Goal: Task Accomplishment & Management: Manage account settings

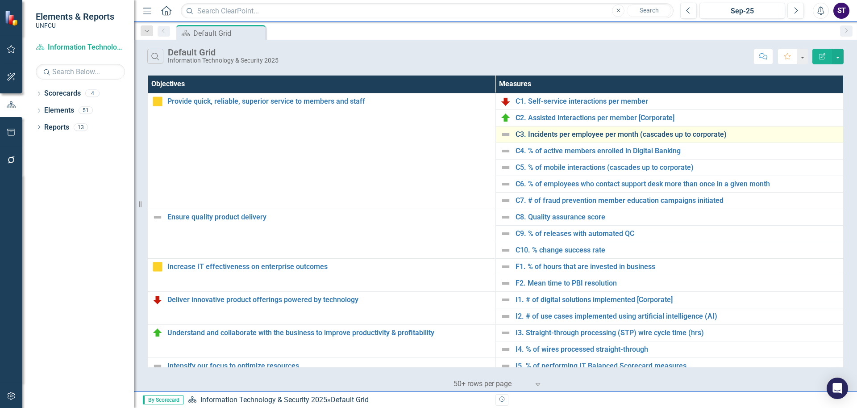
click at [556, 135] on link "C3. Incidents per employee per month (cascades up to corporate)" at bounding box center [678, 134] width 324 height 8
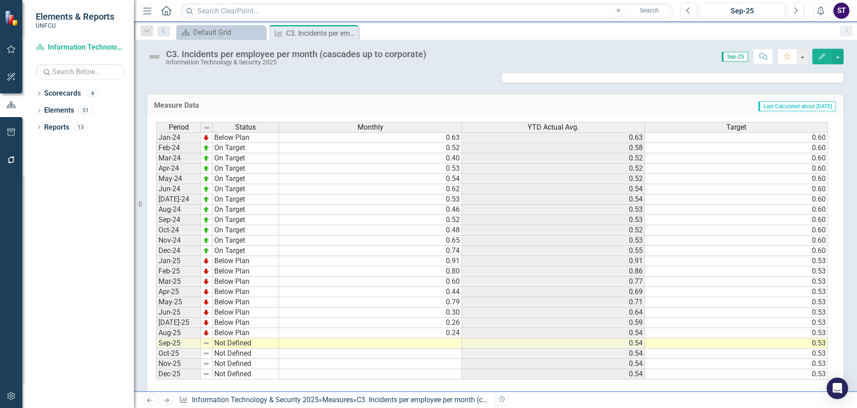
scroll to position [172, 0]
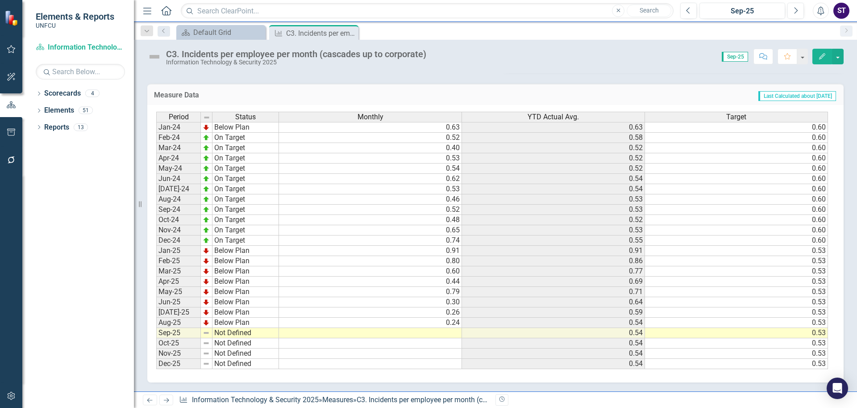
click at [449, 332] on td at bounding box center [370, 333] width 183 height 10
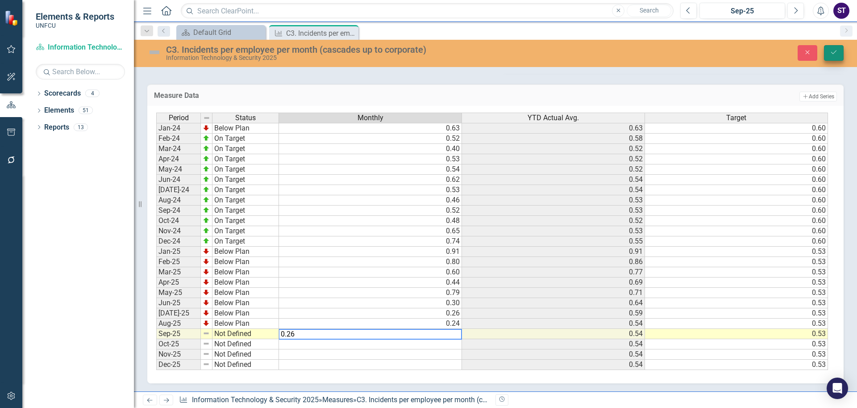
type textarea "0.26"
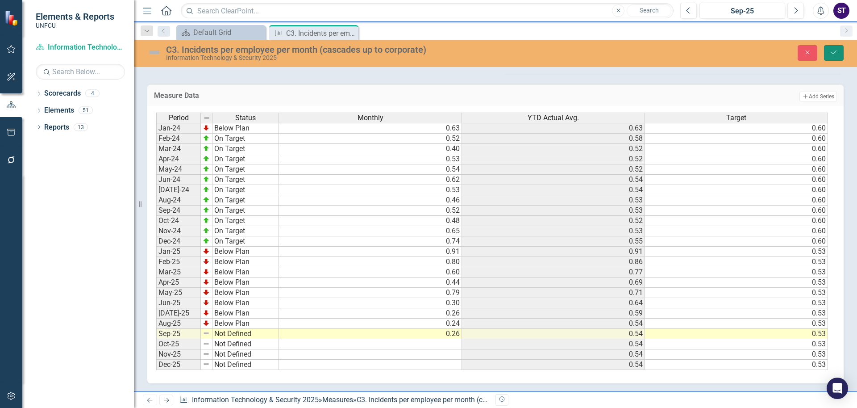
click at [833, 53] on icon "Save" at bounding box center [834, 52] width 8 height 6
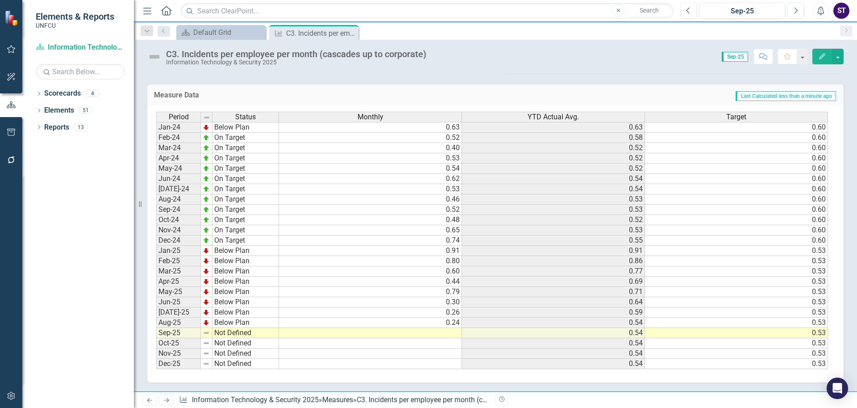
click at [233, 330] on td "Not Defined" at bounding box center [245, 333] width 67 height 10
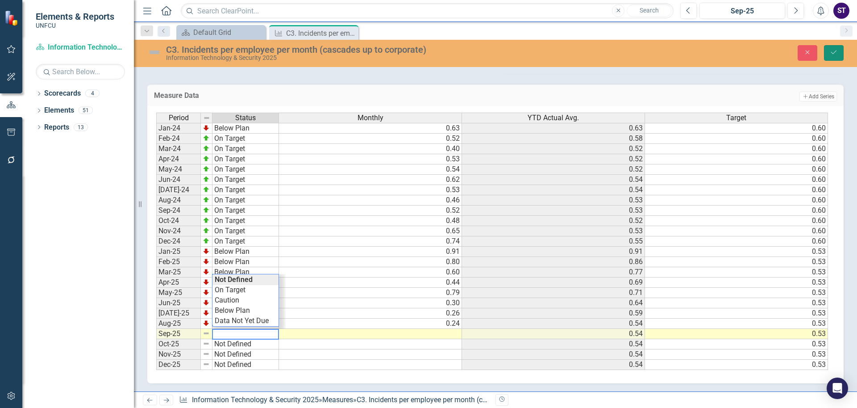
click at [827, 51] on button "Save" at bounding box center [834, 53] width 20 height 16
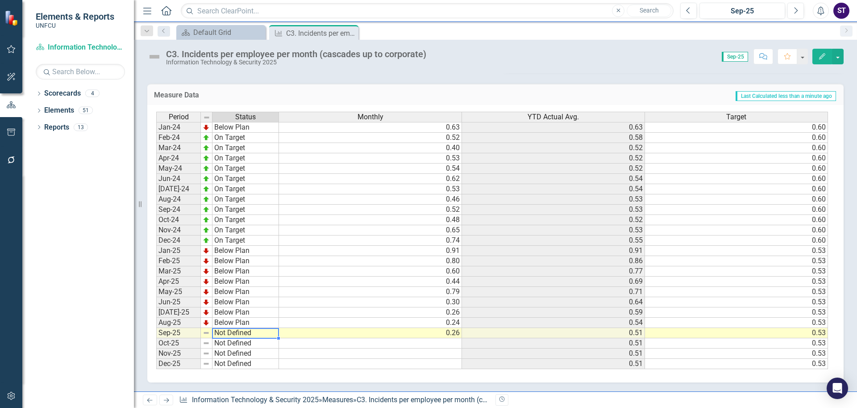
click at [220, 334] on td "Not Defined" at bounding box center [245, 333] width 67 height 10
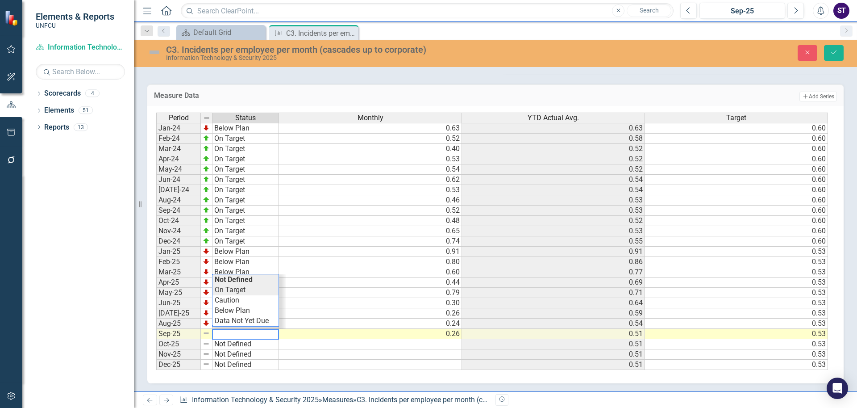
click at [243, 293] on div "Period Status Monthly YTD Actual Avg. Target Jan-24 Below Plan 0.63 0.63 0.60 F…" at bounding box center [492, 241] width 672 height 258
click at [835, 54] on icon "Save" at bounding box center [834, 52] width 8 height 6
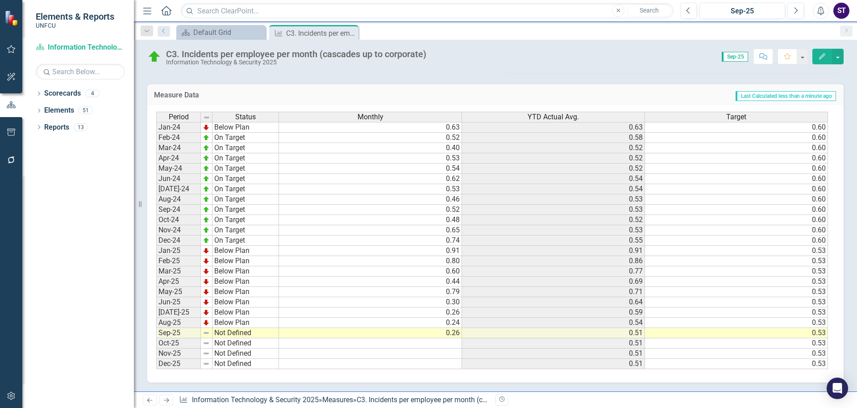
click at [239, 333] on td "Not Defined" at bounding box center [245, 333] width 67 height 10
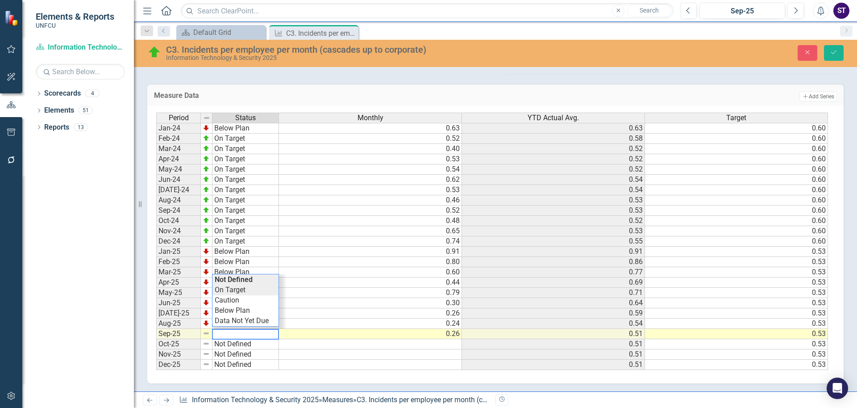
click at [233, 289] on div "Period Status Monthly YTD Actual Avg. Target Jan-24 Below Plan 0.63 0.63 0.60 F…" at bounding box center [492, 241] width 672 height 258
click at [832, 53] on icon "Save" at bounding box center [834, 52] width 8 height 6
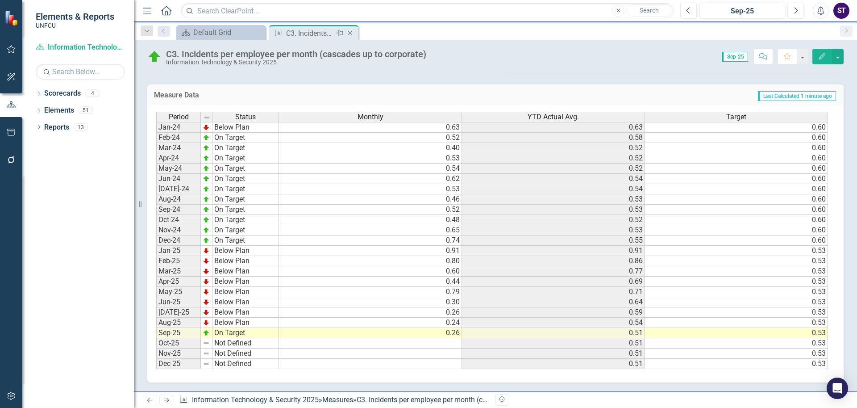
click at [349, 32] on icon "Close" at bounding box center [349, 32] width 9 height 7
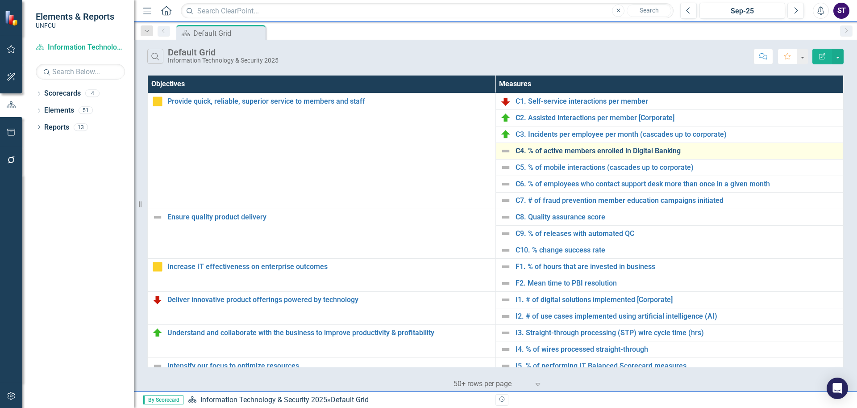
click at [572, 152] on link "C4. % of active members enrolled in Digital Banking" at bounding box center [678, 151] width 324 height 8
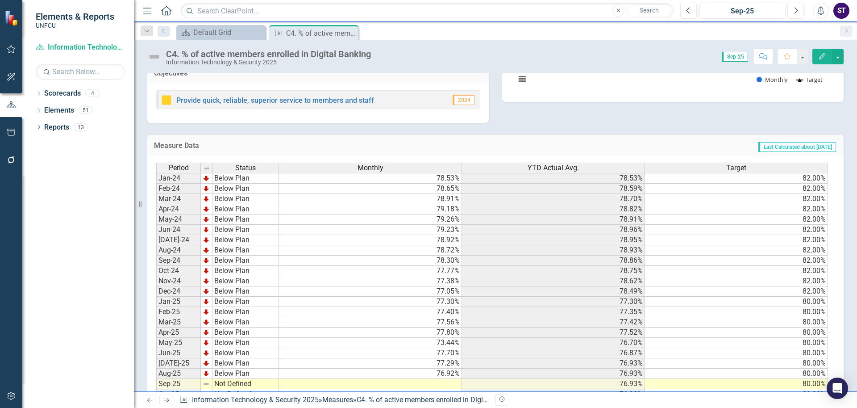
scroll to position [194, 0]
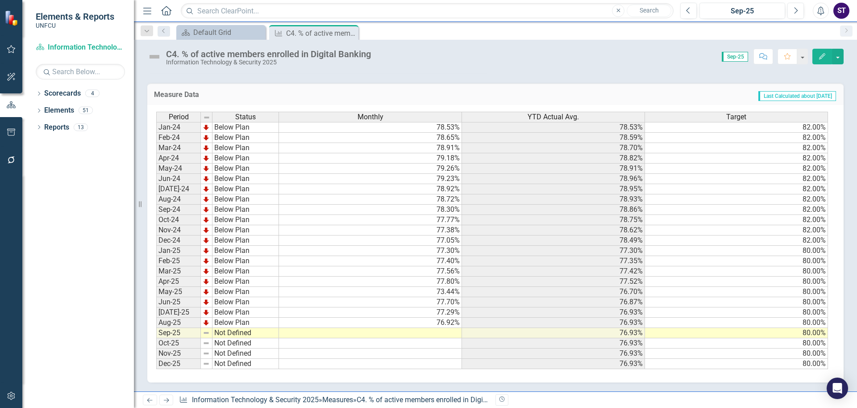
click at [434, 334] on td at bounding box center [370, 333] width 183 height 10
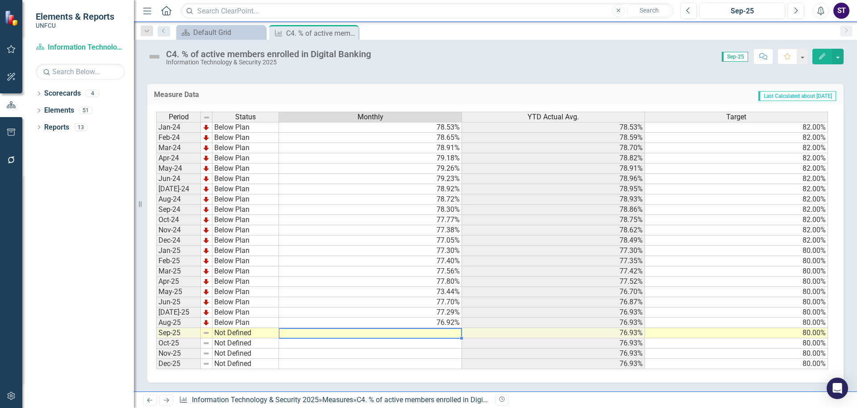
click at [434, 334] on td at bounding box center [370, 333] width 183 height 10
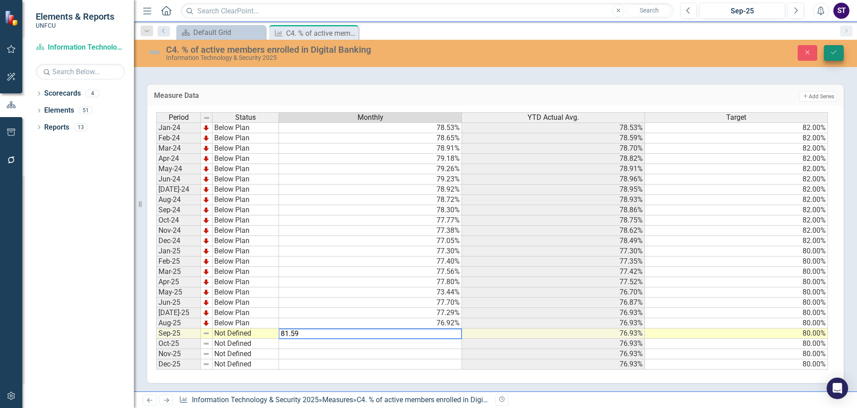
type textarea "81.59"
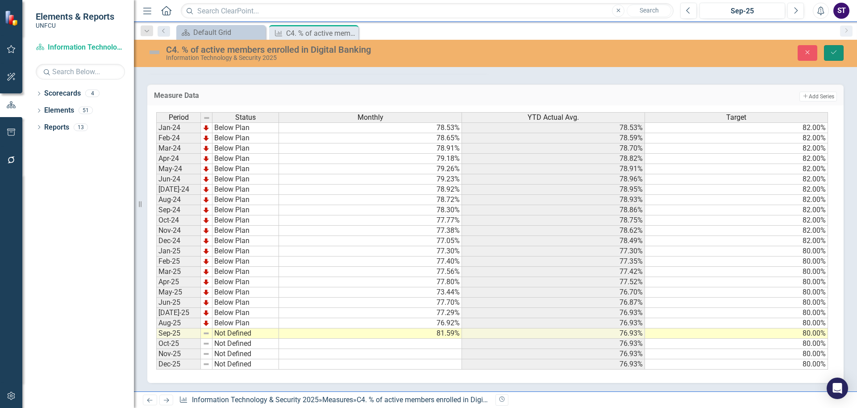
click at [832, 49] on icon "Save" at bounding box center [834, 52] width 8 height 6
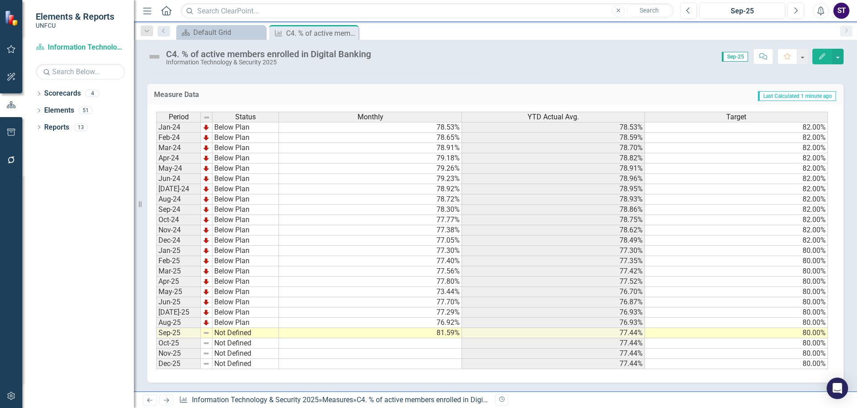
click at [252, 333] on td "Not Defined" at bounding box center [245, 333] width 67 height 10
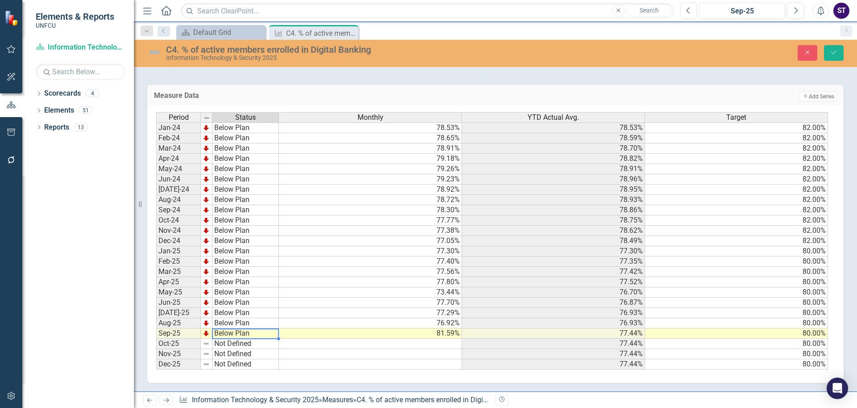
click at [236, 310] on div "Period Status Monthly YTD Actual Avg. Target Jan-24 Below Plan 78.53% 78.53% 82…" at bounding box center [492, 241] width 672 height 258
click at [832, 55] on icon "Save" at bounding box center [834, 52] width 8 height 6
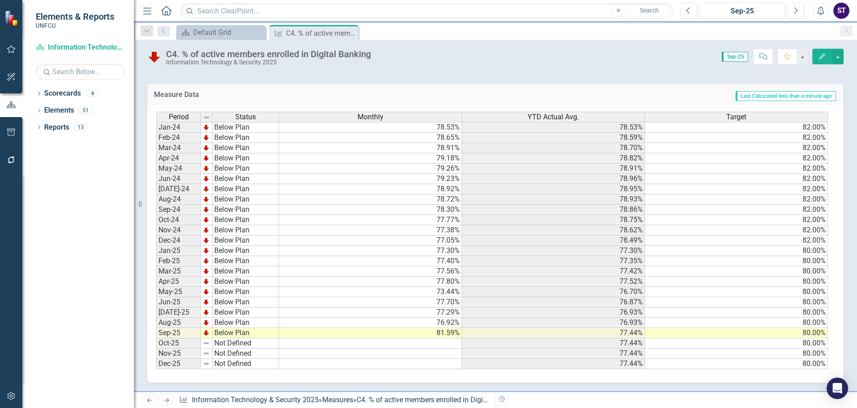
scroll to position [0, 0]
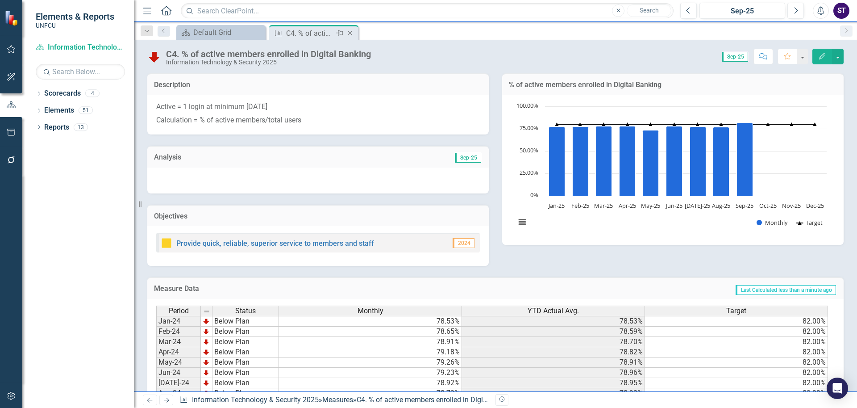
click at [350, 33] on icon at bounding box center [350, 33] width 5 height 5
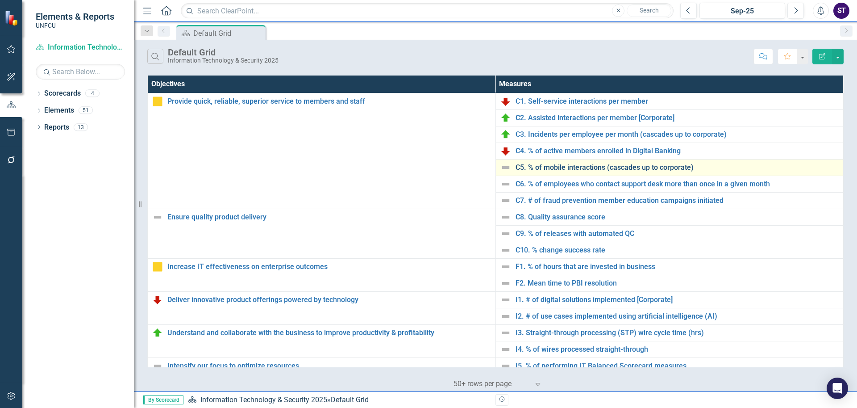
click at [565, 166] on link "C5. % of mobile interactions (cascades up to corporate)" at bounding box center [678, 167] width 324 height 8
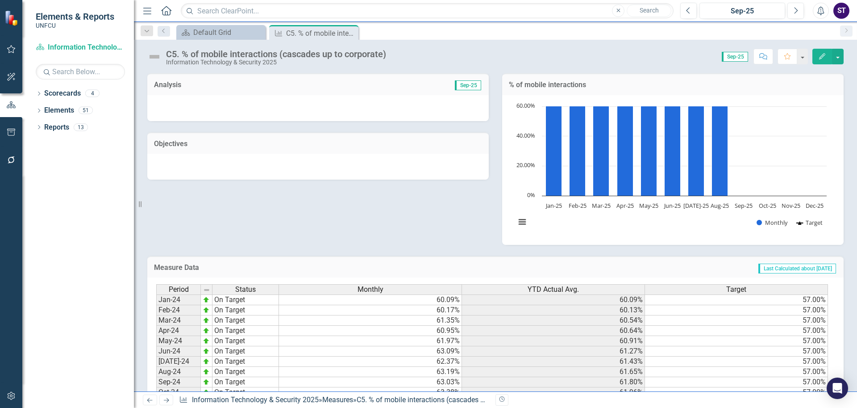
scroll to position [172, 0]
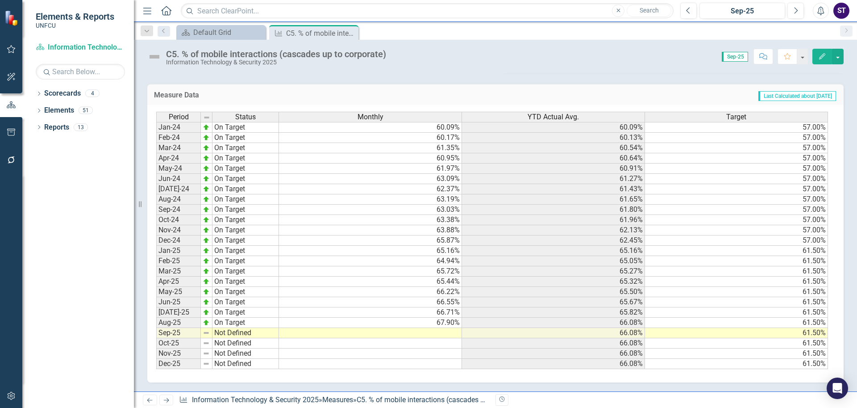
click at [442, 332] on td at bounding box center [370, 333] width 183 height 10
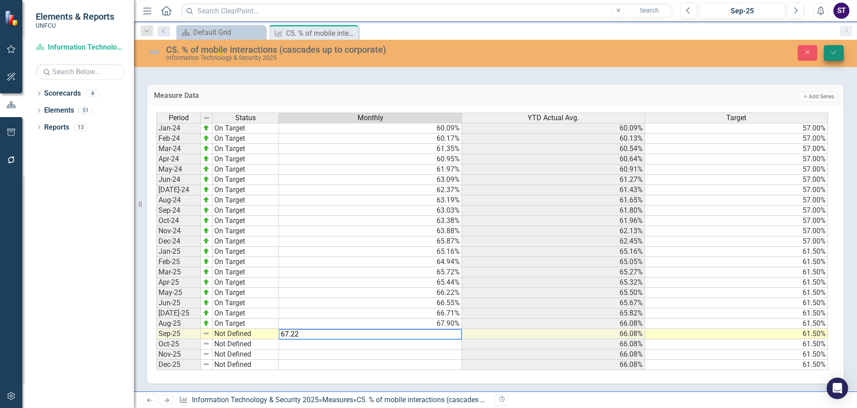
type textarea "67.22"
click at [834, 52] on icon "Save" at bounding box center [834, 52] width 8 height 6
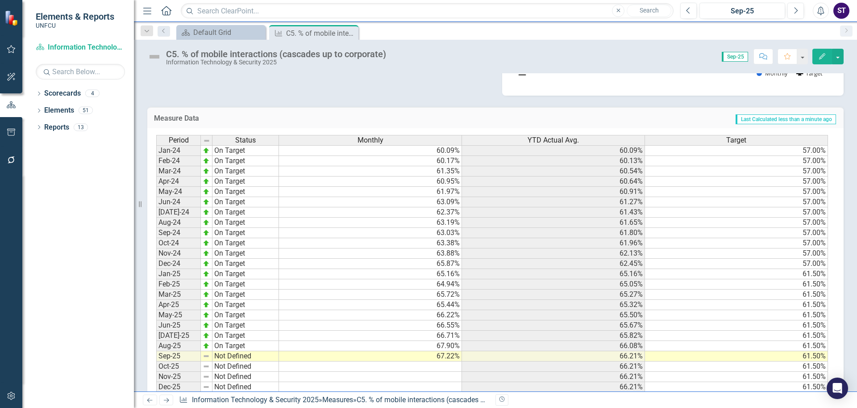
scroll to position [170, 0]
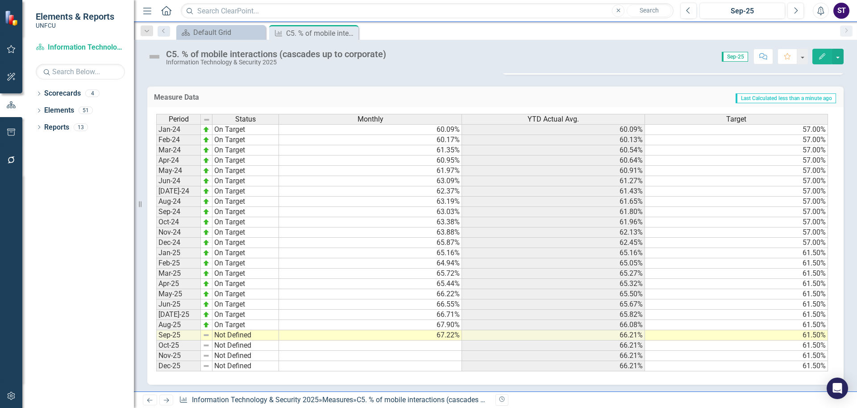
click at [231, 333] on td "Not Defined" at bounding box center [245, 335] width 67 height 10
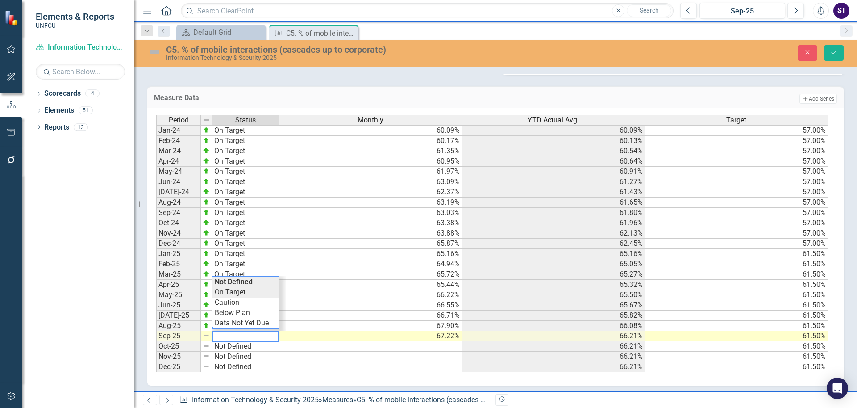
click at [239, 294] on div "Period Status Monthly YTD Actual Avg. Target Jan-24 On Target 60.09% 60.09% 57.…" at bounding box center [492, 244] width 672 height 258
click at [832, 52] on icon "Save" at bounding box center [834, 52] width 8 height 6
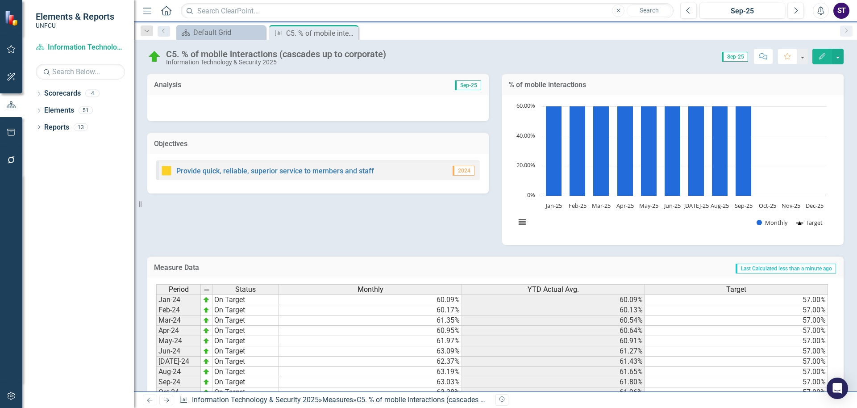
scroll to position [172, 0]
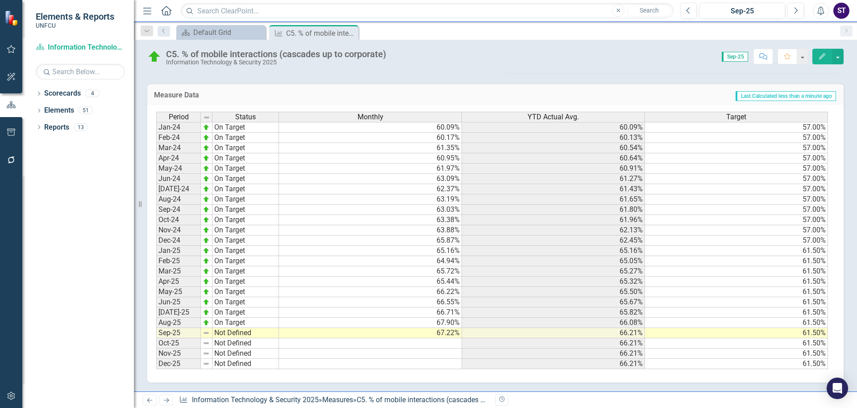
click at [238, 329] on td "Not Defined" at bounding box center [245, 333] width 67 height 10
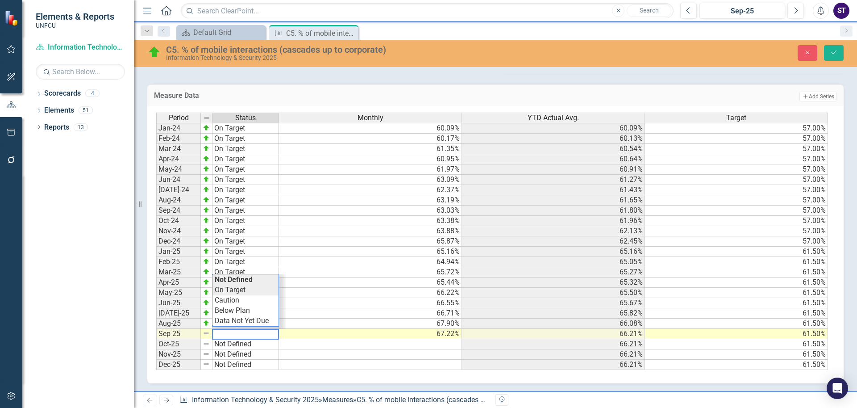
click at [239, 291] on div "Period Status Monthly YTD Actual Avg. Target Jan-24 On Target 60.09% 60.09% 57.…" at bounding box center [492, 241] width 672 height 258
click at [831, 48] on button "Save" at bounding box center [834, 53] width 20 height 16
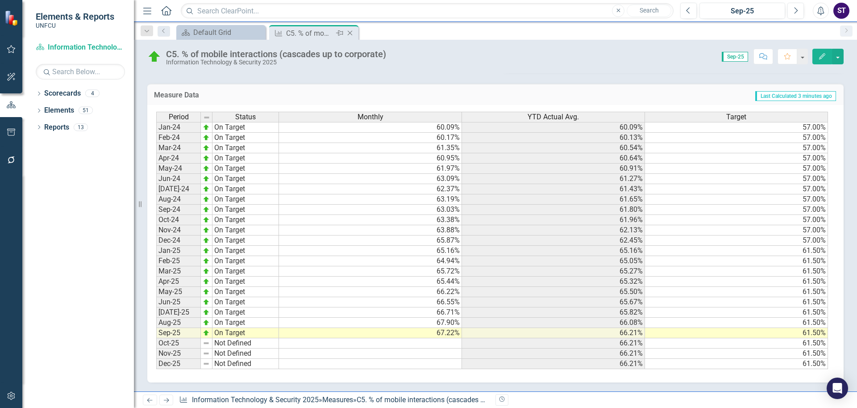
click at [350, 32] on icon "Close" at bounding box center [349, 32] width 9 height 7
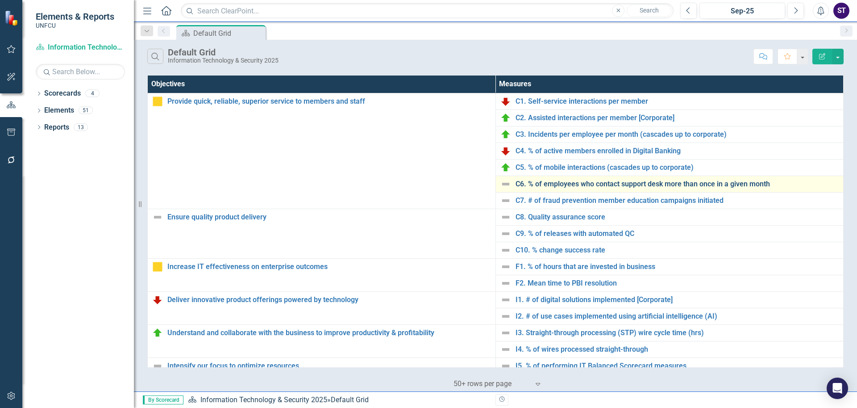
click at [544, 183] on link "C6. % of employees who contact support desk more than once in a given month" at bounding box center [678, 184] width 324 height 8
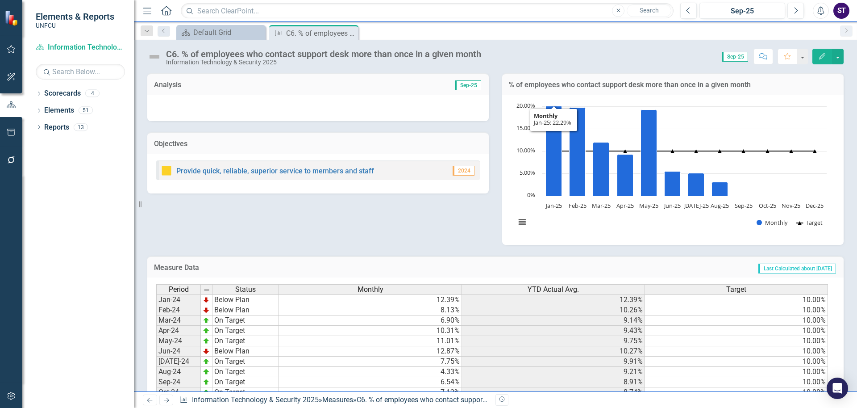
scroll to position [172, 0]
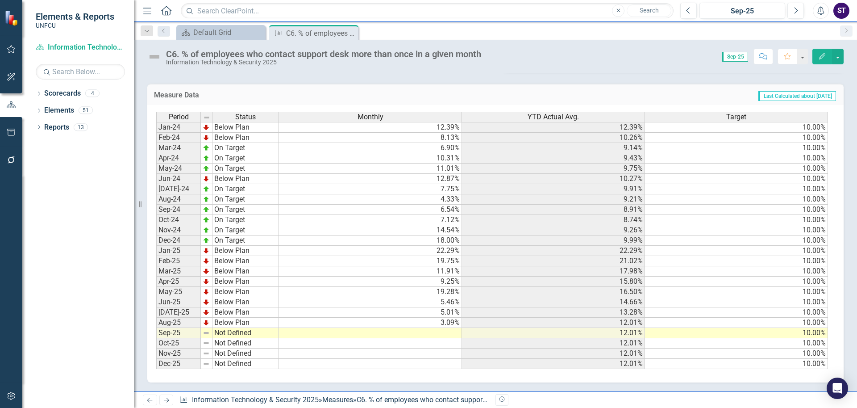
click at [446, 333] on td at bounding box center [370, 333] width 183 height 10
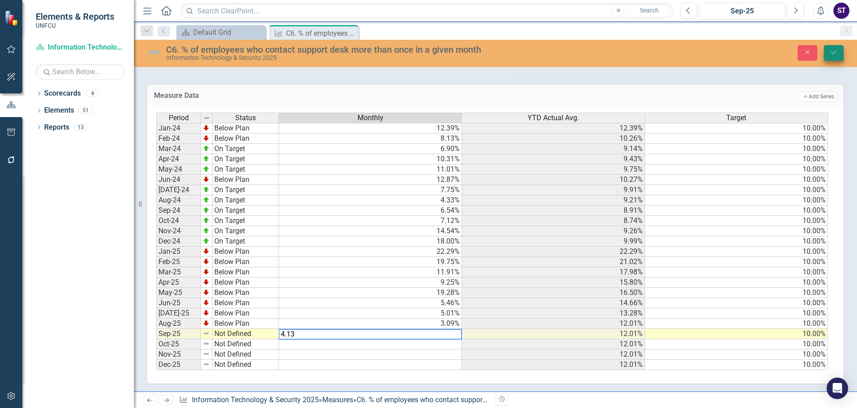
type textarea "4.13"
click at [837, 54] on icon "Save" at bounding box center [834, 52] width 8 height 6
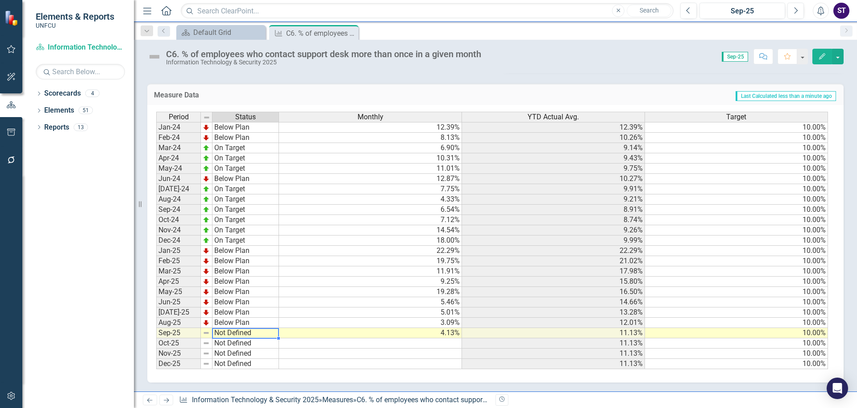
click at [237, 333] on td "Not Defined" at bounding box center [245, 333] width 67 height 10
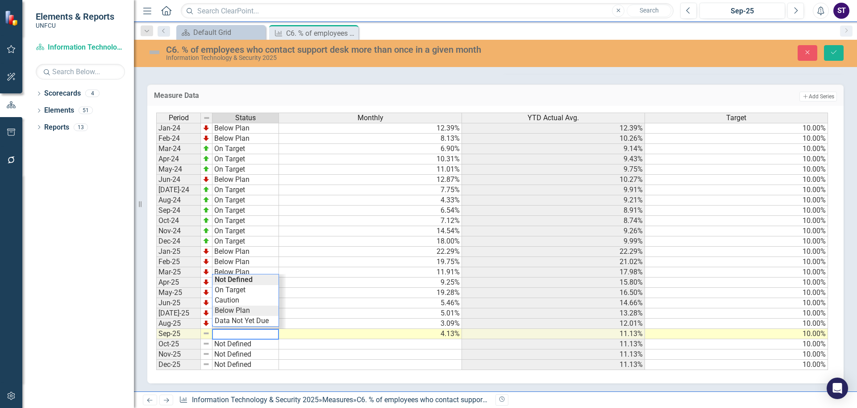
click at [240, 307] on div "Period Status Monthly YTD Actual Avg. Target Jan-24 Below Plan 12.39% 12.39% 10…" at bounding box center [492, 241] width 672 height 258
click at [831, 50] on icon "Save" at bounding box center [834, 52] width 8 height 6
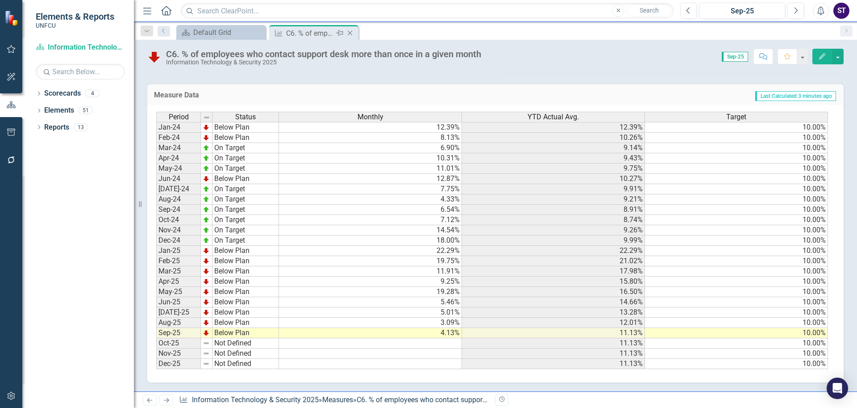
click at [350, 35] on icon "Close" at bounding box center [349, 32] width 9 height 7
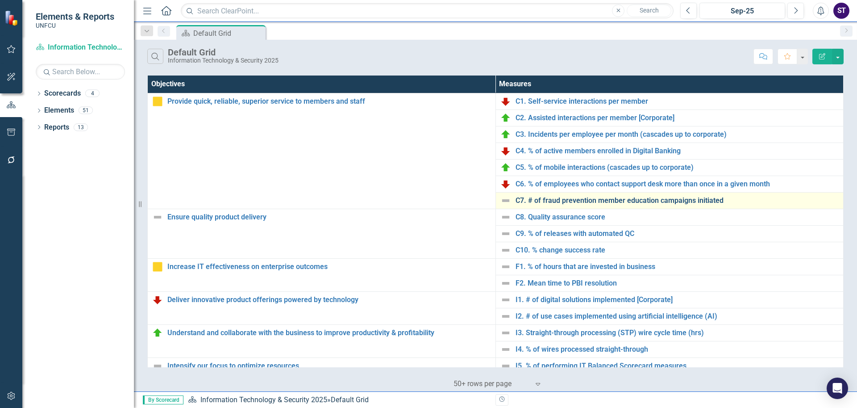
click at [553, 197] on link "C7. # of fraud prevention member education campaigns initiated" at bounding box center [678, 200] width 324 height 8
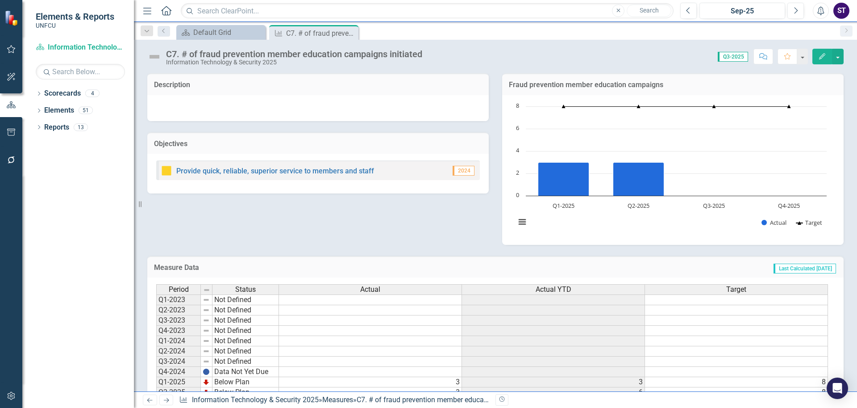
scroll to position [49, 0]
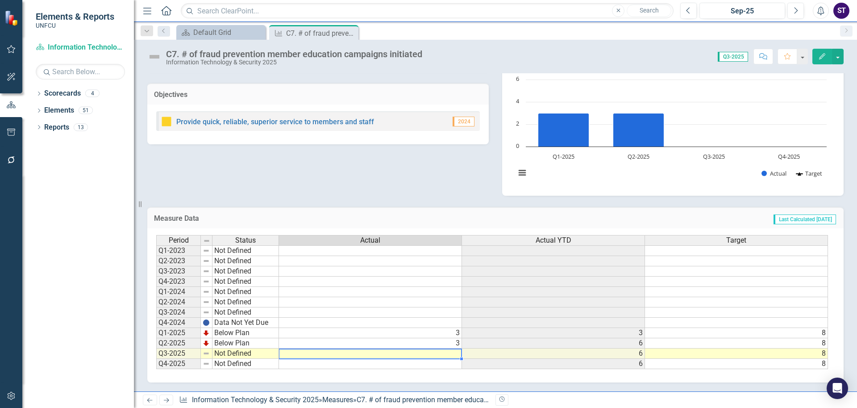
click at [432, 352] on td at bounding box center [370, 353] width 183 height 10
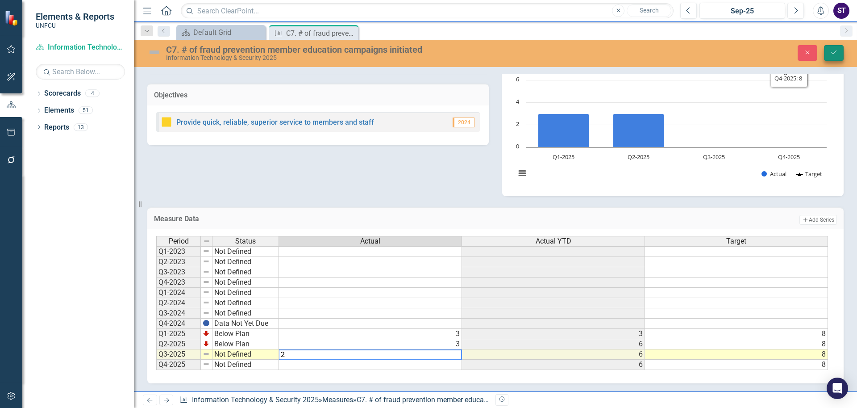
type textarea "2"
click at [829, 50] on button "Save" at bounding box center [834, 53] width 20 height 16
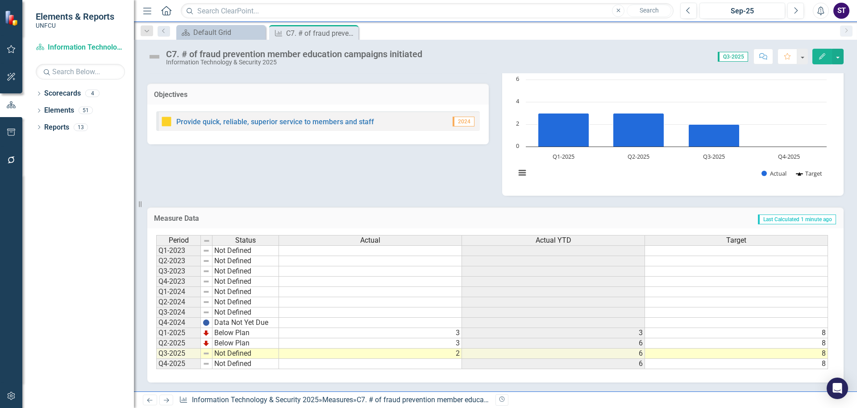
click at [243, 353] on td "Not Defined" at bounding box center [245, 353] width 67 height 10
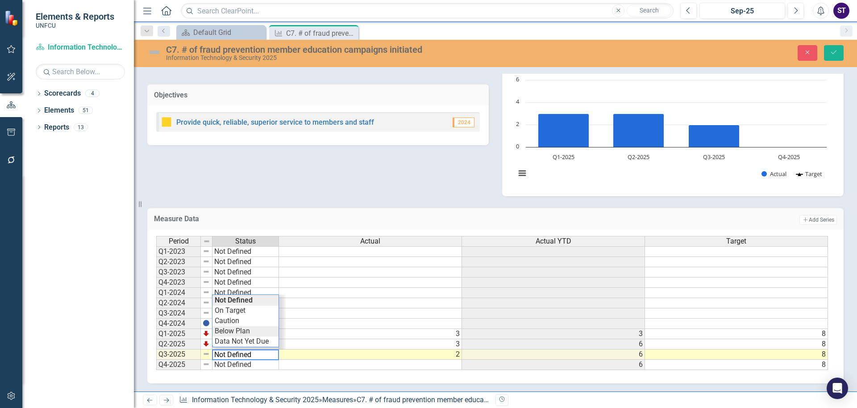
type textarea "Below Plan"
click at [245, 331] on div "Period Status Actual Actual YTD Target Q1-2023 Not Defined Q2-2023 Not Defined …" at bounding box center [492, 303] width 672 height 134
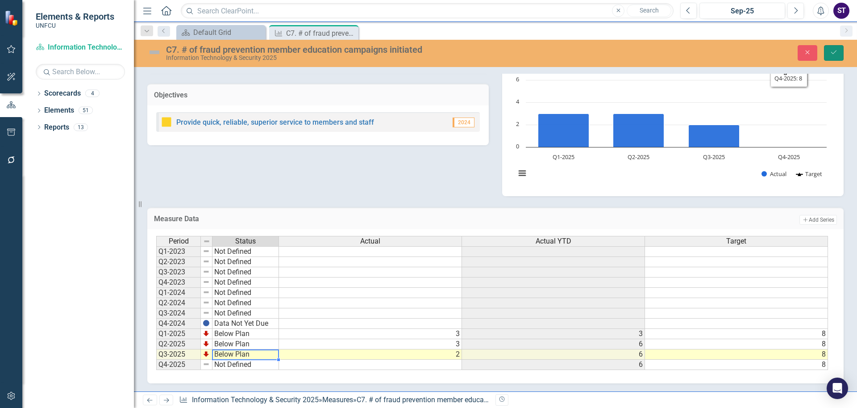
click at [834, 53] on icon "Save" at bounding box center [834, 52] width 8 height 6
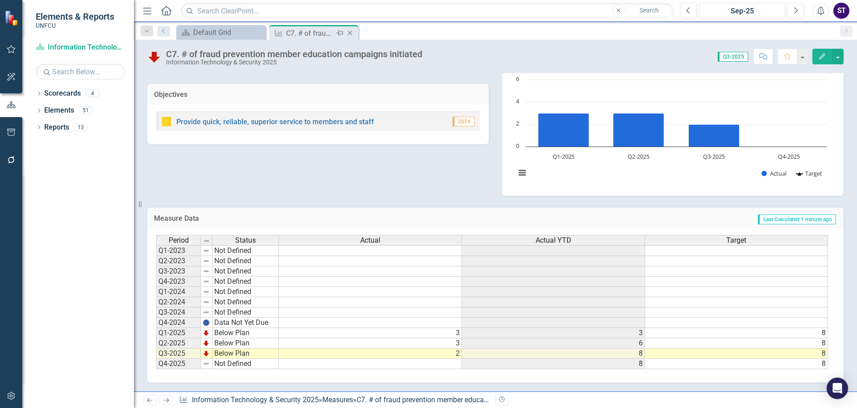
click at [351, 32] on icon at bounding box center [350, 33] width 5 height 5
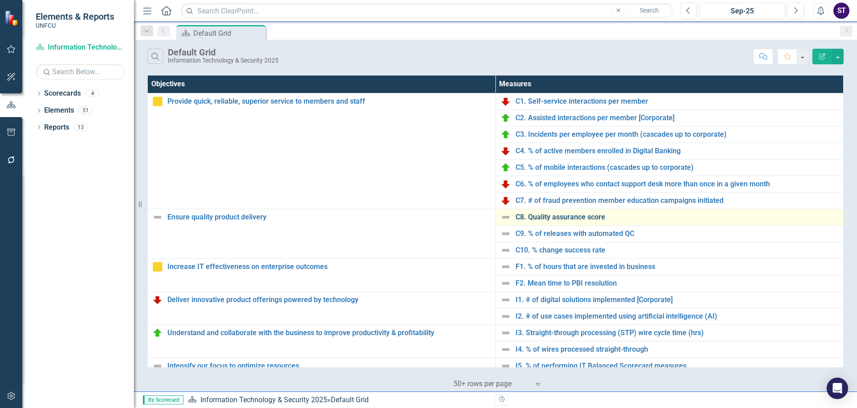
click at [536, 214] on link "C8. Quality assurance score" at bounding box center [678, 217] width 324 height 8
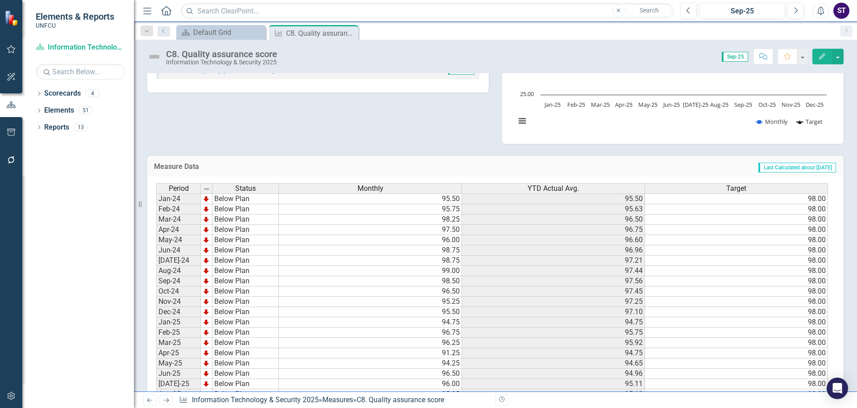
scroll to position [172, 0]
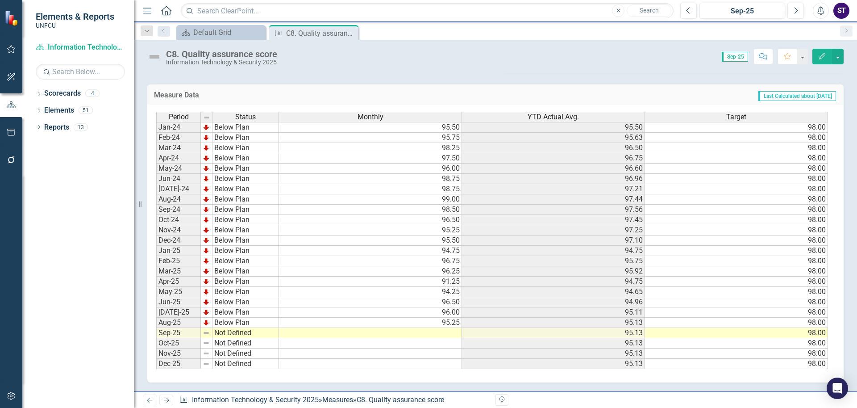
click at [410, 332] on td at bounding box center [370, 333] width 183 height 10
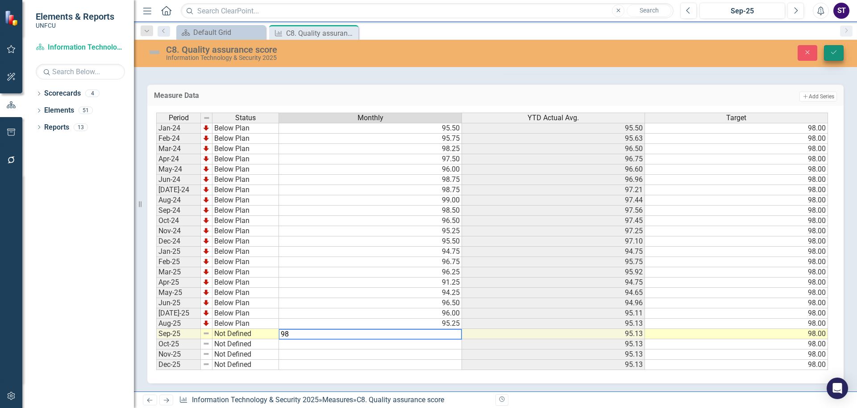
type textarea "98"
click at [835, 51] on icon "Save" at bounding box center [834, 52] width 8 height 6
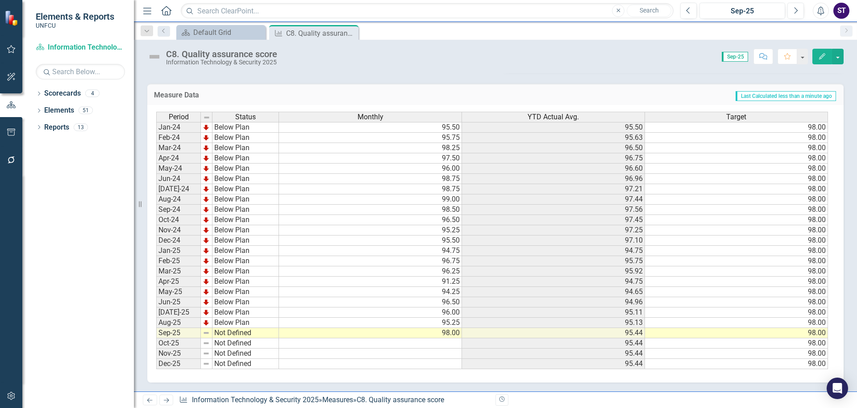
click at [247, 331] on td "Not Defined" at bounding box center [245, 333] width 67 height 10
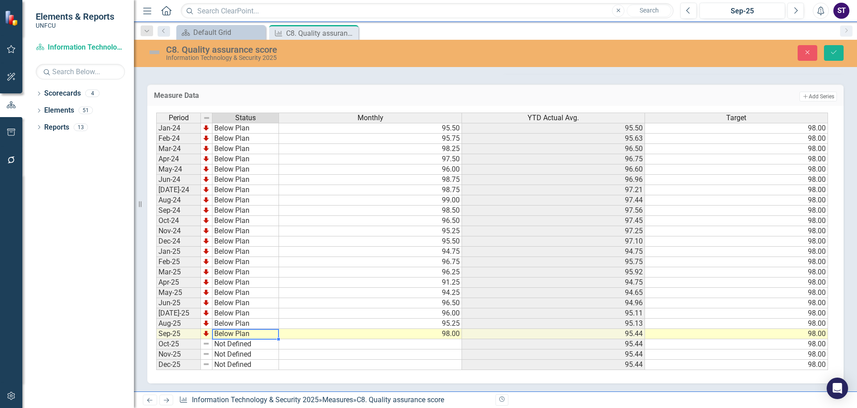
click at [241, 308] on div "Period Status Monthly YTD Actual Avg. Target Jan-24 Below Plan 95.50 95.50 98.0…" at bounding box center [492, 241] width 672 height 258
click at [828, 51] on button "Save" at bounding box center [834, 53] width 20 height 16
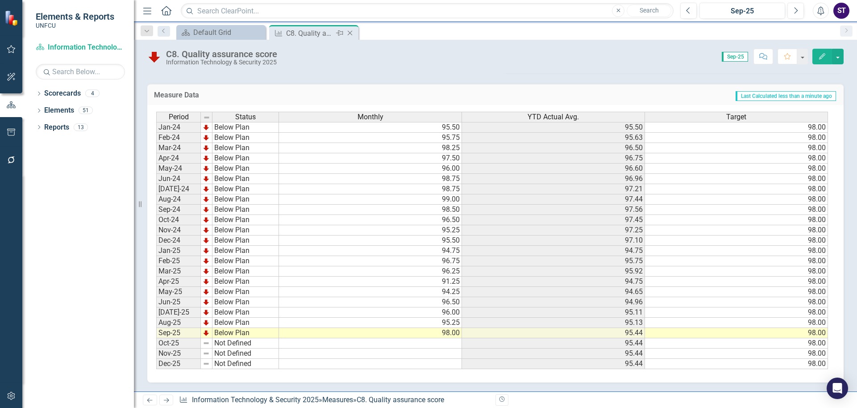
click at [352, 32] on icon "Close" at bounding box center [349, 32] width 9 height 7
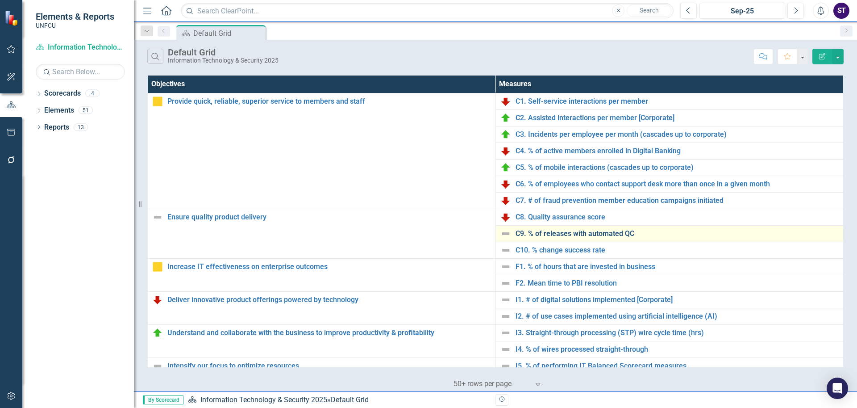
click at [546, 234] on link "C9. % of releases with automated QC" at bounding box center [678, 233] width 324 height 8
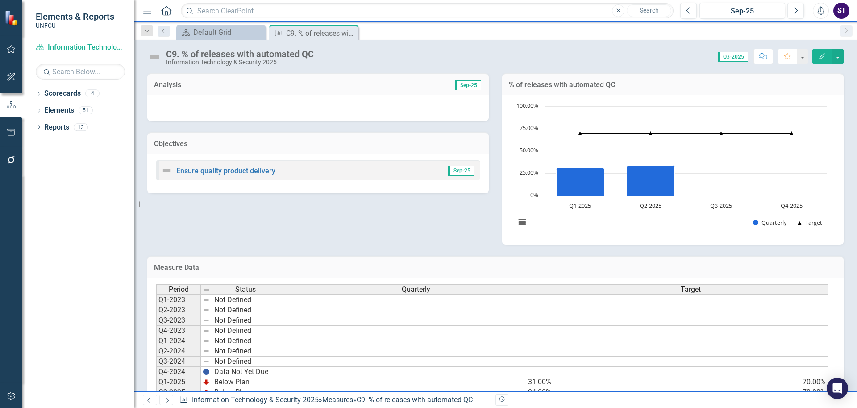
scroll to position [49, 0]
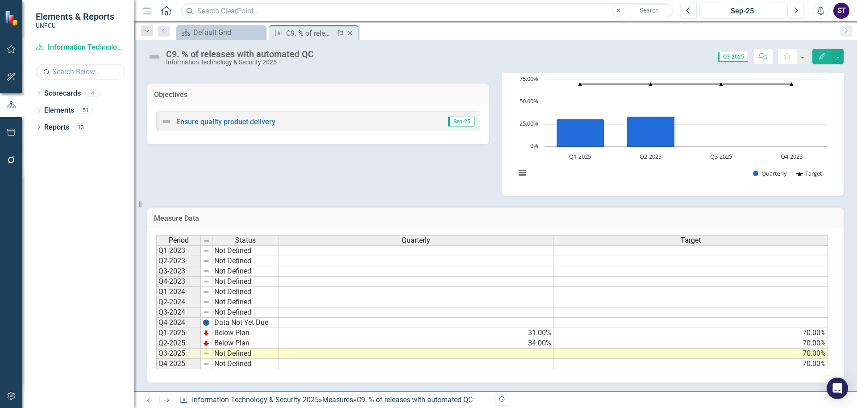
click at [348, 33] on icon "Close" at bounding box center [349, 32] width 9 height 7
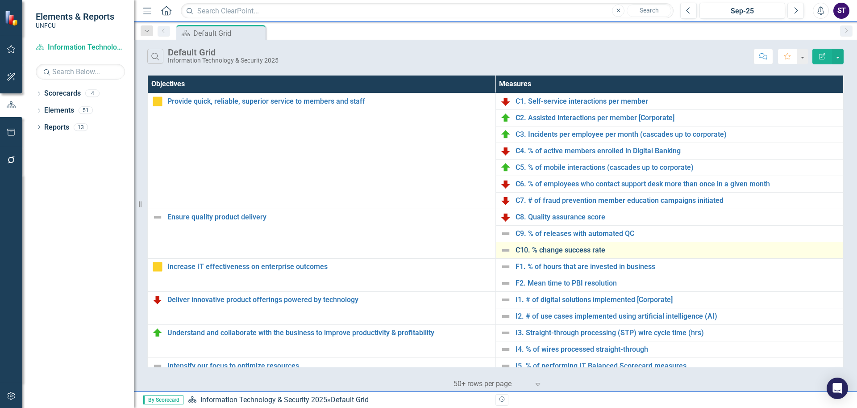
click at [551, 248] on link "C10. % change success rate" at bounding box center [678, 250] width 324 height 8
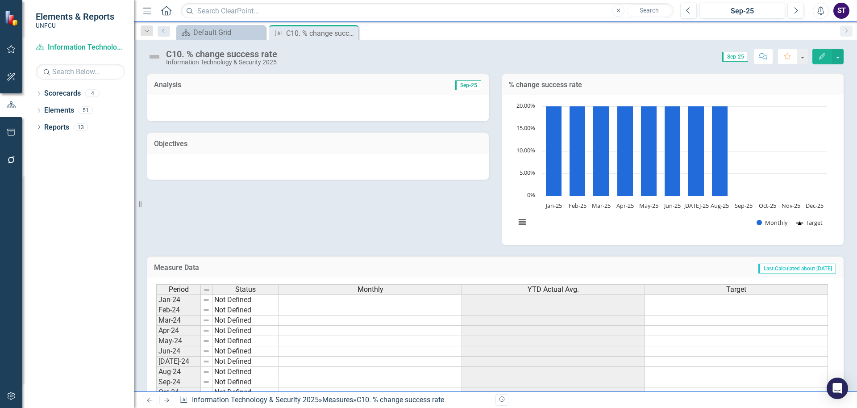
scroll to position [172, 0]
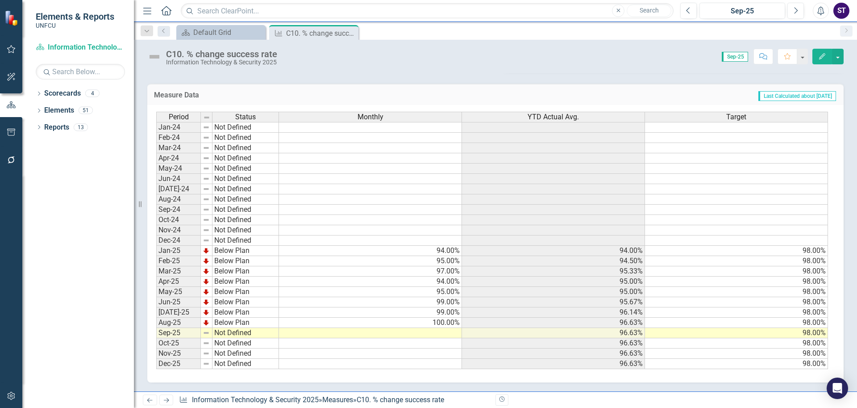
click at [436, 320] on td "100.00%" at bounding box center [370, 322] width 183 height 10
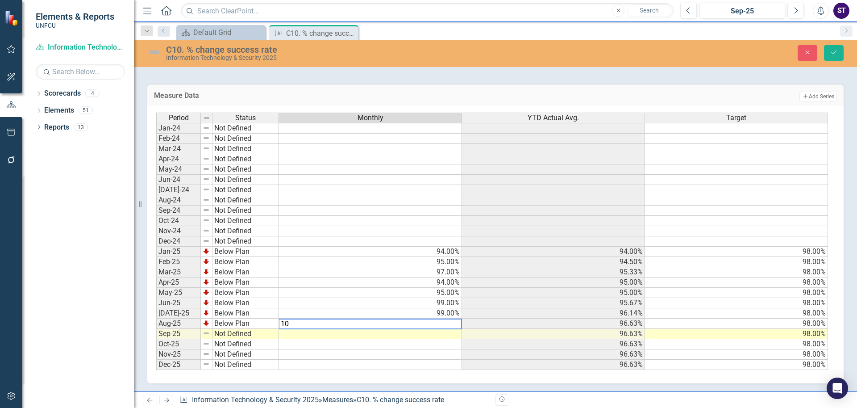
type textarea "1"
type textarea "99"
click at [393, 336] on td at bounding box center [370, 334] width 183 height 10
click at [834, 50] on icon "Save" at bounding box center [834, 52] width 8 height 6
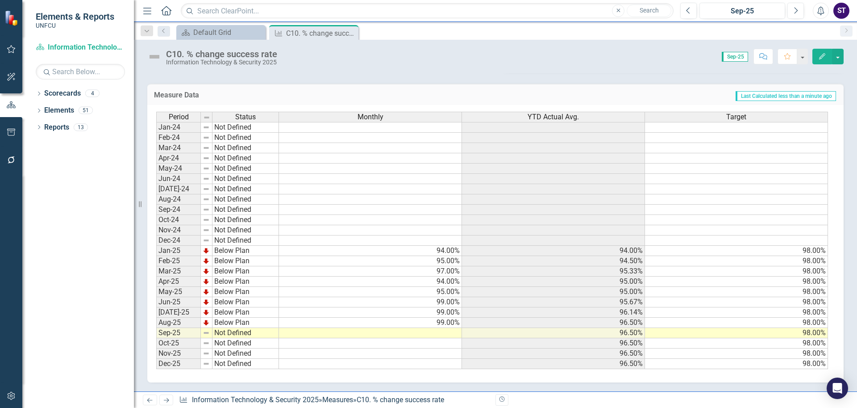
click at [437, 331] on td at bounding box center [370, 333] width 183 height 10
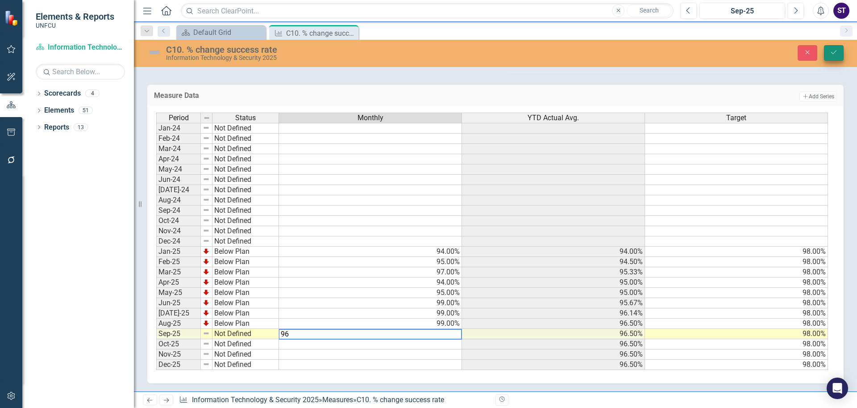
type textarea "96"
click at [834, 51] on icon "Save" at bounding box center [834, 52] width 8 height 6
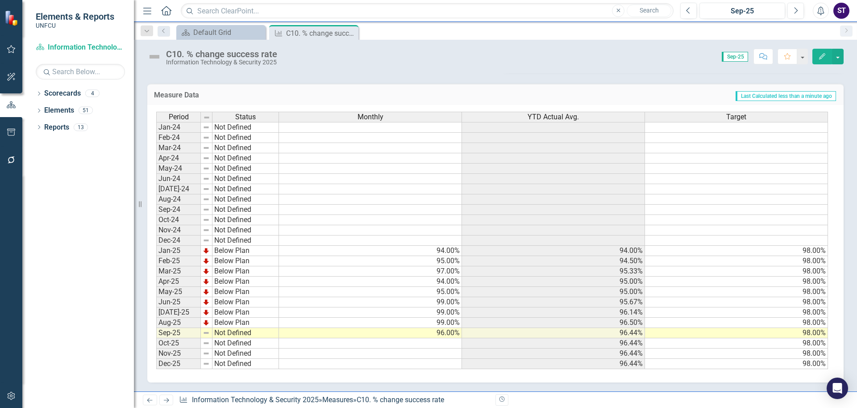
click at [223, 332] on td "Not Defined" at bounding box center [245, 333] width 67 height 10
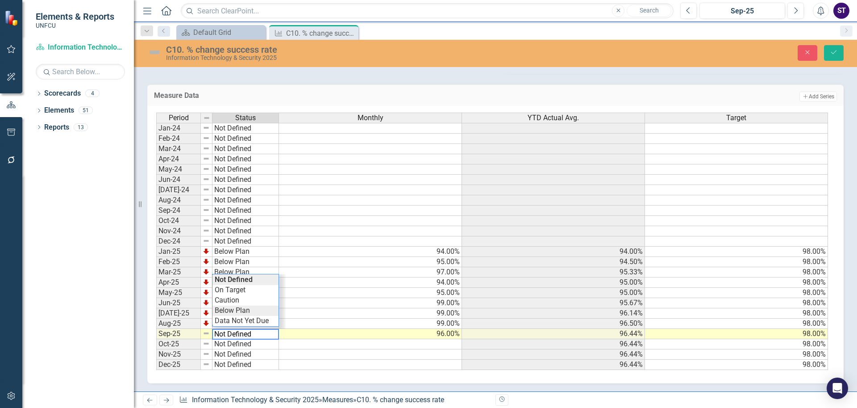
type textarea "Below Plan"
click at [230, 314] on div "Period Status Monthly YTD Actual Avg. Target Jan-24 Not Defined Feb-24 Not Defi…" at bounding box center [492, 241] width 672 height 258
click at [836, 50] on icon "Save" at bounding box center [834, 52] width 8 height 6
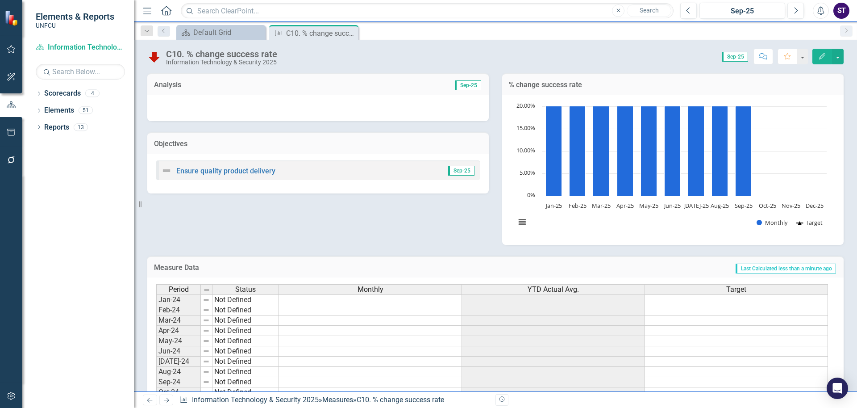
scroll to position [165, 0]
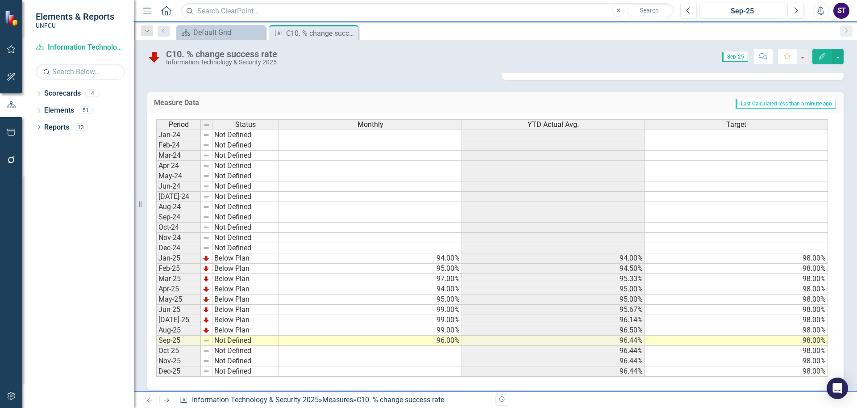
click at [240, 338] on td "Not Defined" at bounding box center [245, 340] width 67 height 10
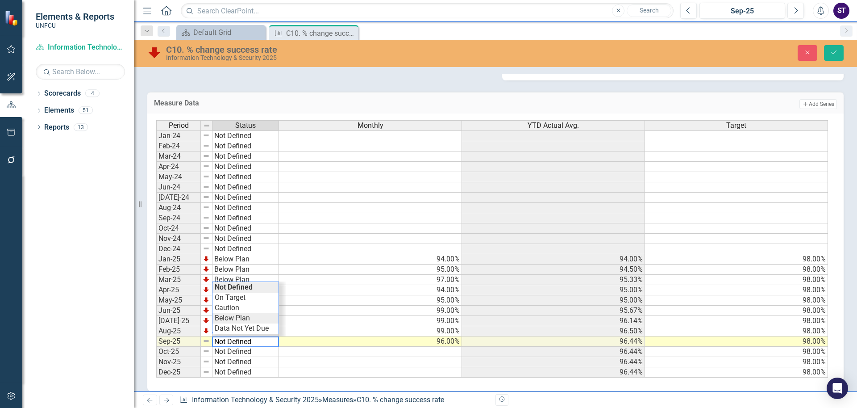
type textarea "Below Plan"
click at [242, 320] on div "Period Status Monthly YTD Actual Avg. Target Jan-24 Not Defined Feb-24 Not Defi…" at bounding box center [492, 249] width 672 height 258
click at [828, 50] on button "Save" at bounding box center [834, 53] width 20 height 16
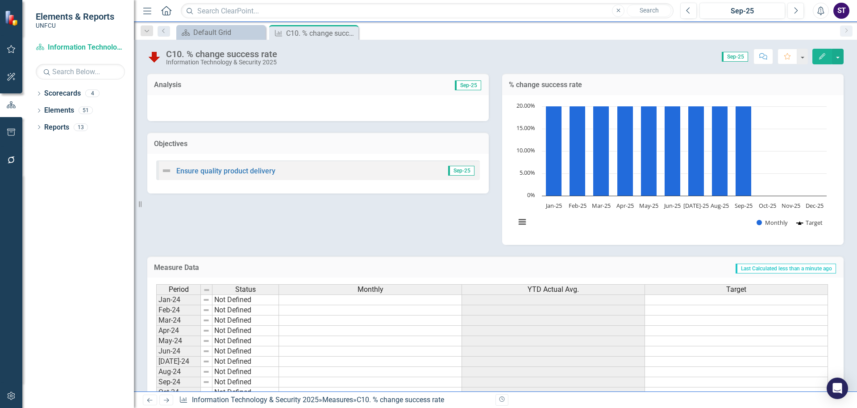
scroll to position [172, 0]
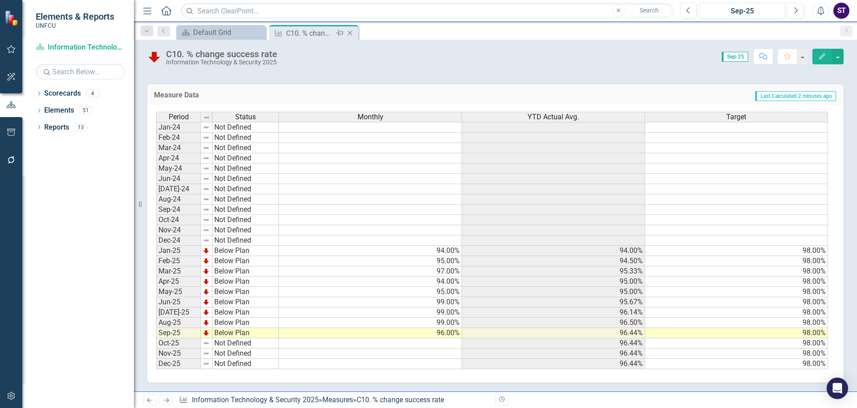
click at [348, 33] on icon "Close" at bounding box center [349, 32] width 9 height 7
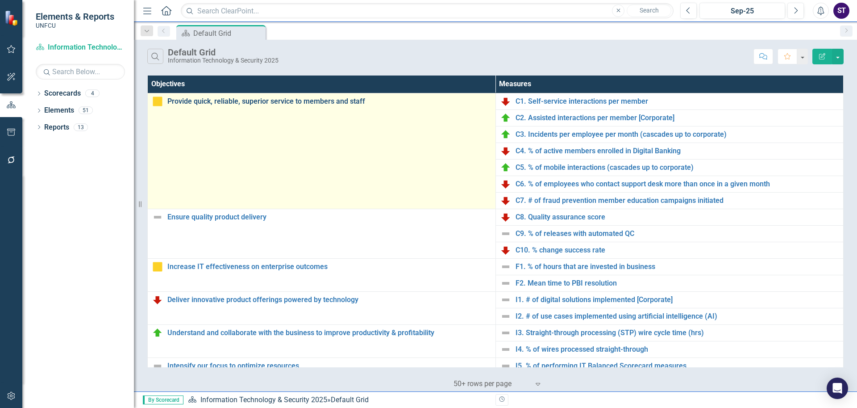
click at [178, 102] on link "Provide quick, reliable, superior service to members and staff" at bounding box center [329, 101] width 324 height 8
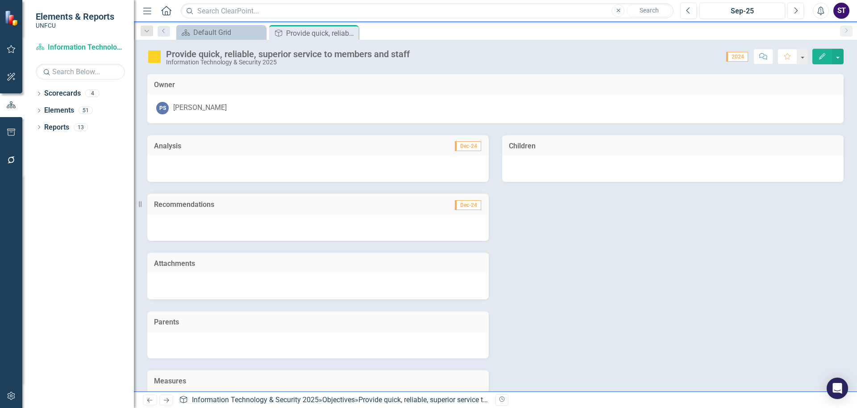
click at [826, 56] on button "Edit" at bounding box center [822, 57] width 20 height 16
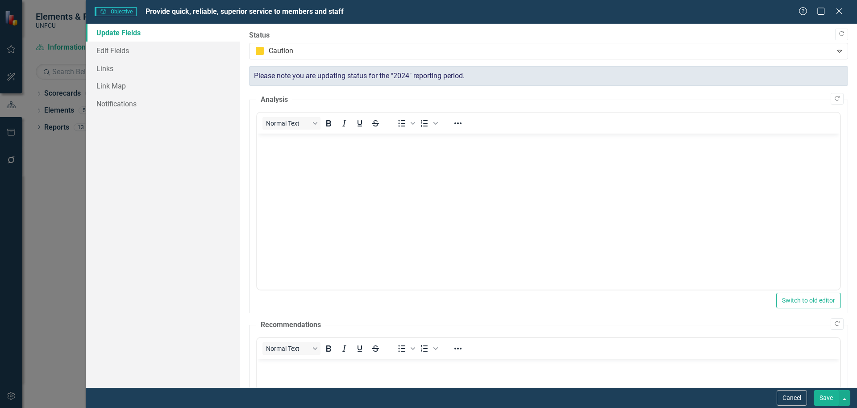
click at [821, 397] on button "Save" at bounding box center [826, 398] width 25 height 16
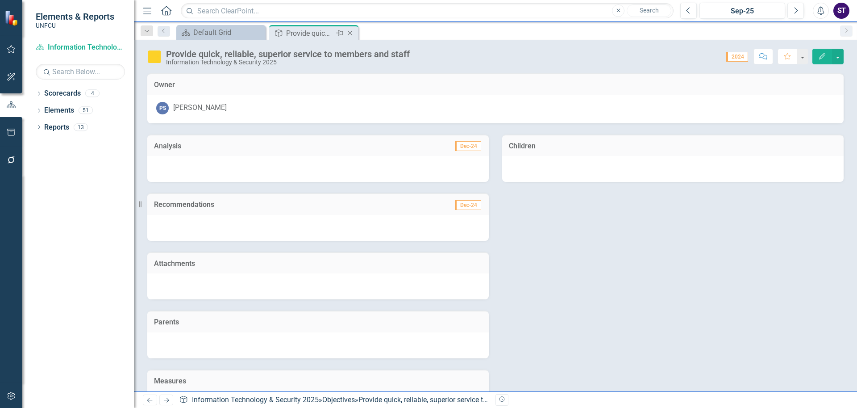
click at [347, 32] on icon "Close" at bounding box center [349, 32] width 9 height 7
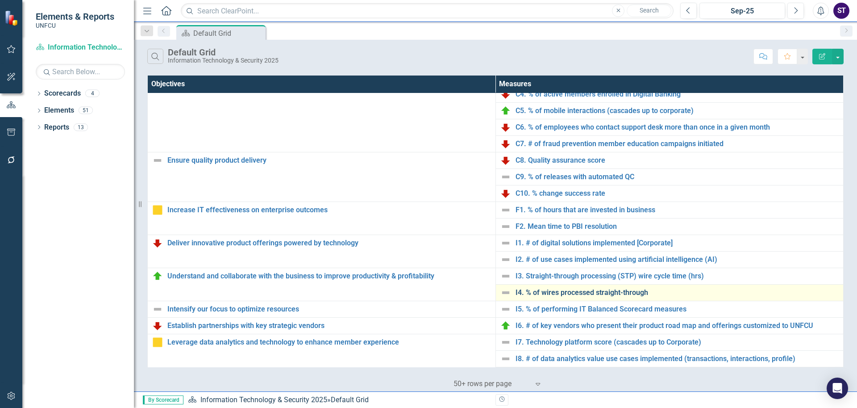
scroll to position [83, 0]
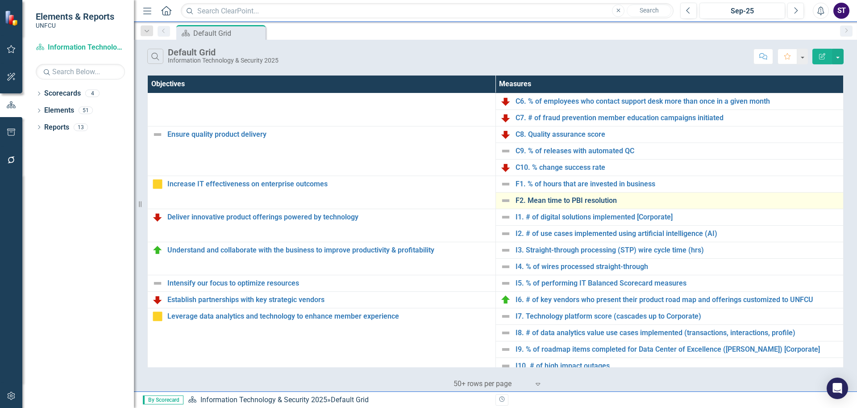
click at [551, 202] on link "F2. Mean time to PBI resolution" at bounding box center [678, 200] width 324 height 8
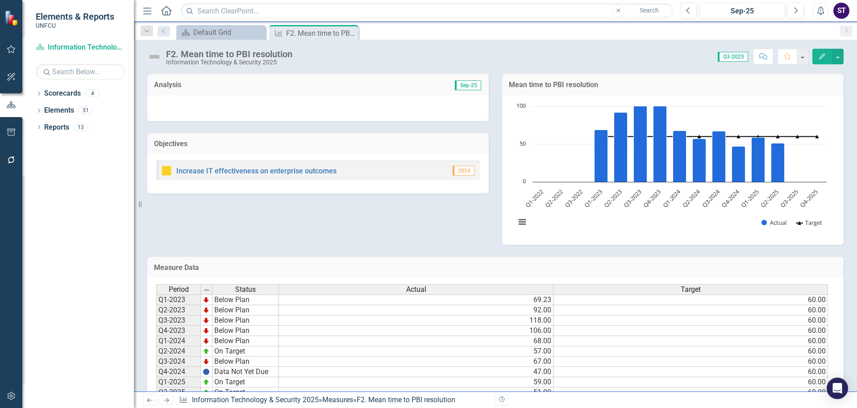
scroll to position [49, 0]
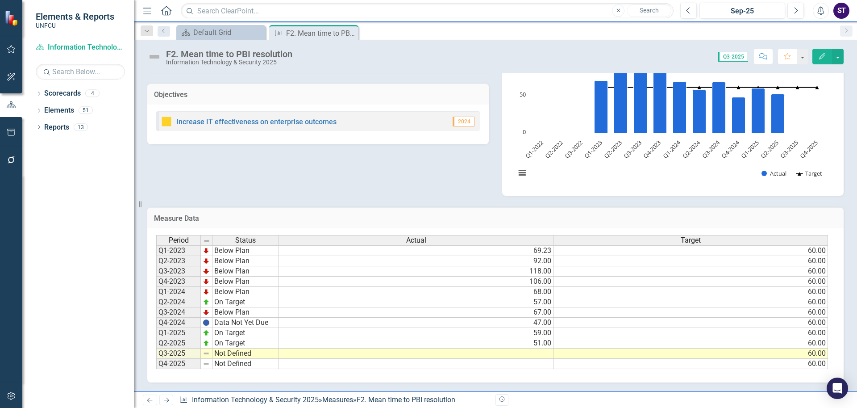
click at [511, 350] on td at bounding box center [416, 353] width 275 height 10
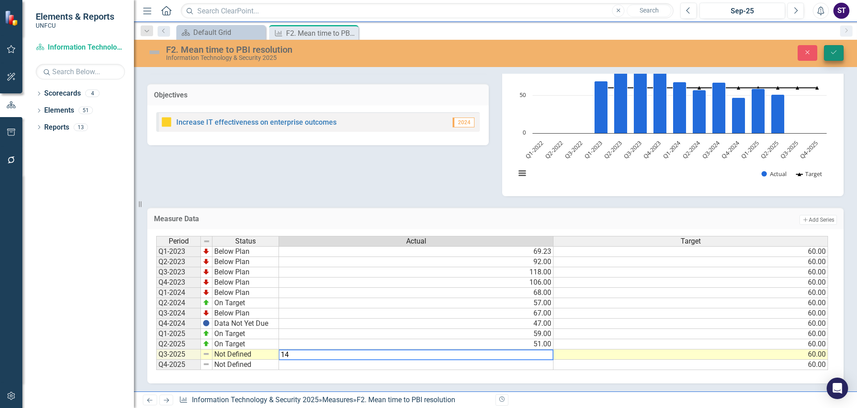
type textarea "14"
click at [837, 54] on icon "Save" at bounding box center [834, 52] width 8 height 6
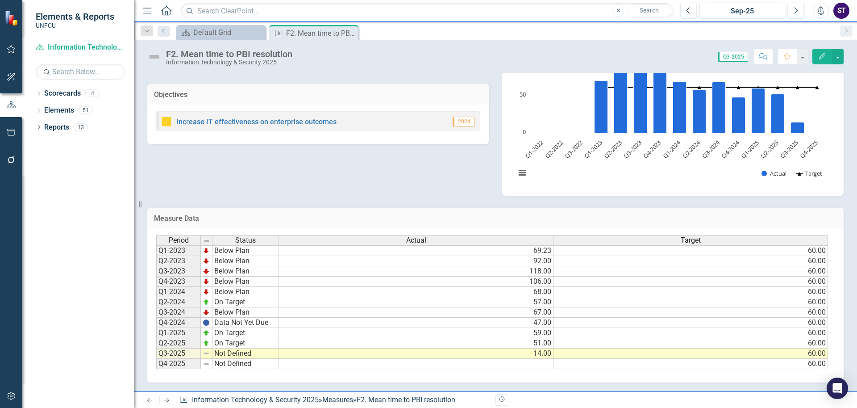
click at [235, 353] on td "Not Defined" at bounding box center [245, 353] width 67 height 10
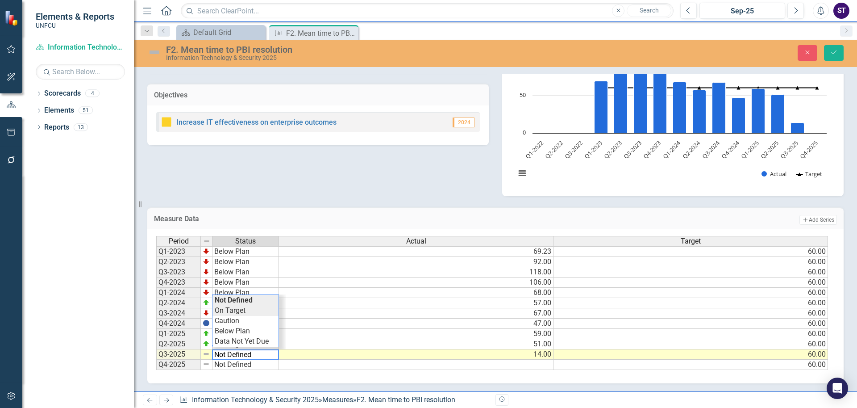
type textarea "On Target"
click at [234, 314] on div "Period Status Actual Target Q1-2023 Below Plan 69.23 60.00 Q2-2023 Below Plan 9…" at bounding box center [492, 303] width 672 height 134
click at [830, 49] on button "Save" at bounding box center [834, 53] width 20 height 16
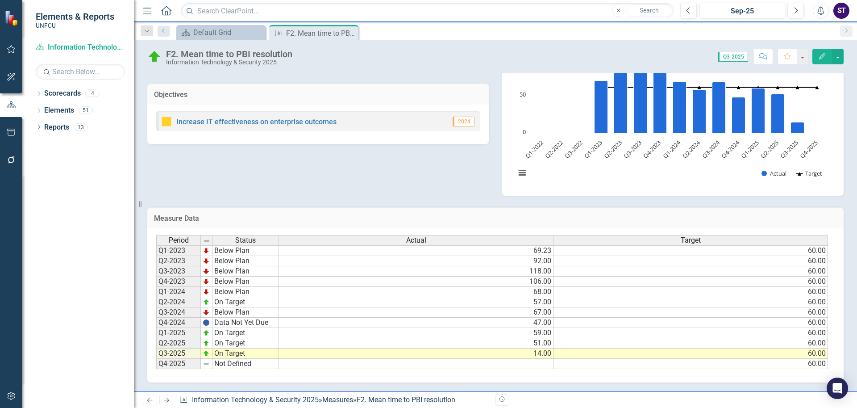
scroll to position [0, 0]
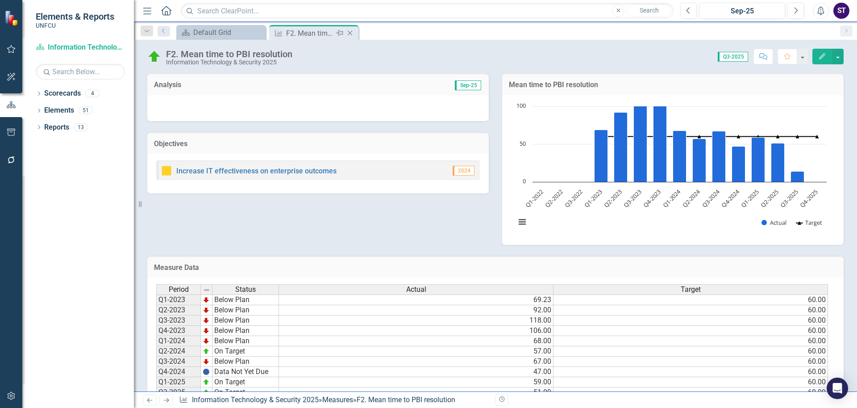
click at [351, 34] on icon "Close" at bounding box center [349, 32] width 9 height 7
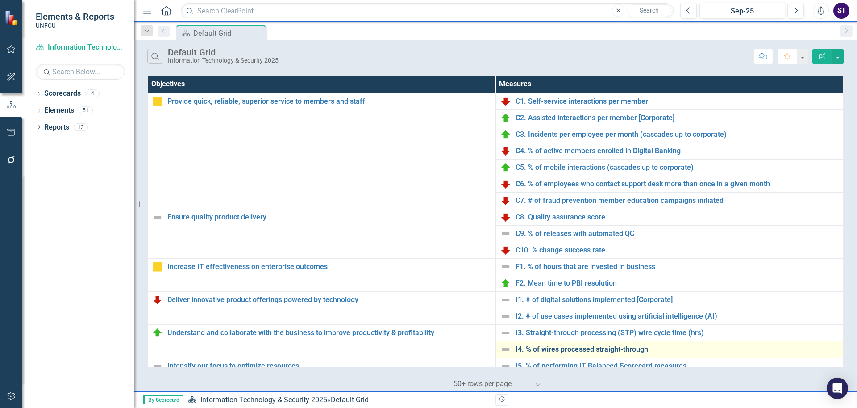
scroll to position [110, 0]
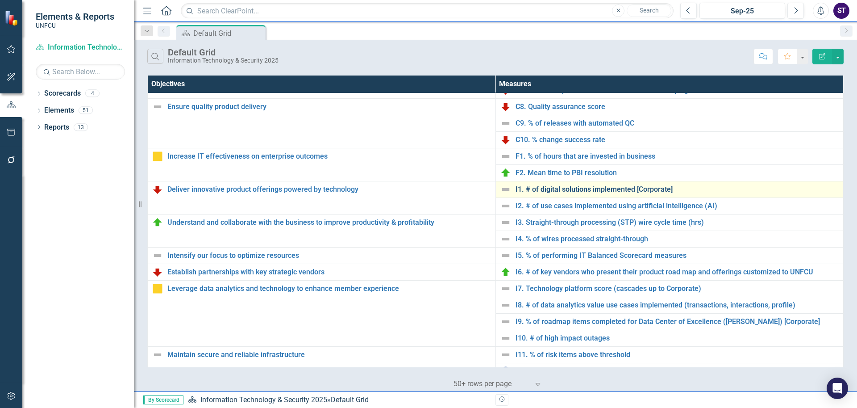
click at [547, 189] on link "I1. # of digital solutions implemented [Corporate]" at bounding box center [678, 189] width 324 height 8
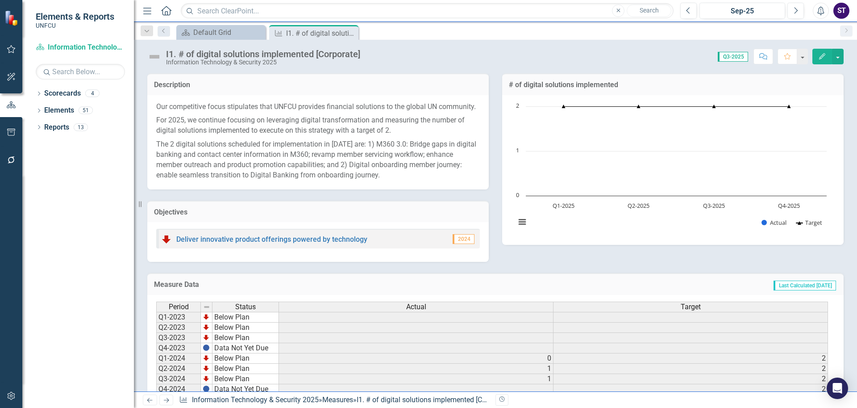
scroll to position [77, 0]
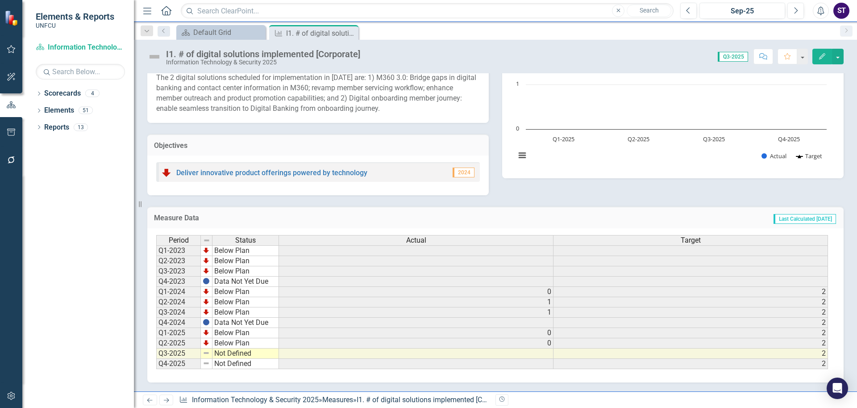
click at [540, 352] on td at bounding box center [416, 353] width 275 height 10
click at [351, 33] on icon "Close" at bounding box center [349, 32] width 9 height 7
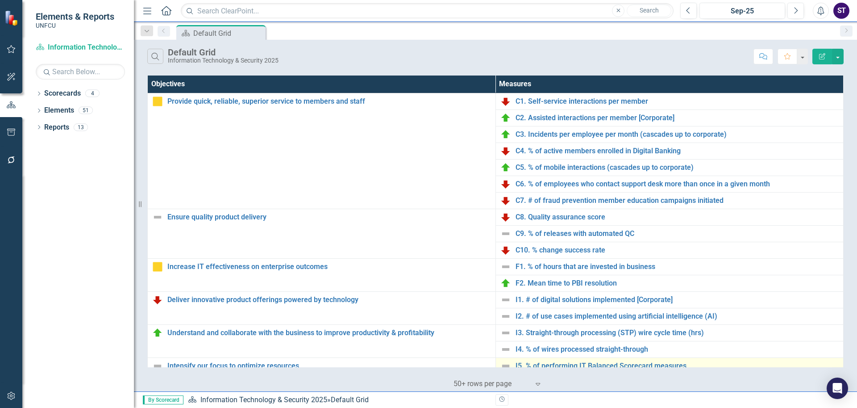
scroll to position [87, 0]
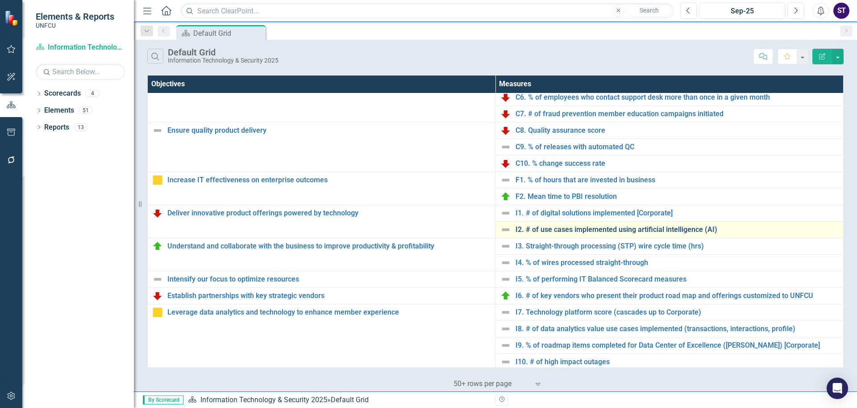
click at [572, 229] on link "I2. # of use cases implemented using artificial intelligence (AI)" at bounding box center [678, 229] width 324 height 8
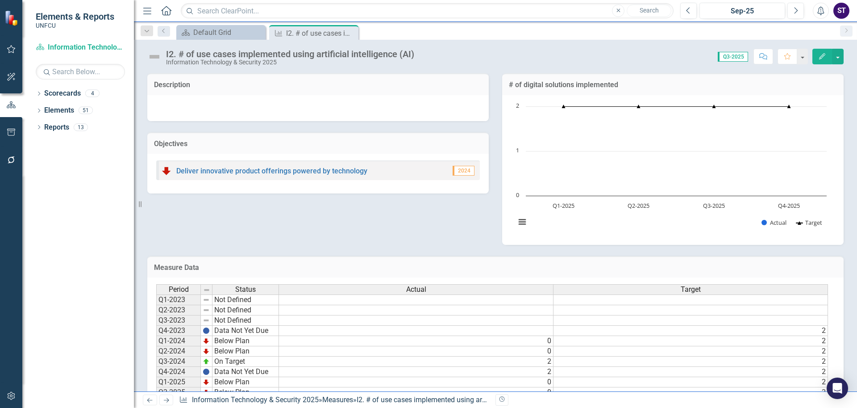
scroll to position [49, 0]
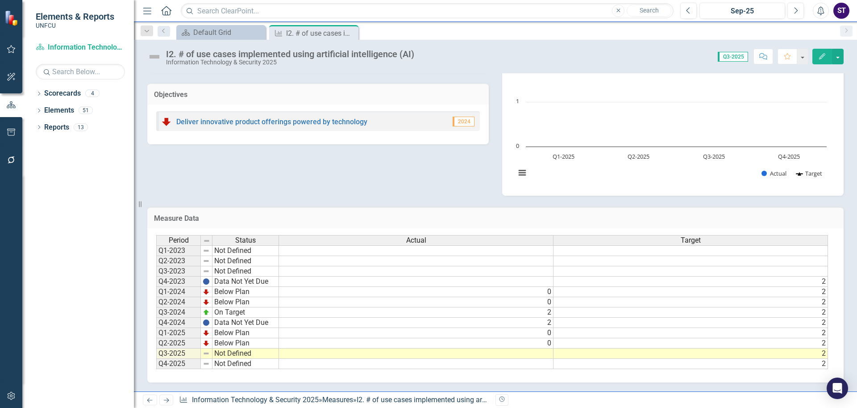
click at [540, 344] on td "0" at bounding box center [416, 343] width 275 height 10
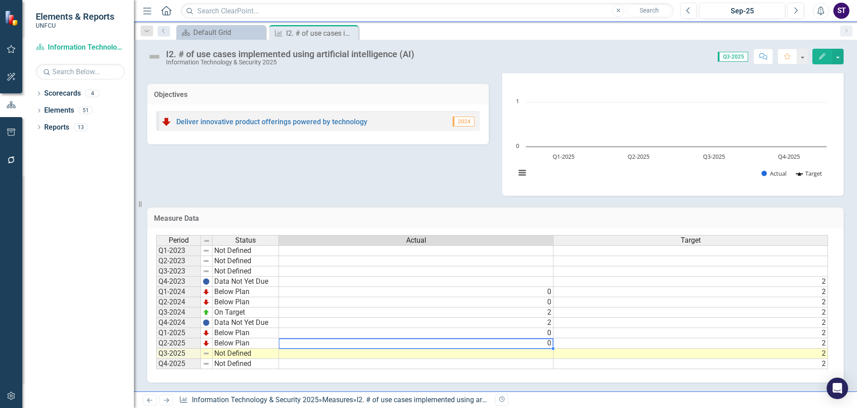
click at [540, 344] on td "0" at bounding box center [416, 343] width 275 height 10
type textarea "0"
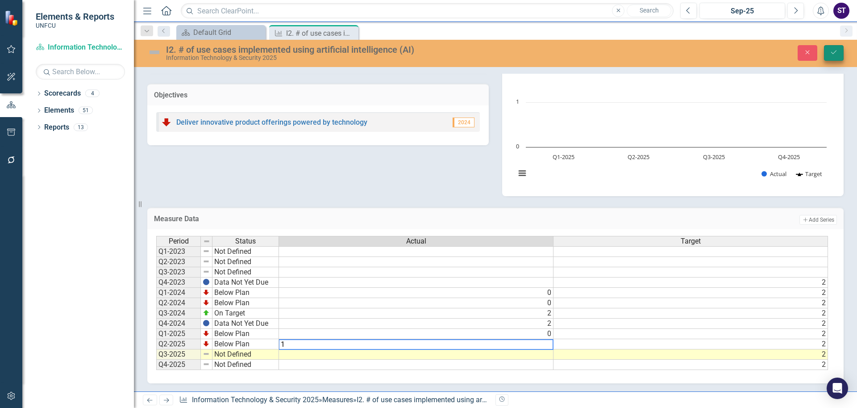
type textarea "1"
click at [834, 51] on icon "Save" at bounding box center [834, 52] width 8 height 6
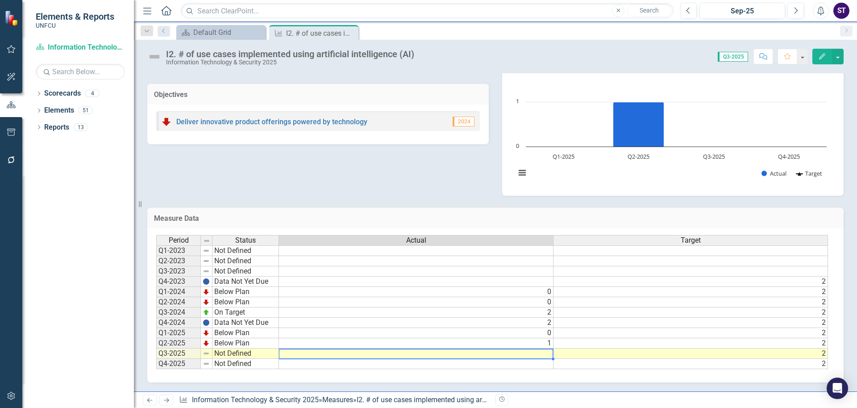
click at [400, 355] on td at bounding box center [416, 353] width 275 height 10
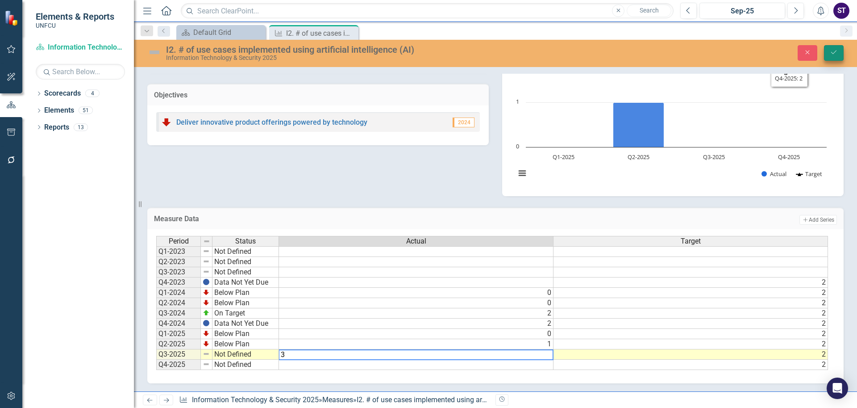
type textarea "3"
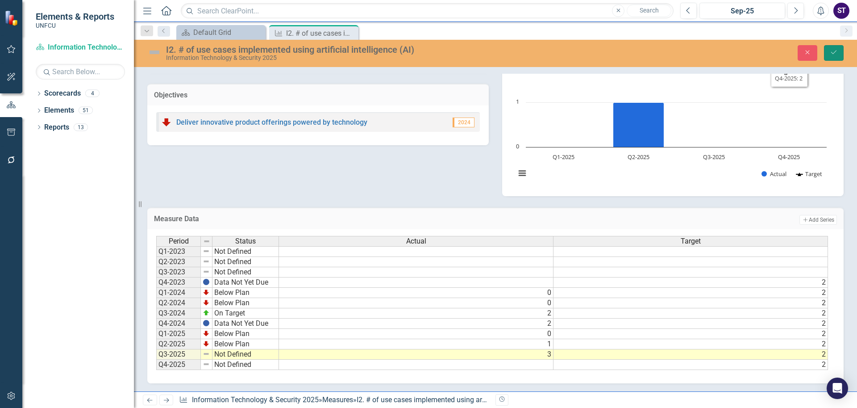
click at [835, 45] on button "Save" at bounding box center [834, 53] width 20 height 16
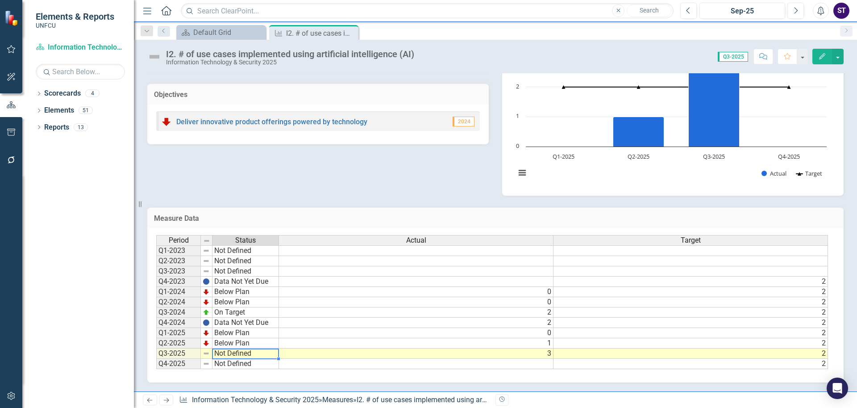
click at [235, 354] on td "Not Defined" at bounding box center [245, 353] width 67 height 10
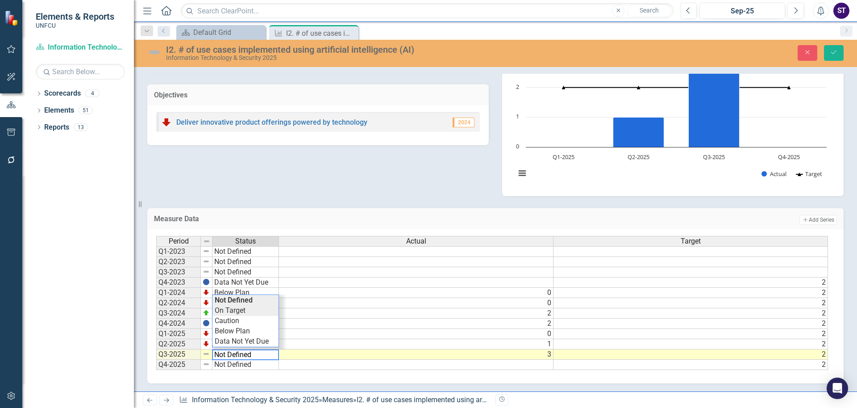
type textarea "On Target"
click at [235, 310] on div "Period Status Actual Target Q1-2023 Not Defined Q2-2023 Not Defined Q3-2023 Not…" at bounding box center [492, 303] width 672 height 134
click at [834, 58] on button "Save" at bounding box center [834, 53] width 20 height 16
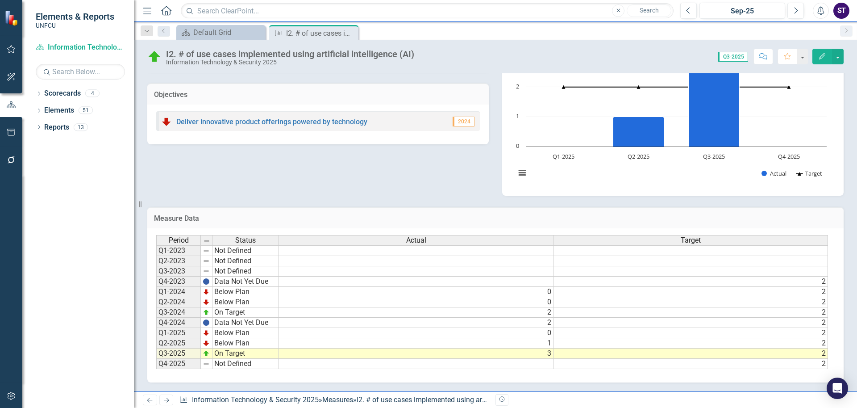
scroll to position [0, 0]
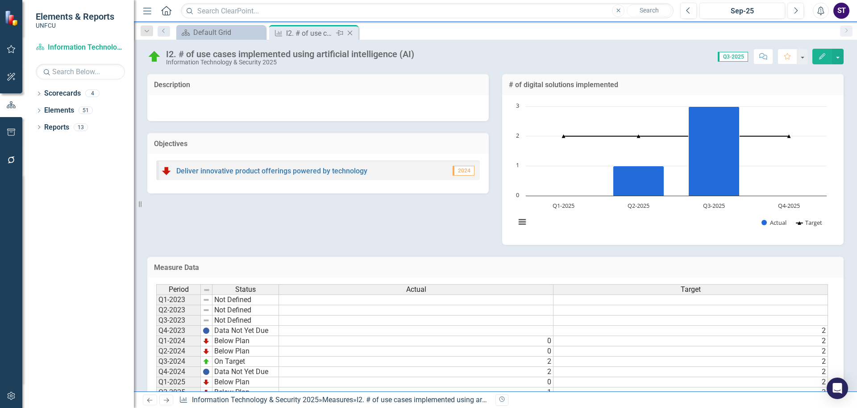
click at [349, 33] on icon "Close" at bounding box center [349, 32] width 9 height 7
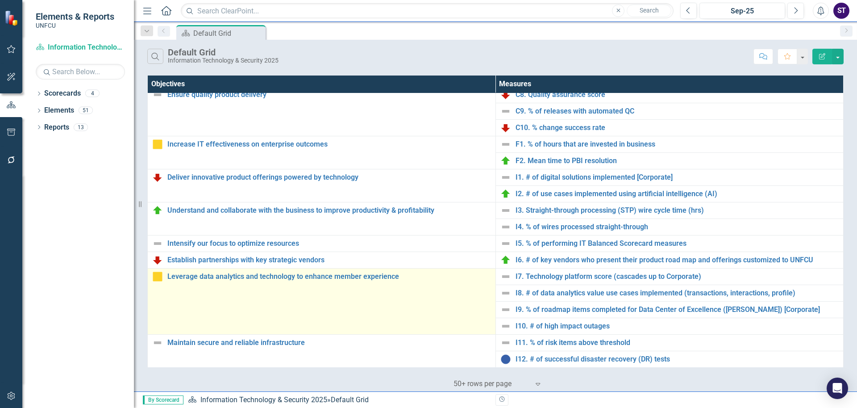
scroll to position [139, 0]
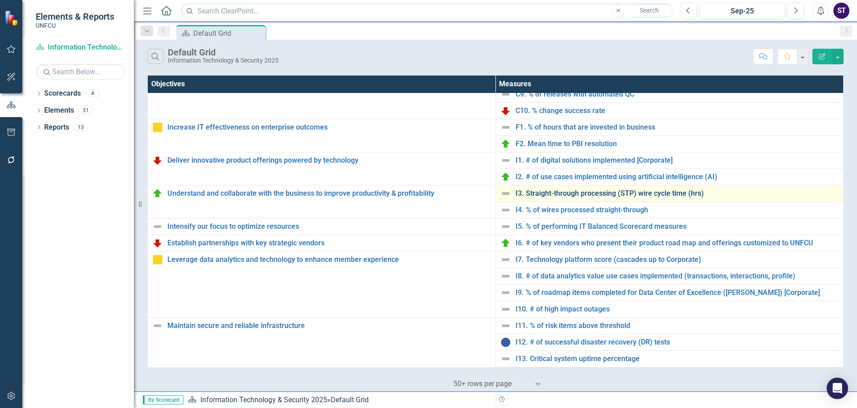
click at [554, 191] on link "I3. Straight-through processing (STP) wire cycle time (hrs)" at bounding box center [678, 193] width 324 height 8
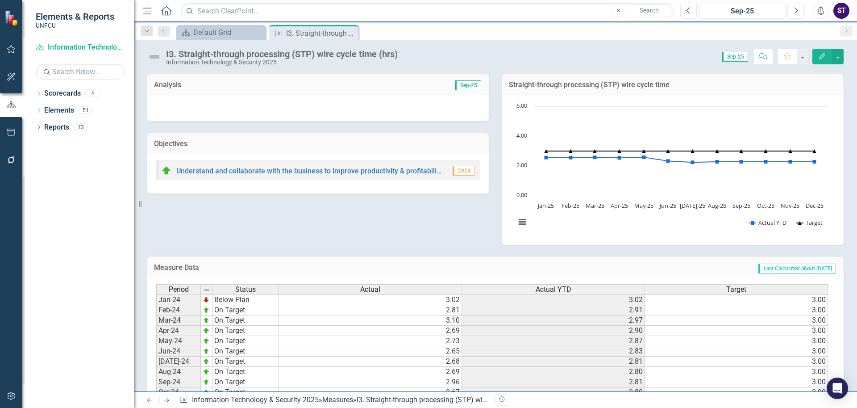
scroll to position [172, 0]
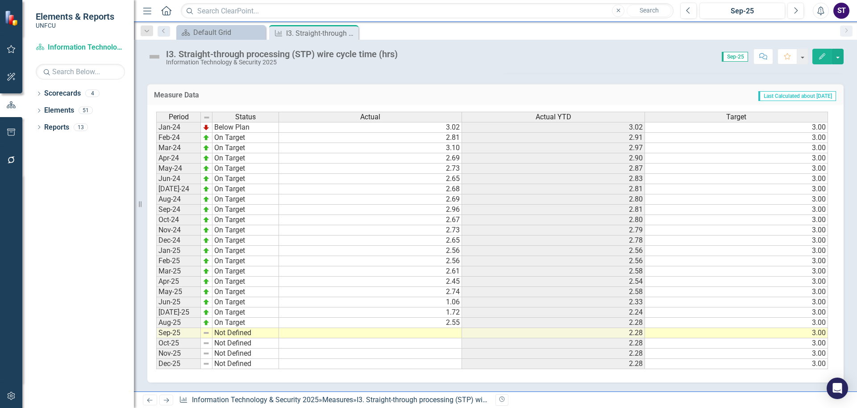
click at [436, 333] on td at bounding box center [370, 333] width 183 height 10
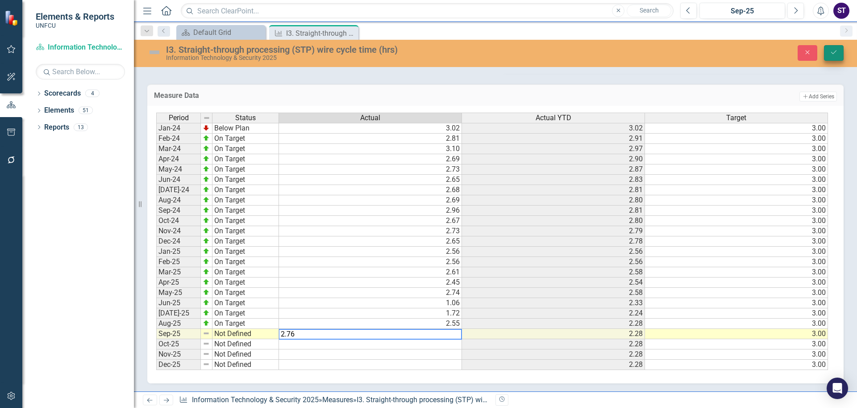
type textarea "2.76"
click at [825, 47] on button "Save" at bounding box center [834, 53] width 20 height 16
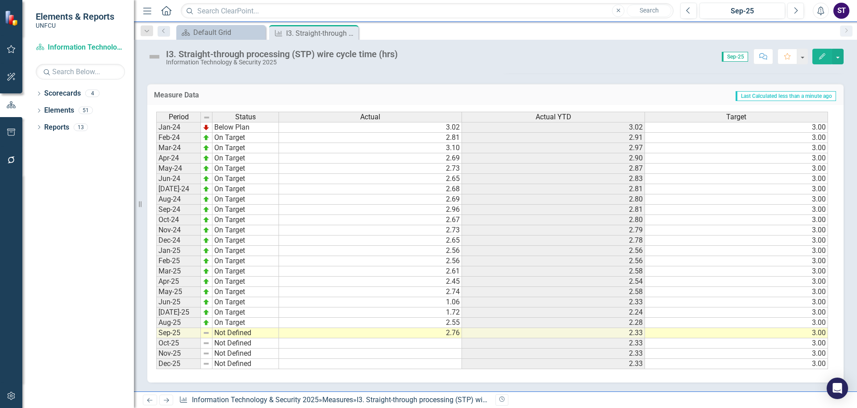
click at [238, 332] on td "Not Defined" at bounding box center [245, 333] width 67 height 10
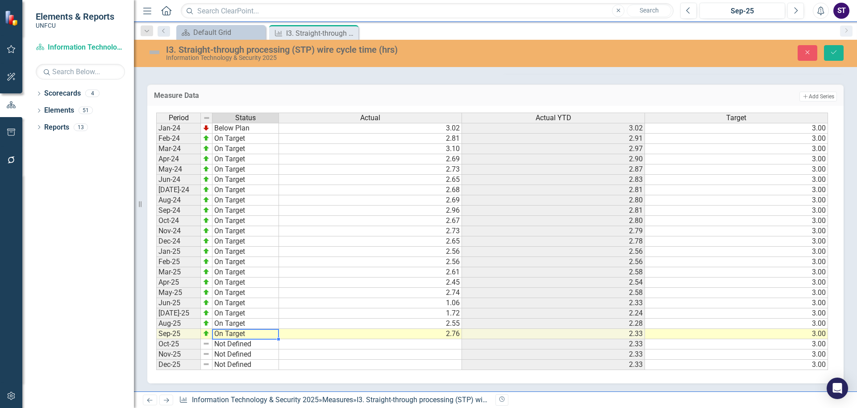
click at [232, 288] on div "Period Status Actual Actual YTD Target Jan-24 Below Plan 3.02 3.02 3.00 Feb-24 …" at bounding box center [492, 241] width 672 height 258
click at [831, 47] on button "Save" at bounding box center [834, 53] width 20 height 16
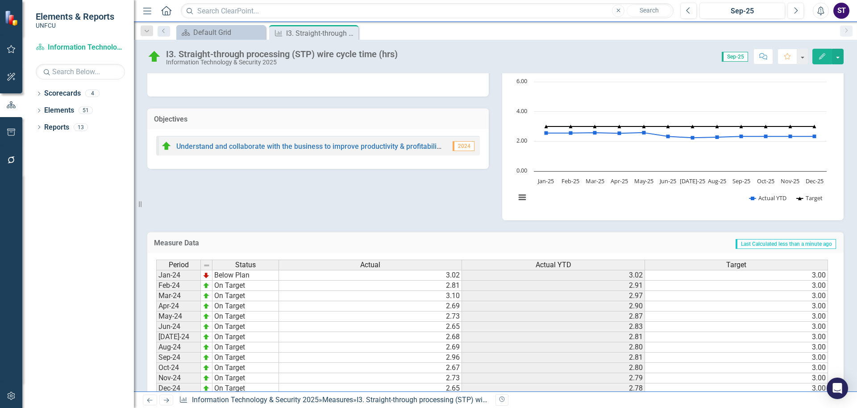
scroll to position [55, 0]
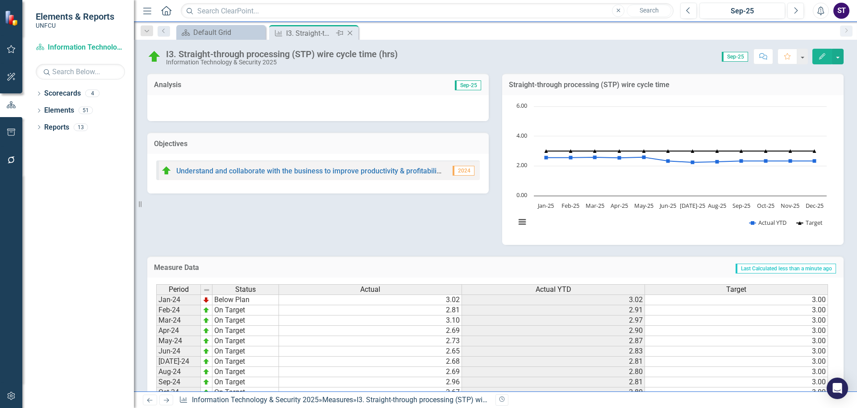
click at [348, 34] on icon "Close" at bounding box center [349, 32] width 9 height 7
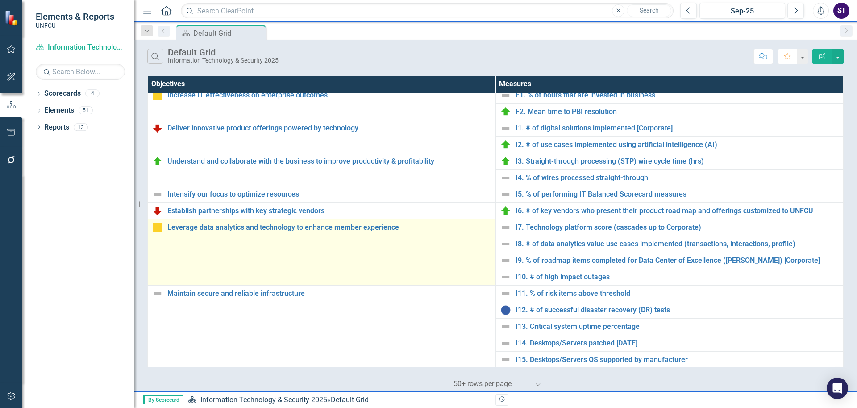
scroll to position [154, 0]
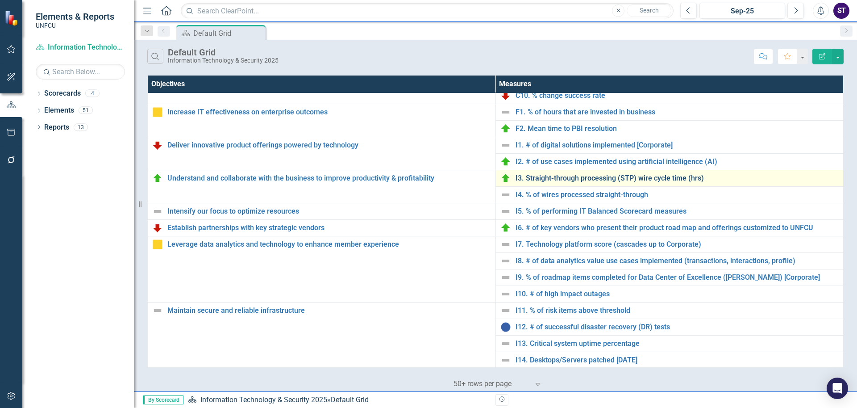
click at [548, 179] on link "I3. Straight-through processing (STP) wire cycle time (hrs)" at bounding box center [678, 178] width 324 height 8
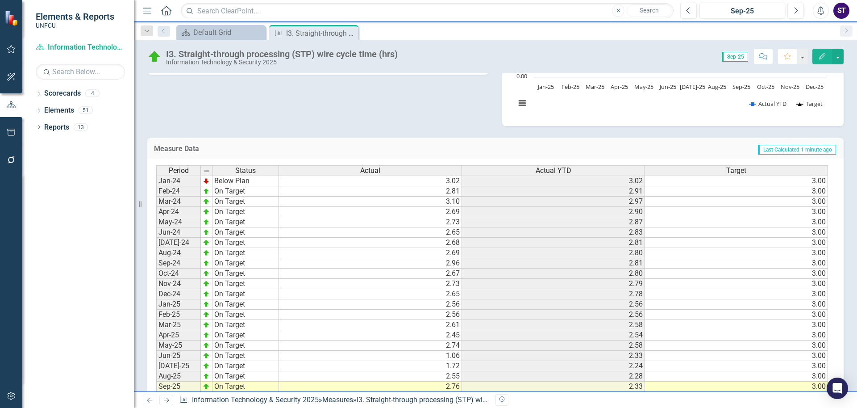
scroll to position [172, 0]
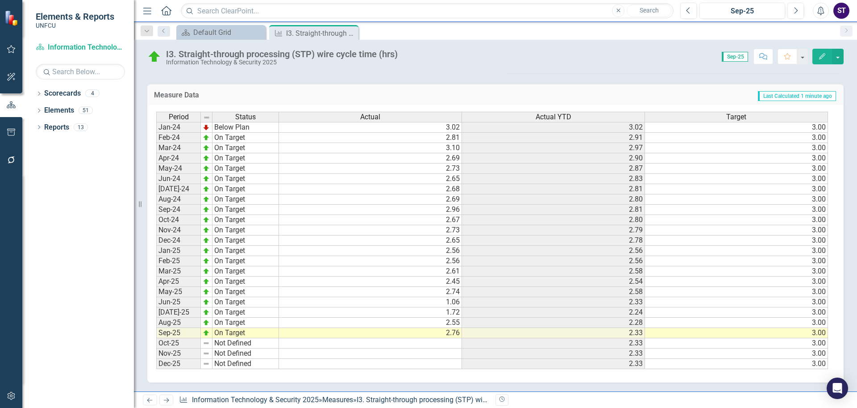
click at [452, 313] on td "1.72" at bounding box center [370, 312] width 183 height 10
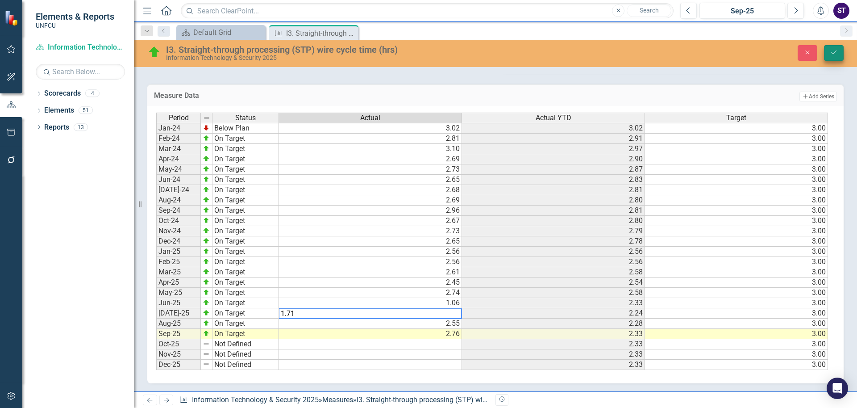
type textarea "1.71"
click at [837, 48] on button "Save" at bounding box center [834, 53] width 20 height 16
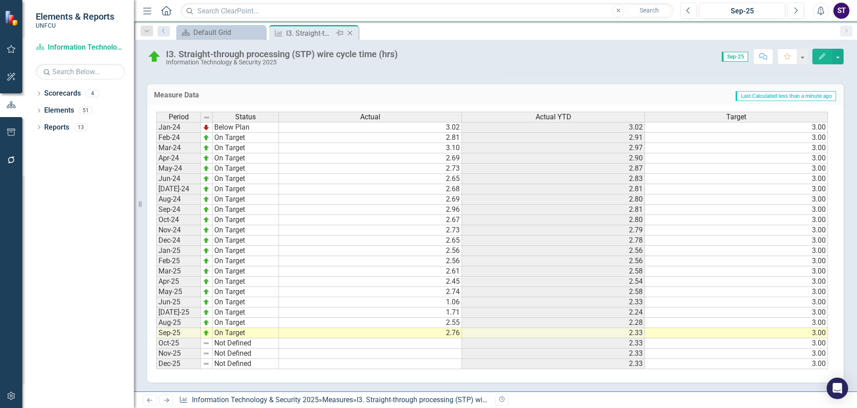
click at [350, 32] on icon "Close" at bounding box center [349, 32] width 9 height 7
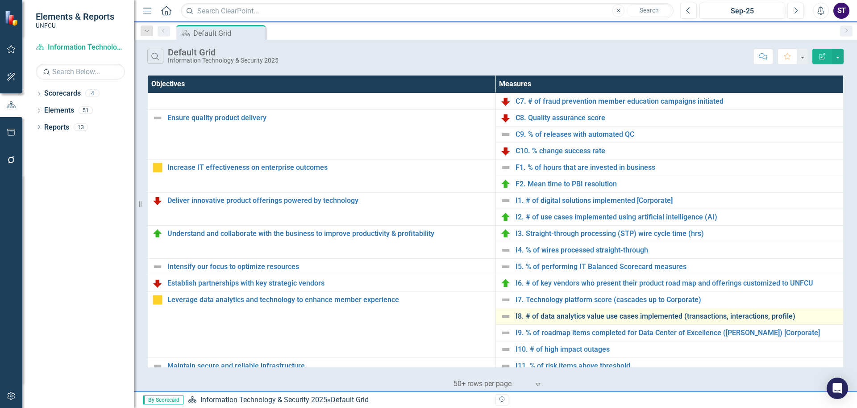
scroll to position [125, 0]
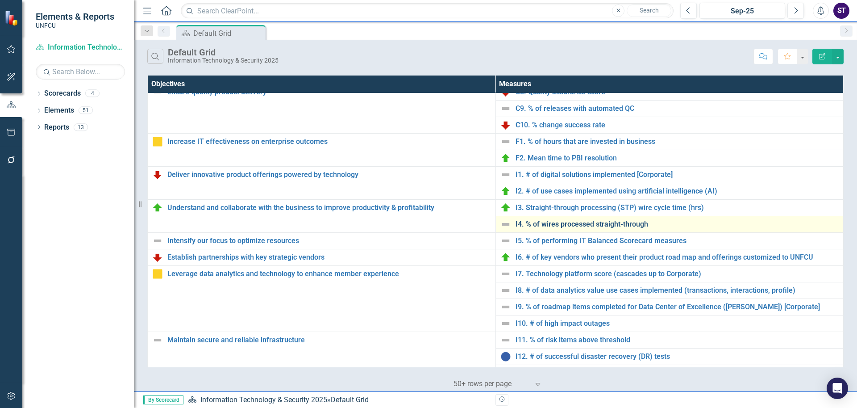
click at [536, 223] on link "I4. % of wires processed straight-through" at bounding box center [678, 224] width 324 height 8
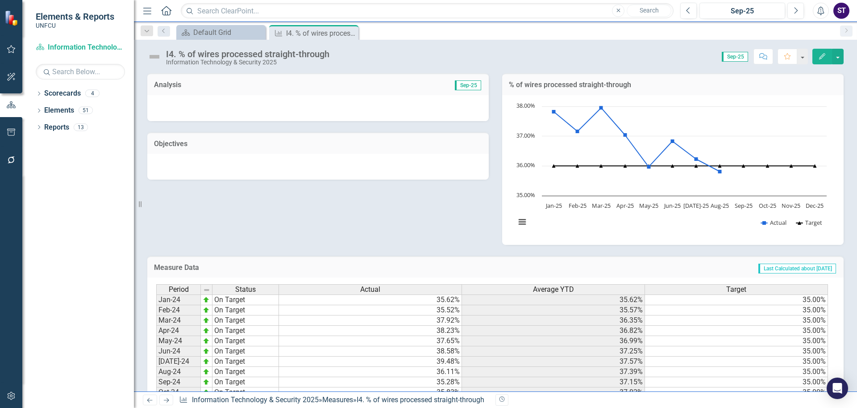
scroll to position [172, 0]
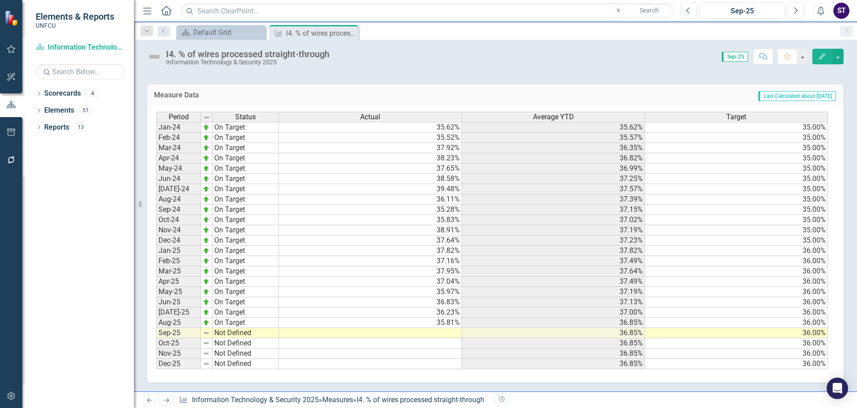
click at [430, 330] on td at bounding box center [370, 333] width 183 height 10
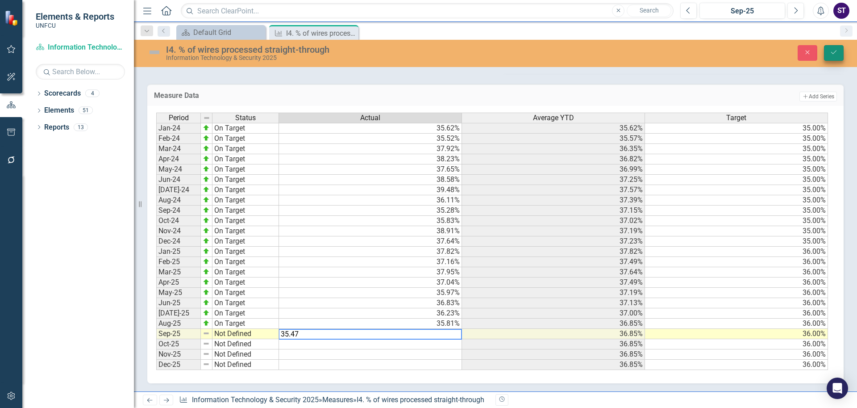
type textarea "35.47"
click at [829, 51] on button "Save" at bounding box center [834, 53] width 20 height 16
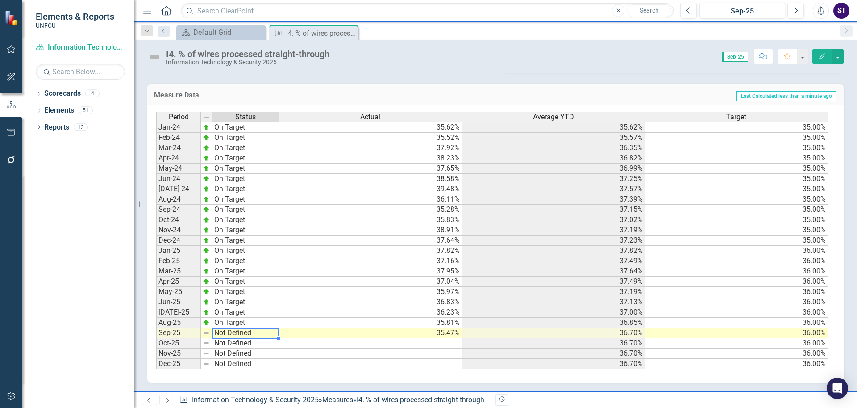
click at [220, 333] on td "Not Defined" at bounding box center [245, 333] width 67 height 10
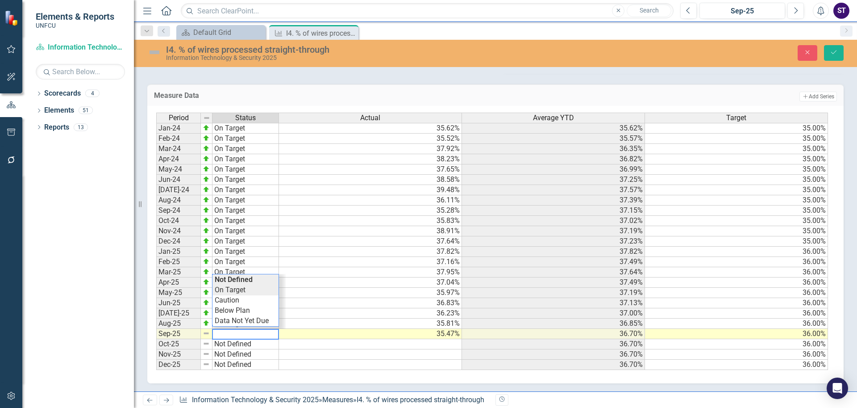
click at [233, 292] on div "Period Status Actual Average YTD Target Jan-24 On Target 35.62% 35.62% 35.00% F…" at bounding box center [492, 241] width 672 height 258
click at [831, 56] on button "Save" at bounding box center [834, 53] width 20 height 16
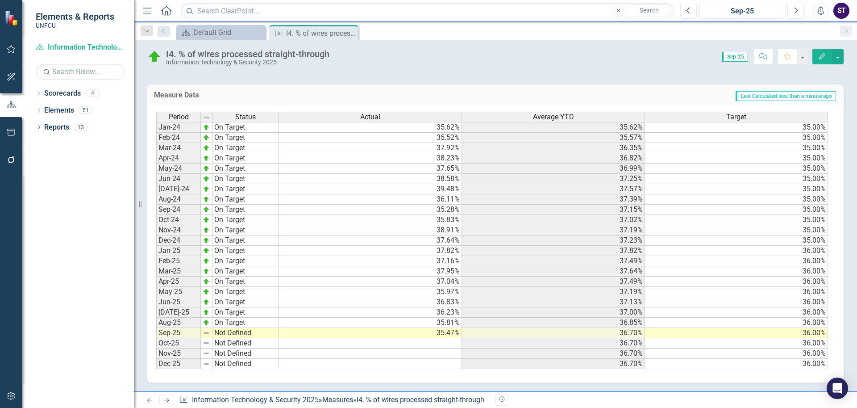
click at [229, 331] on td "Not Defined" at bounding box center [245, 333] width 67 height 10
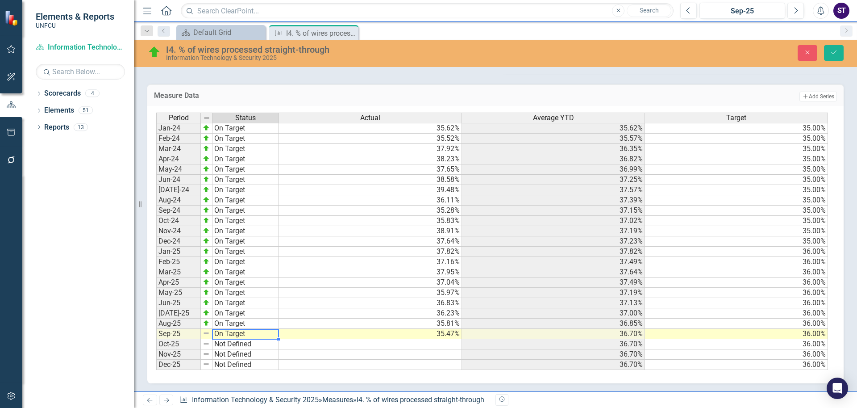
click at [233, 292] on div "Period Status Actual Average YTD Target Jan-24 On Target 35.62% 35.62% 35.00% F…" at bounding box center [492, 241] width 672 height 258
click at [837, 47] on button "Save" at bounding box center [834, 53] width 20 height 16
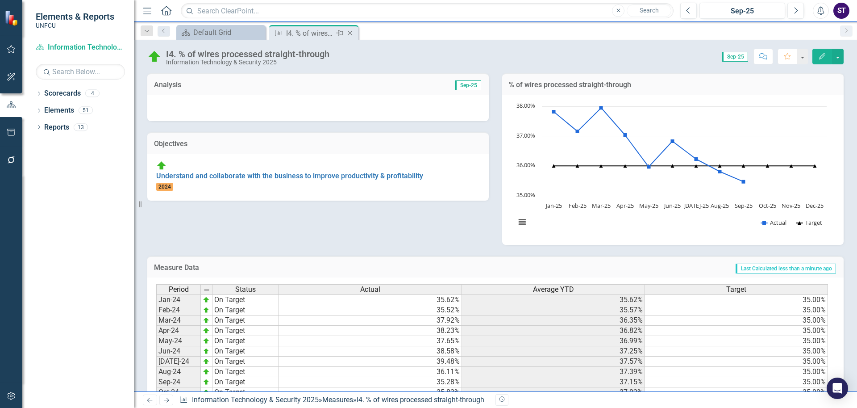
click at [348, 33] on icon "Close" at bounding box center [349, 32] width 9 height 7
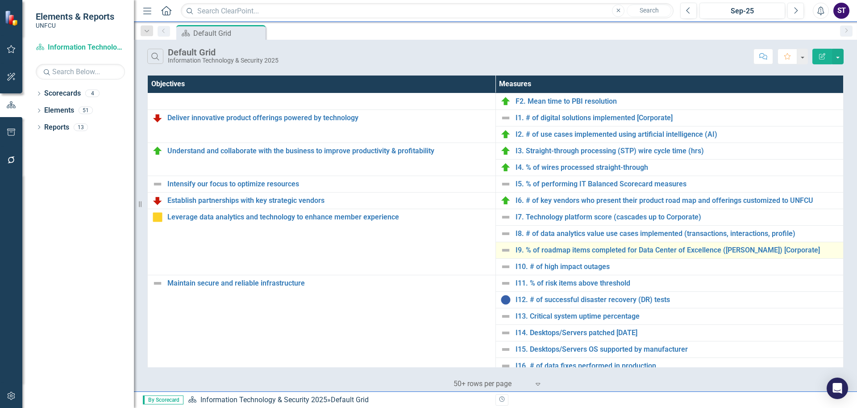
scroll to position [191, 0]
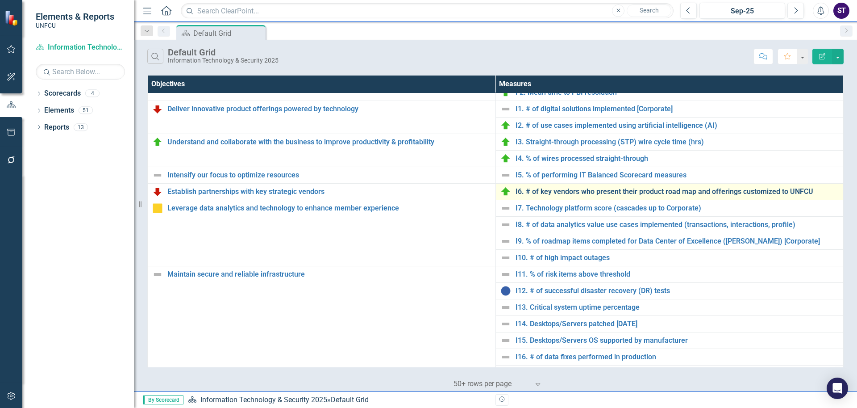
click at [537, 190] on link "I6. # of key vendors who present their product road map and offerings customize…" at bounding box center [678, 191] width 324 height 8
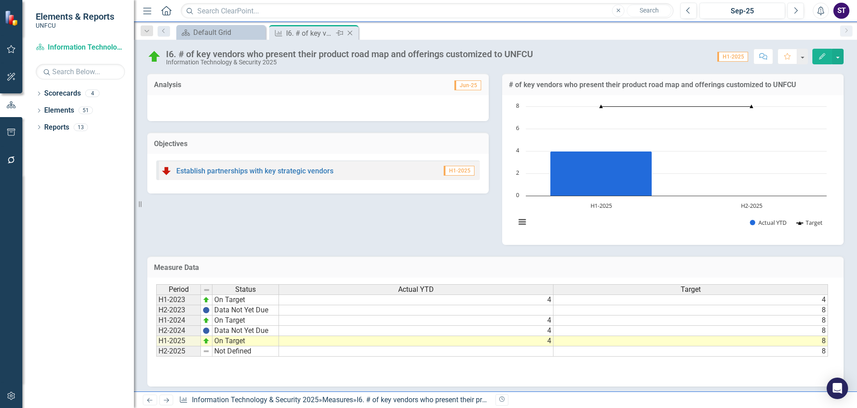
click at [349, 33] on icon "Close" at bounding box center [349, 32] width 9 height 7
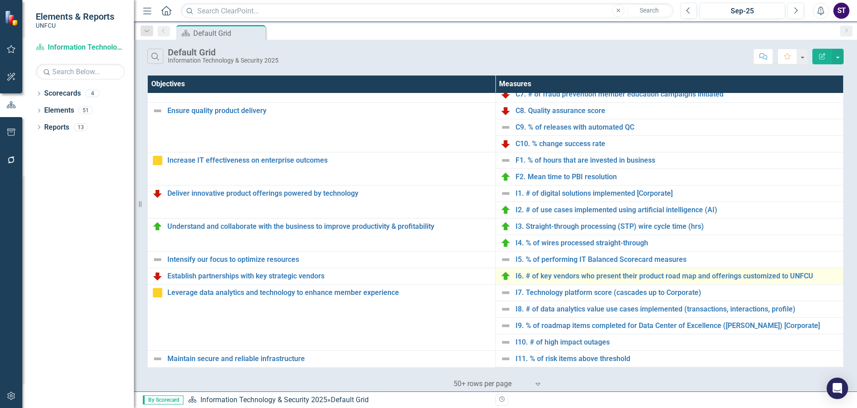
scroll to position [81, 0]
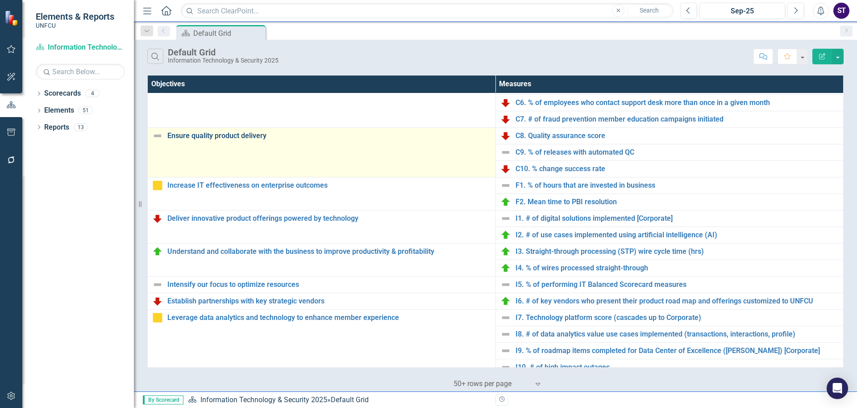
click at [250, 137] on link "Ensure quality product delivery" at bounding box center [329, 136] width 324 height 8
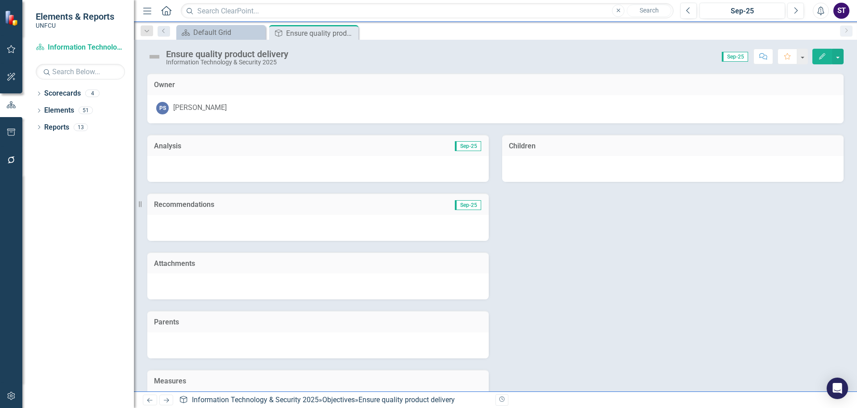
click at [822, 50] on button "Edit" at bounding box center [822, 57] width 20 height 16
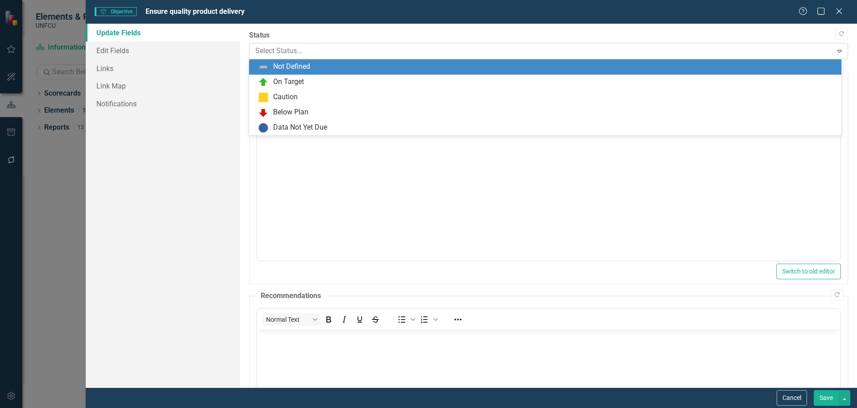
click at [292, 52] on div at bounding box center [541, 51] width 572 height 12
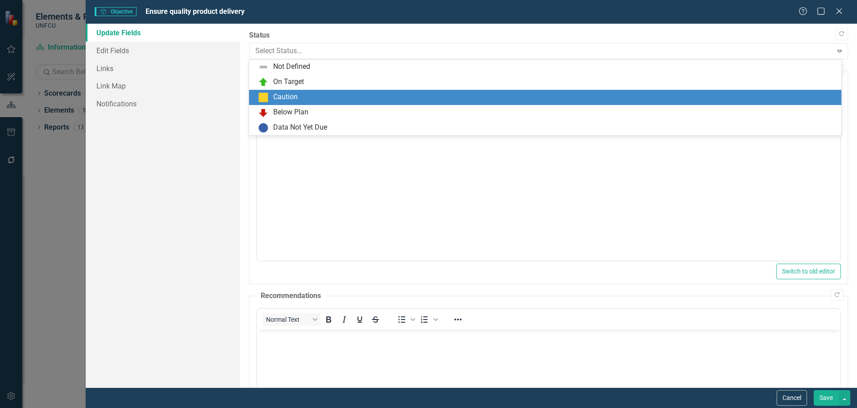
click at [289, 91] on div "Caution" at bounding box center [545, 97] width 592 height 15
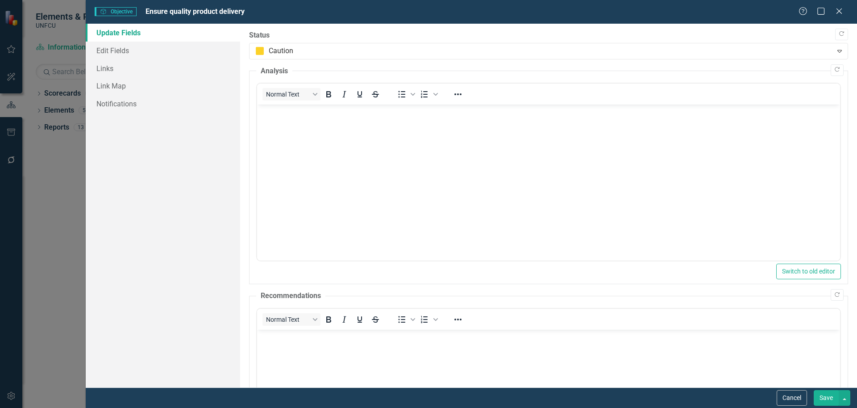
click at [823, 402] on button "Save" at bounding box center [826, 398] width 25 height 16
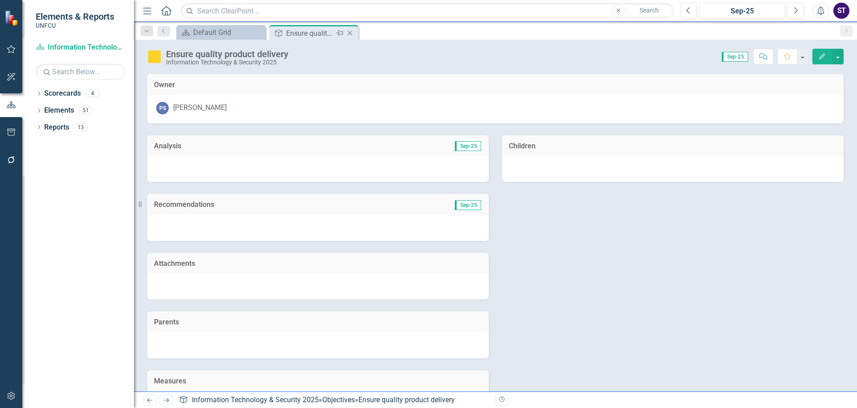
click at [351, 32] on icon "Close" at bounding box center [349, 32] width 9 height 7
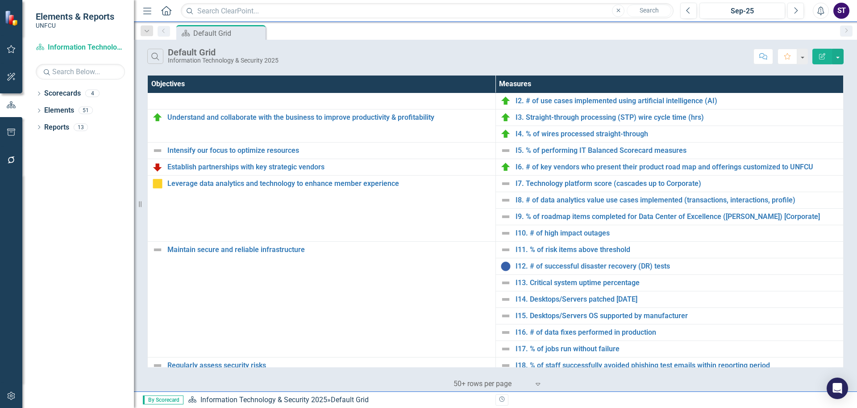
scroll to position [224, 0]
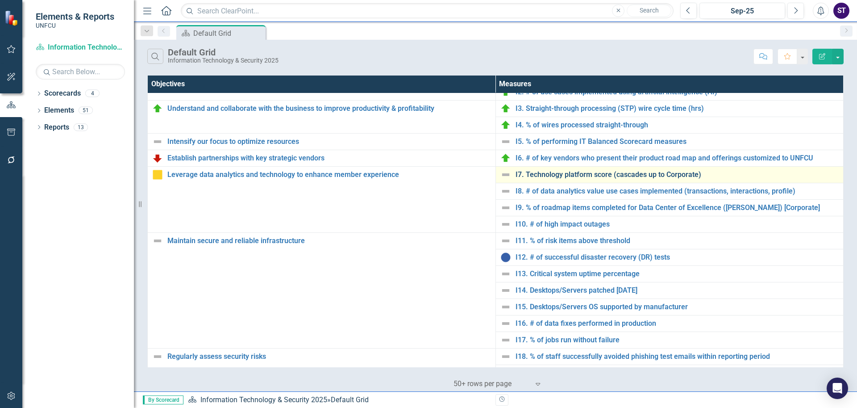
click at [529, 174] on link "I7. Technology platform score (cascades up to Corporate)" at bounding box center [678, 175] width 324 height 8
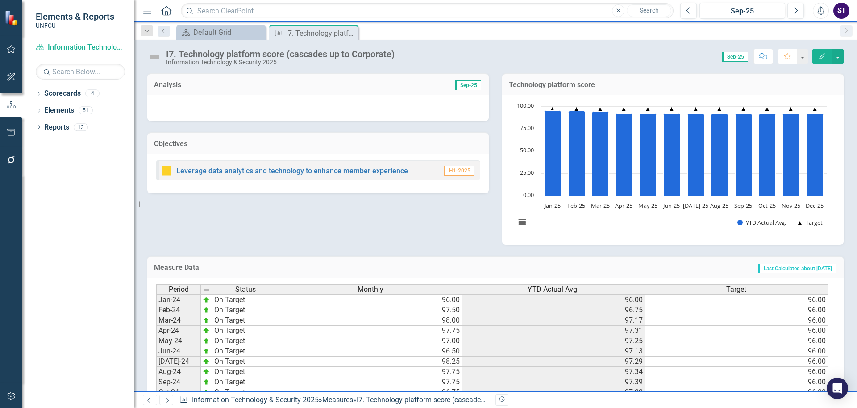
scroll to position [172, 0]
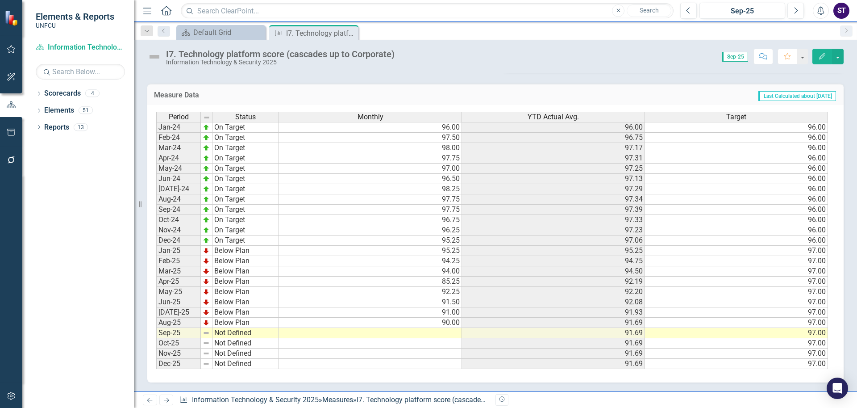
click at [445, 333] on td at bounding box center [370, 333] width 183 height 10
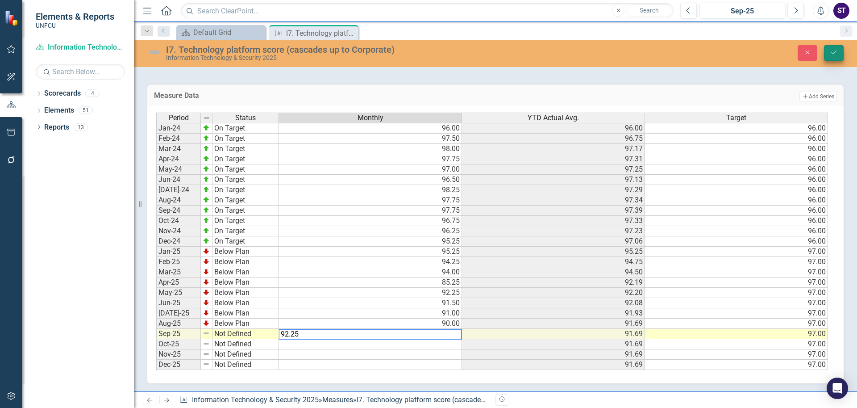
type textarea "92.25"
click at [830, 47] on button "Save" at bounding box center [834, 53] width 20 height 16
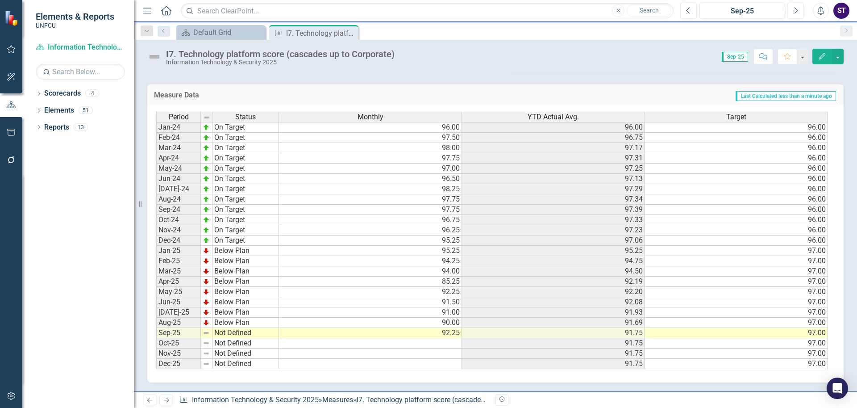
click at [237, 335] on td "Not Defined" at bounding box center [245, 333] width 67 height 10
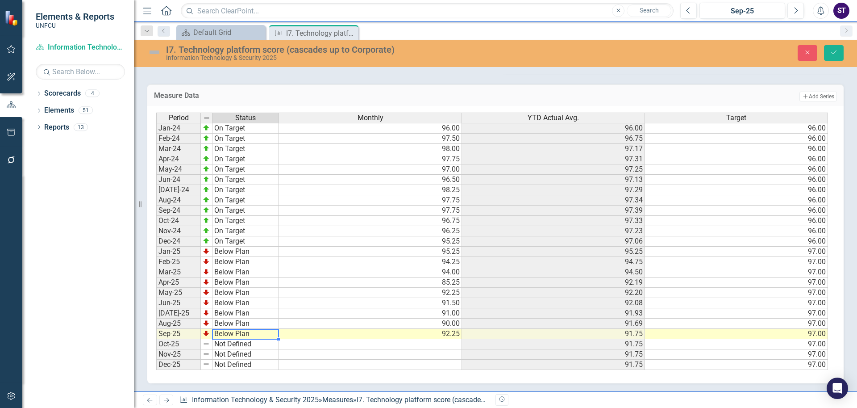
click at [238, 313] on div "Period Status Monthly YTD Actual Avg. Target Jan-24 On Target 96.00 96.00 96.00…" at bounding box center [492, 241] width 672 height 258
click at [830, 54] on icon "Save" at bounding box center [834, 52] width 8 height 6
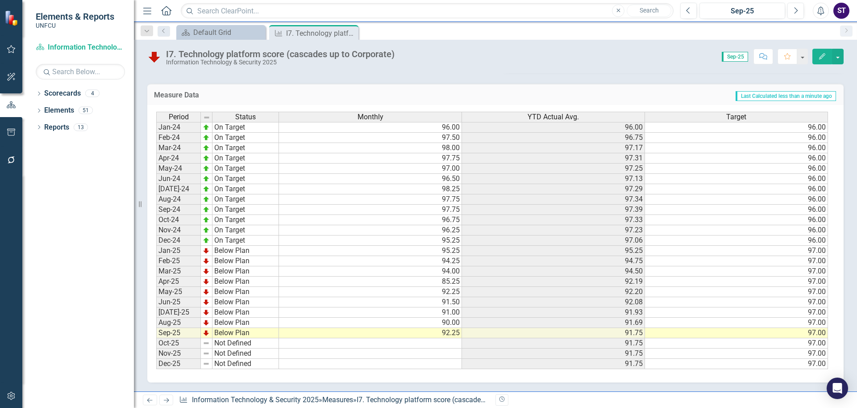
click at [0, 0] on icon "Close" at bounding box center [0, 0] width 0 height 0
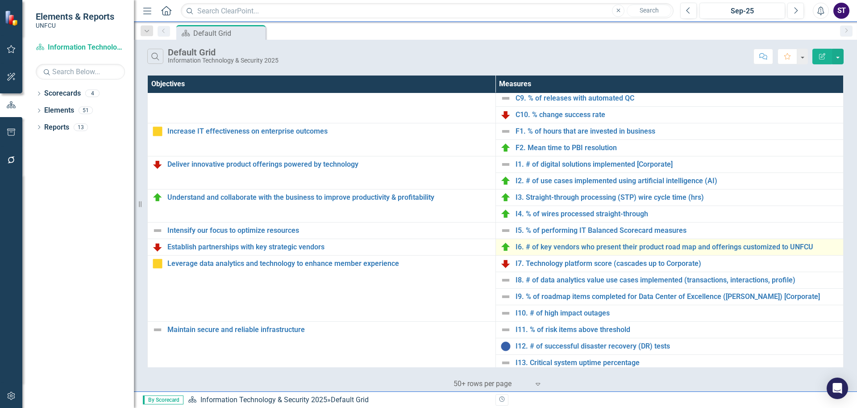
scroll to position [204, 0]
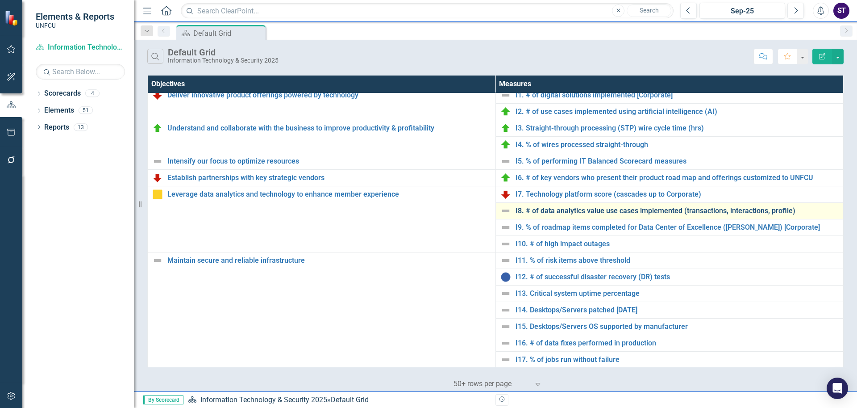
click at [604, 212] on link "I8. # of data analytics value use cases implemented (transactions, interactions…" at bounding box center [678, 211] width 324 height 8
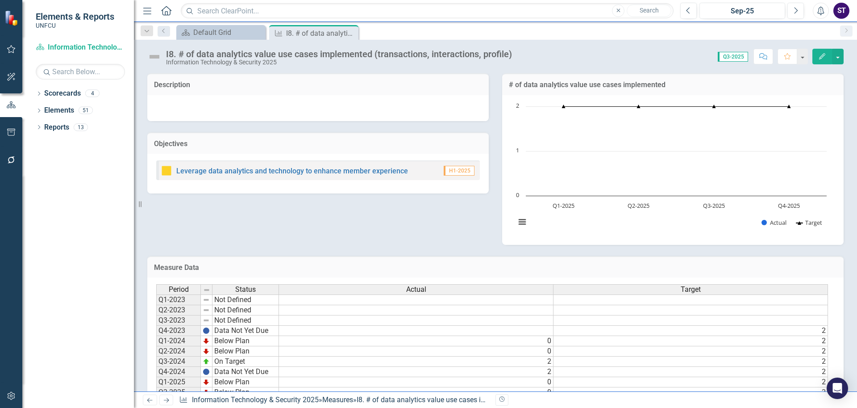
scroll to position [49, 0]
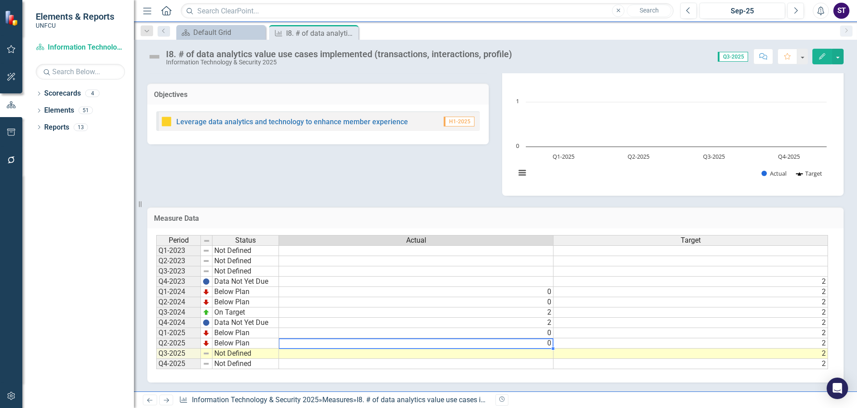
click at [534, 342] on td "0" at bounding box center [416, 343] width 275 height 10
type textarea "0"
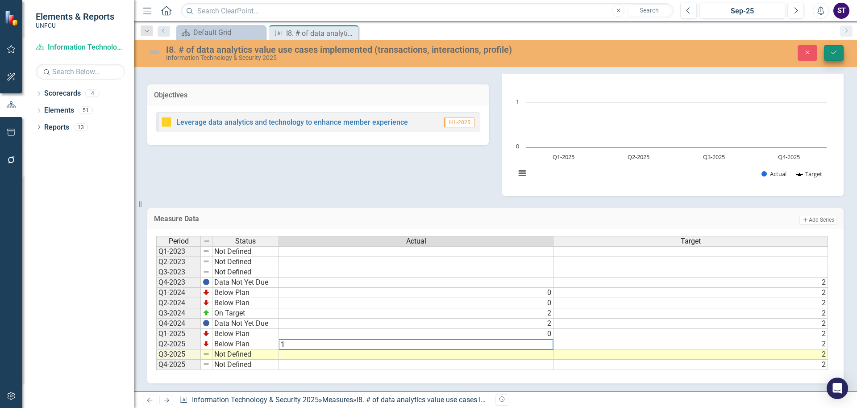
type textarea "1"
click at [833, 51] on icon "Save" at bounding box center [834, 52] width 8 height 6
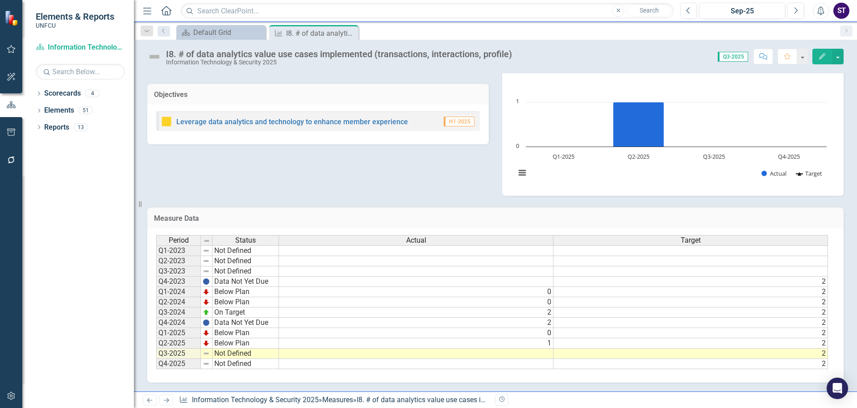
click at [504, 353] on td at bounding box center [416, 353] width 275 height 10
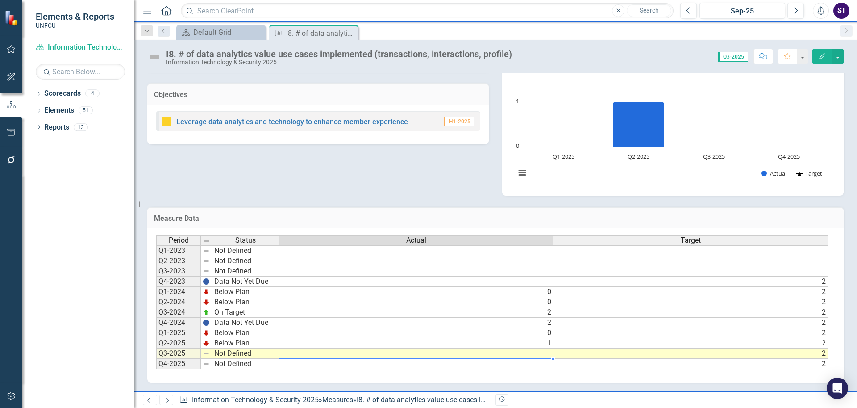
click at [504, 353] on td at bounding box center [416, 353] width 275 height 10
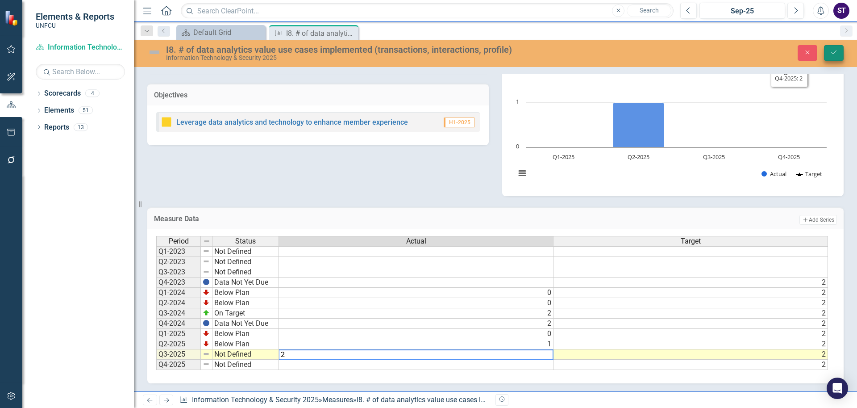
type textarea "2"
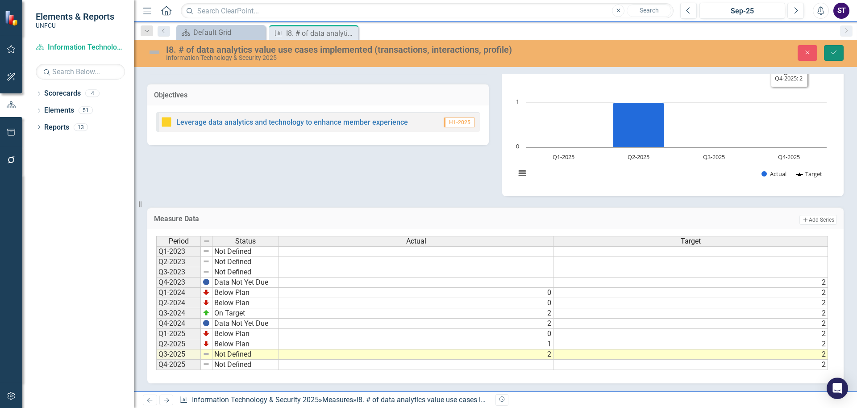
click at [832, 53] on icon "Save" at bounding box center [834, 52] width 8 height 6
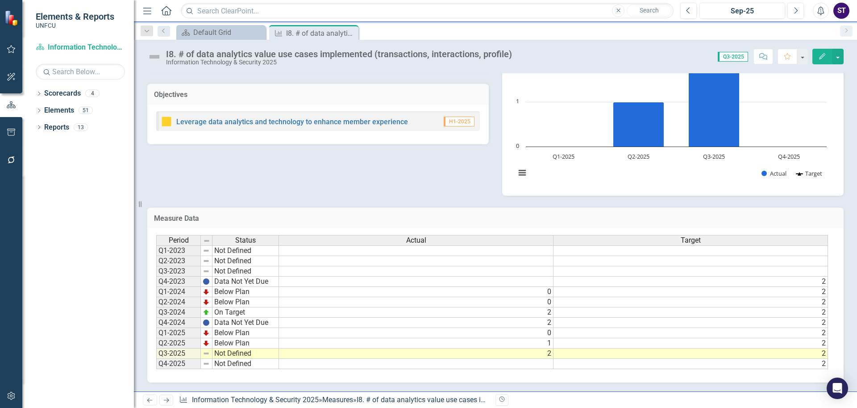
click at [251, 355] on td "Not Defined" at bounding box center [245, 353] width 67 height 10
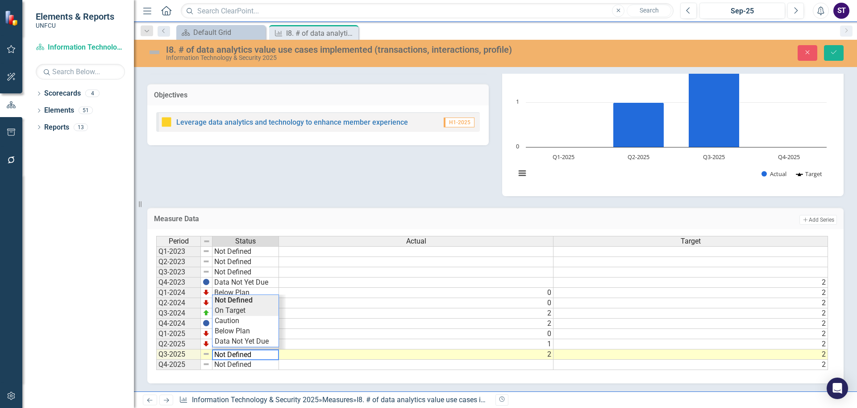
type textarea "On Target"
click at [237, 309] on div "Period Status Actual Target Q1-2023 Not Defined Q2-2023 Not Defined Q3-2023 Not…" at bounding box center [492, 303] width 672 height 134
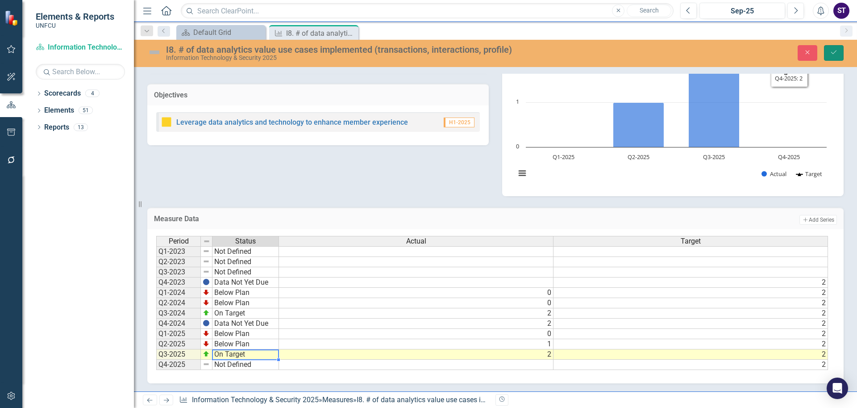
click at [833, 53] on icon "Save" at bounding box center [834, 52] width 8 height 6
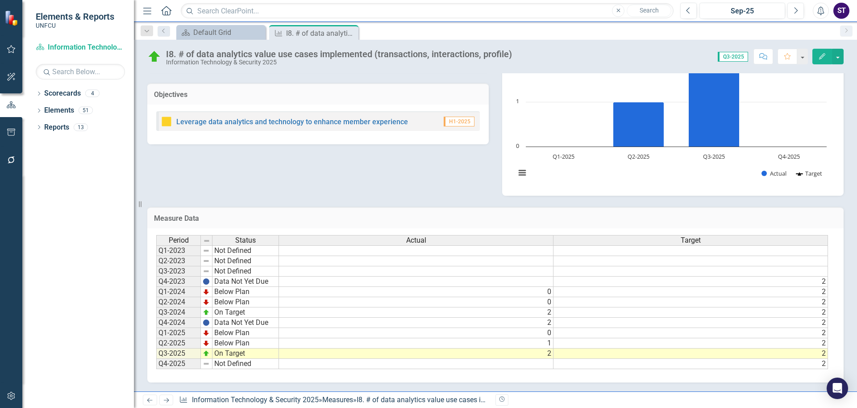
scroll to position [0, 0]
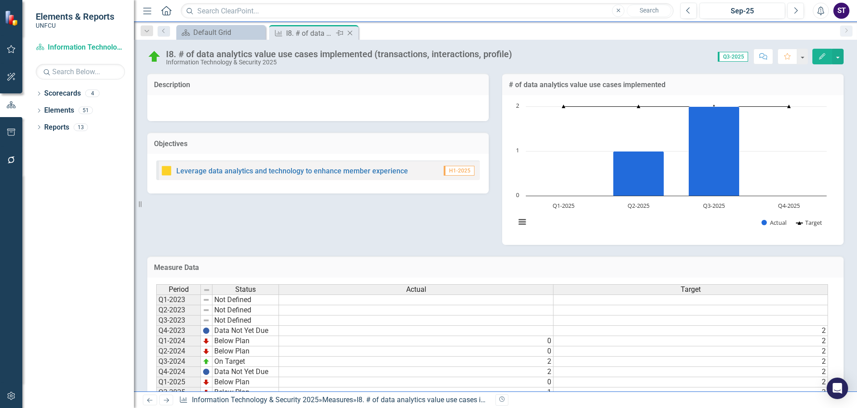
click at [349, 29] on icon "Close" at bounding box center [349, 32] width 9 height 7
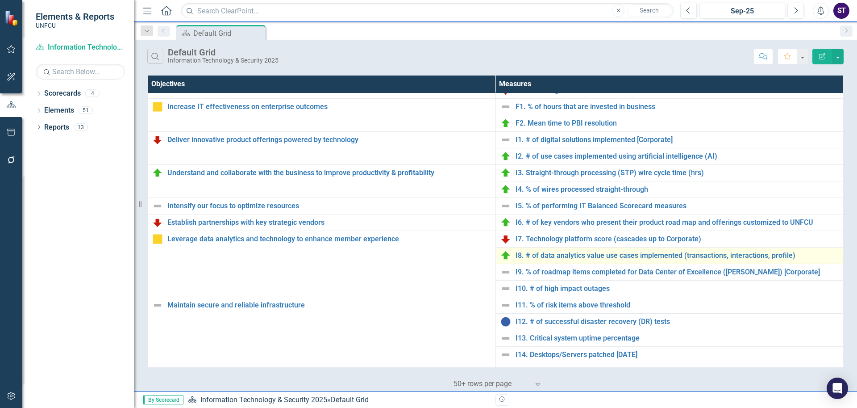
scroll to position [213, 0]
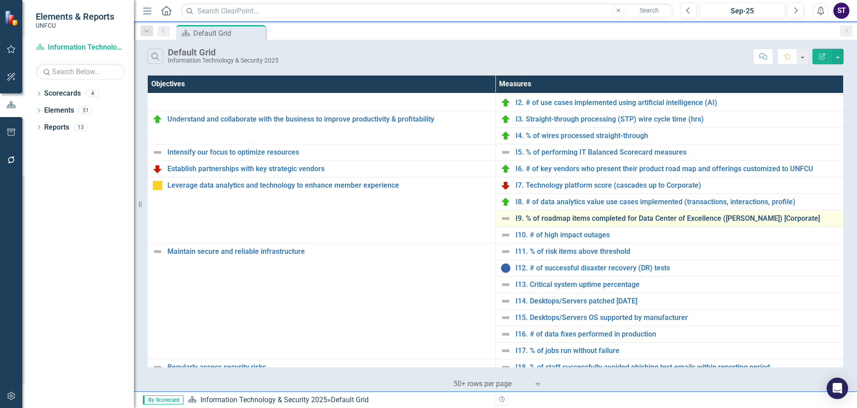
click at [541, 219] on link "I9. % of roadmap items completed for Data Center of Excellence ([PERSON_NAME]) …" at bounding box center [678, 218] width 324 height 8
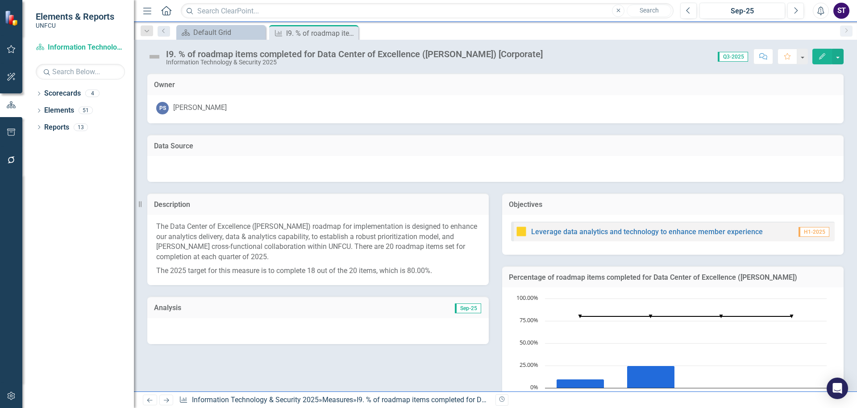
scroll to position [241, 0]
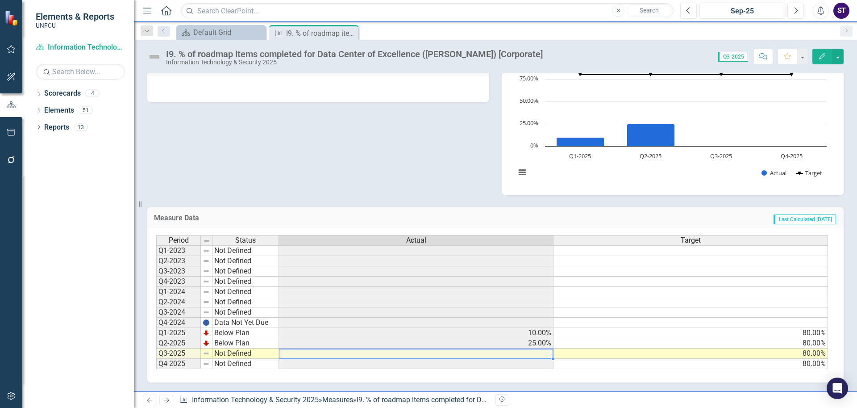
click at [507, 354] on td at bounding box center [416, 353] width 275 height 10
click at [486, 354] on td at bounding box center [416, 353] width 275 height 10
click at [479, 353] on td at bounding box center [416, 353] width 275 height 10
click at [417, 354] on td at bounding box center [416, 353] width 275 height 10
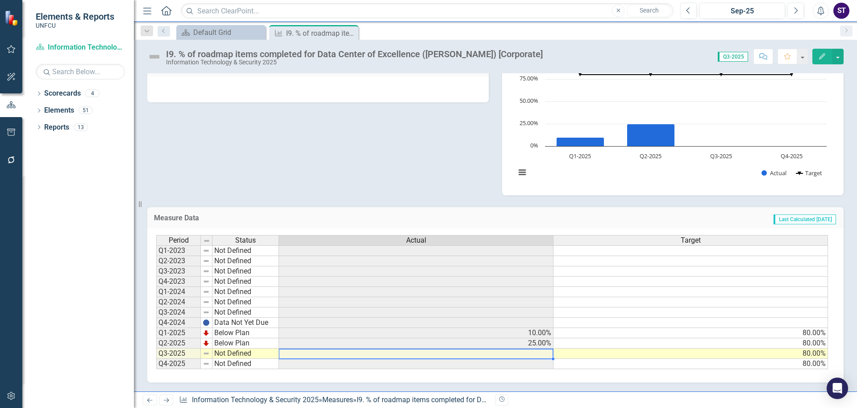
click at [417, 354] on td at bounding box center [416, 353] width 275 height 10
click at [437, 341] on td "25.00%" at bounding box center [416, 343] width 275 height 10
click at [412, 354] on td at bounding box center [416, 353] width 275 height 10
click at [301, 355] on td at bounding box center [416, 353] width 275 height 10
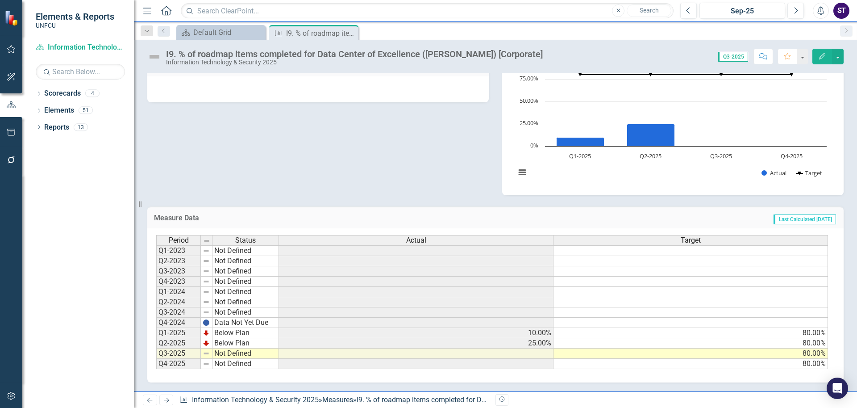
click at [820, 54] on icon "Edit" at bounding box center [822, 56] width 8 height 6
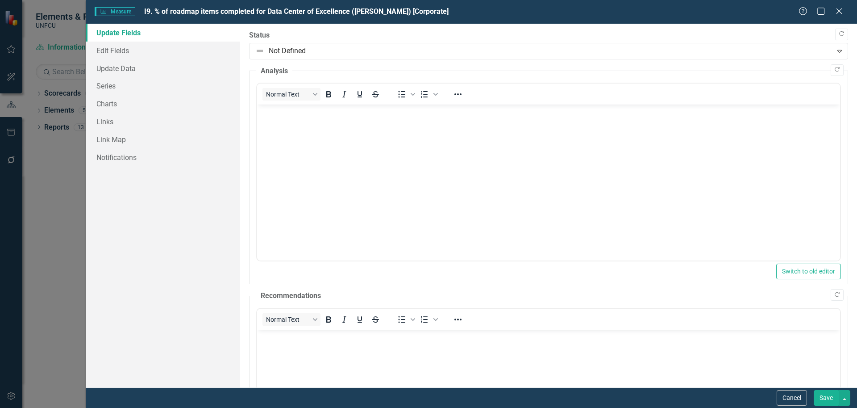
scroll to position [0, 0]
click at [126, 68] on link "Update Data" at bounding box center [163, 68] width 154 height 18
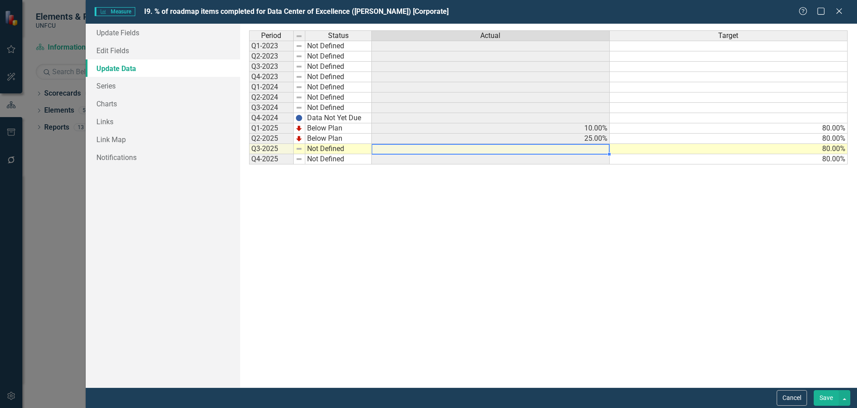
click at [573, 151] on td at bounding box center [491, 149] width 238 height 10
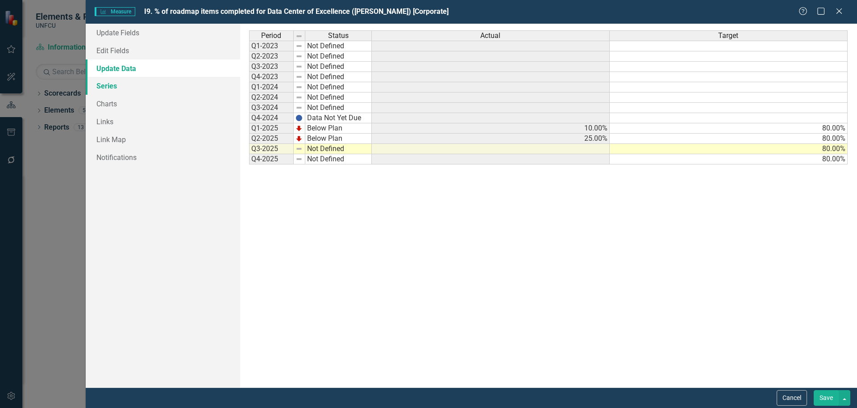
click at [119, 85] on link "Series" at bounding box center [163, 86] width 154 height 18
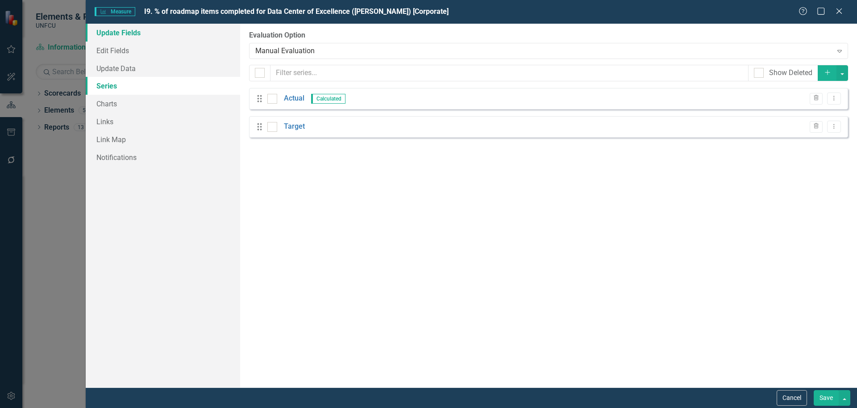
click at [122, 29] on link "Update Fields" at bounding box center [163, 33] width 154 height 18
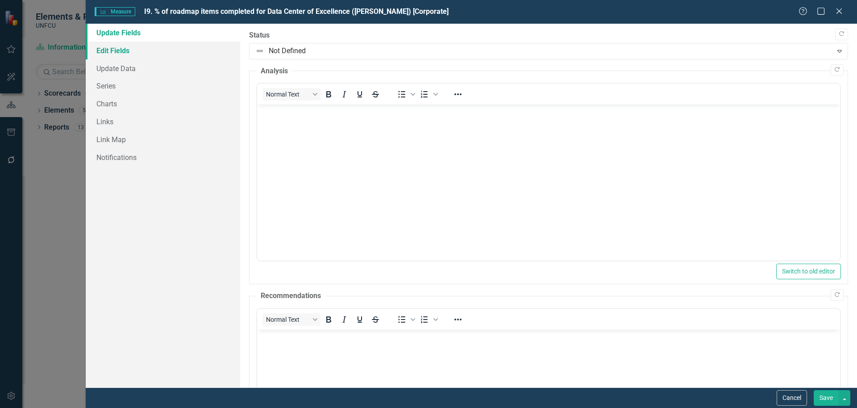
click at [121, 50] on link "Edit Fields" at bounding box center [163, 51] width 154 height 18
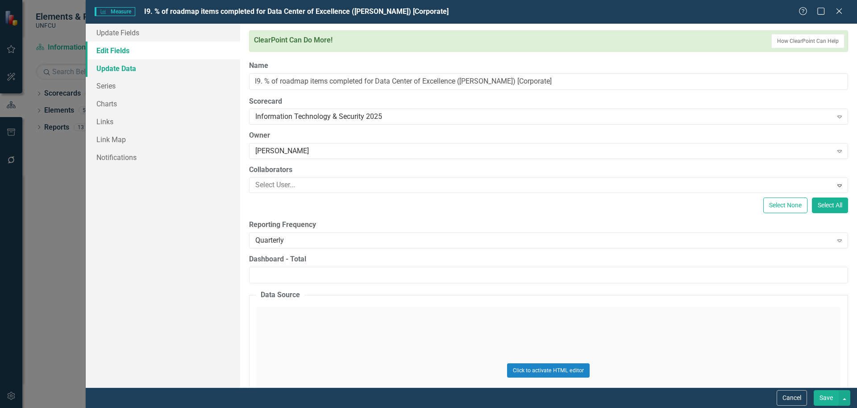
click at [110, 69] on link "Update Data" at bounding box center [163, 68] width 154 height 18
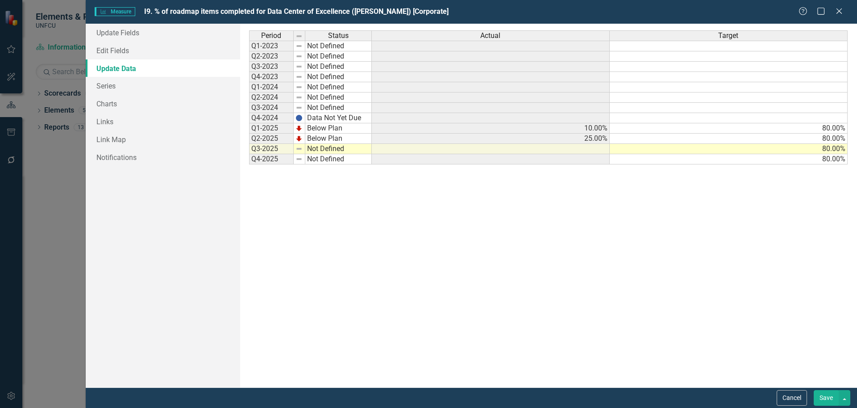
click at [825, 392] on button "Save" at bounding box center [826, 398] width 25 height 16
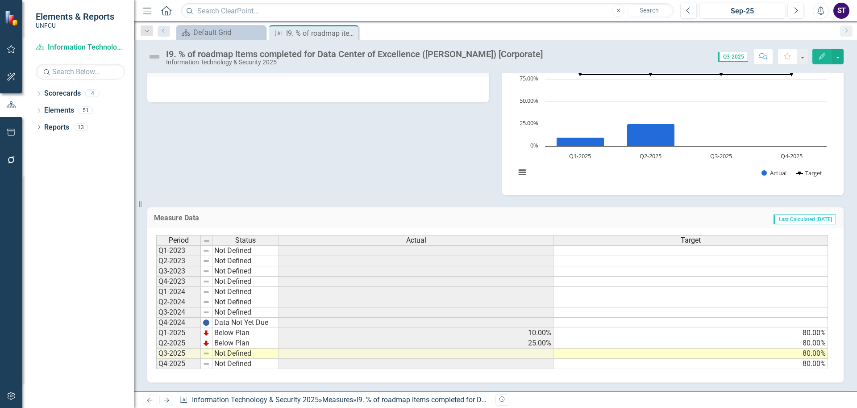
click at [483, 357] on td at bounding box center [416, 353] width 275 height 10
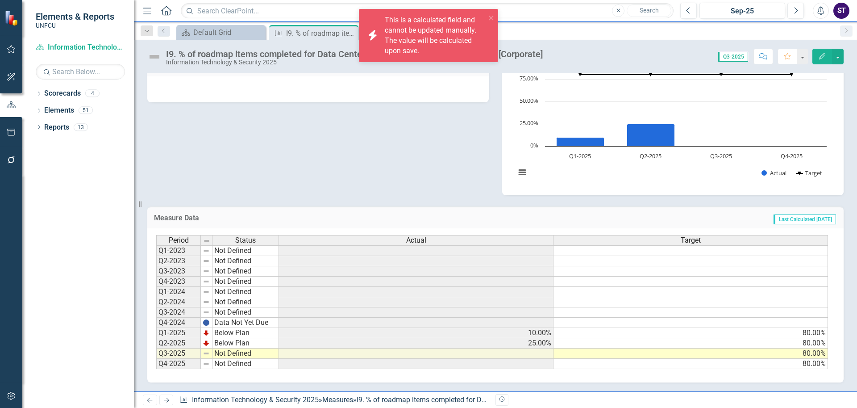
click at [399, 37] on div "This is a calculated field and cannot be updated manually. The value will be ca…" at bounding box center [435, 35] width 101 height 41
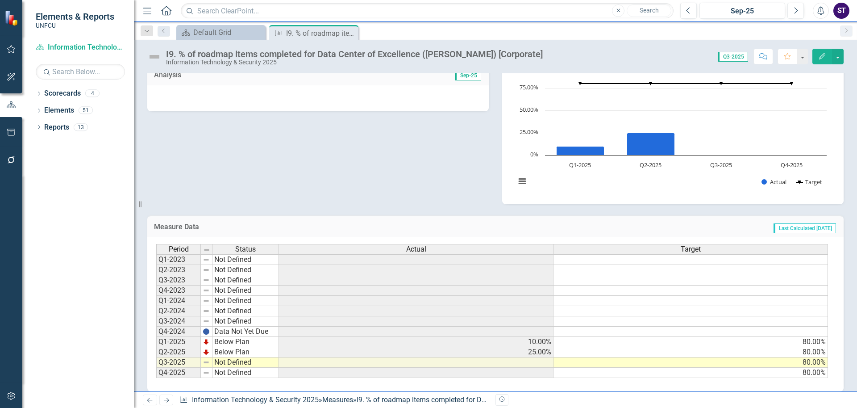
scroll to position [241, 0]
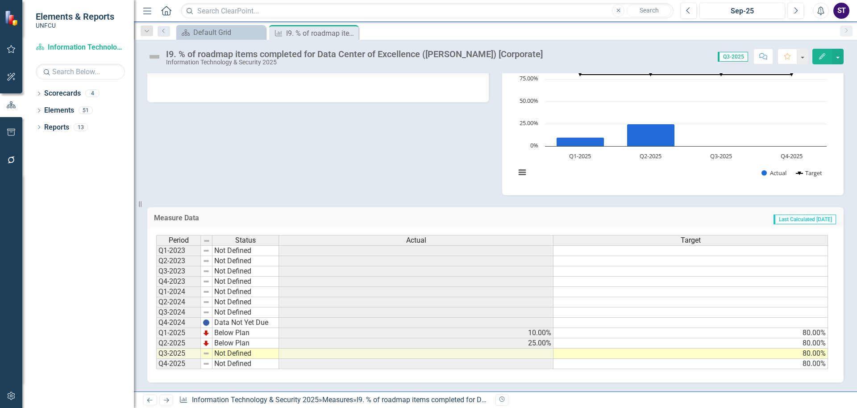
click at [500, 354] on td at bounding box center [416, 353] width 275 height 10
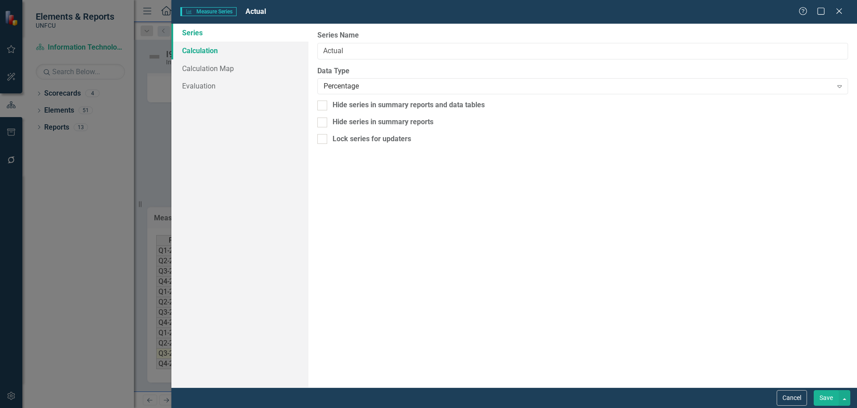
click at [208, 48] on link "Calculation" at bounding box center [239, 51] width 137 height 18
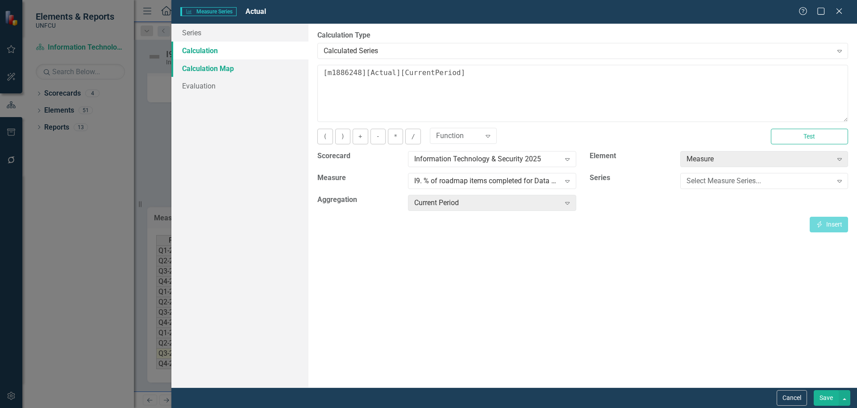
click at [198, 70] on link "Calculation Map" at bounding box center [239, 68] width 137 height 18
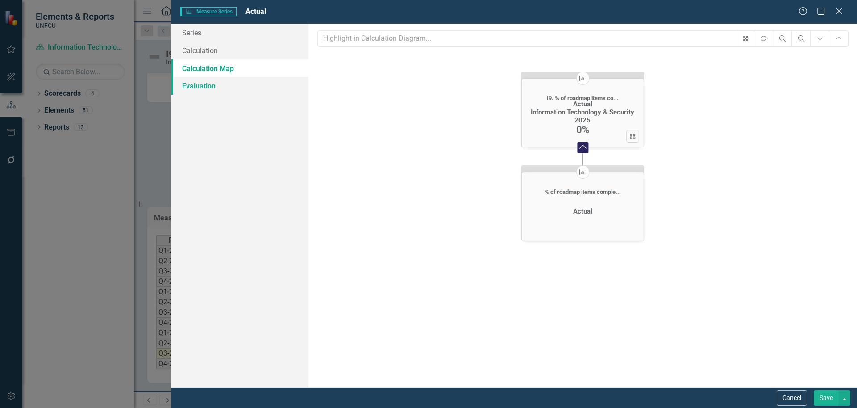
click at [207, 84] on link "Evaluation" at bounding box center [239, 86] width 137 height 18
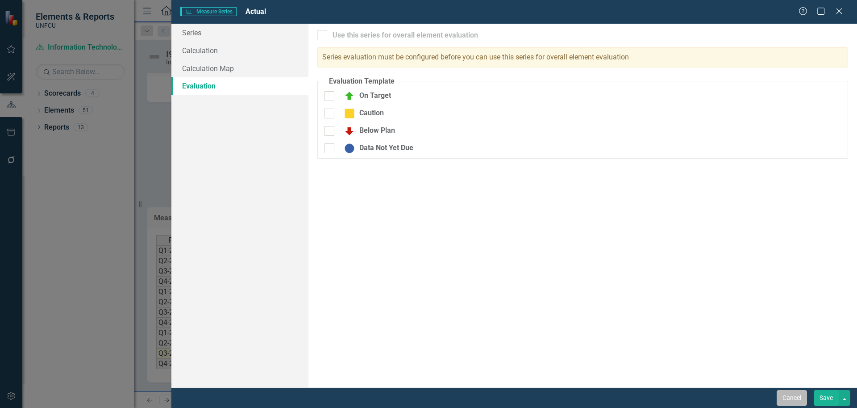
click at [789, 392] on button "Cancel" at bounding box center [792, 398] width 30 height 16
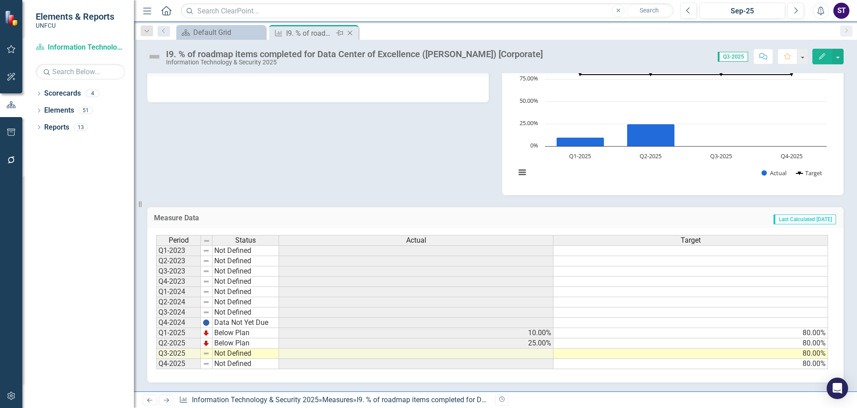
click at [350, 35] on icon "Close" at bounding box center [349, 32] width 9 height 7
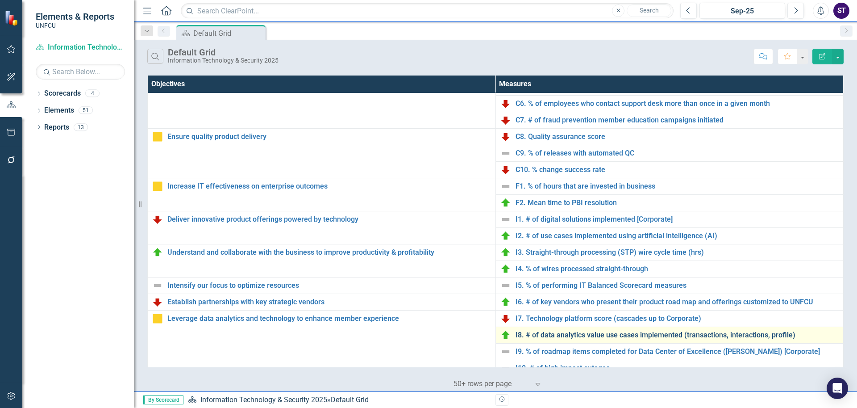
scroll to position [159, 0]
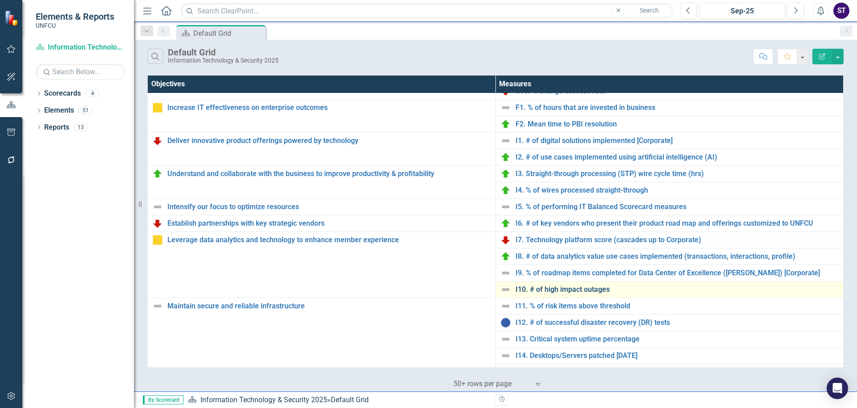
click at [564, 286] on link "I10. # of high impact outages" at bounding box center [678, 289] width 324 height 8
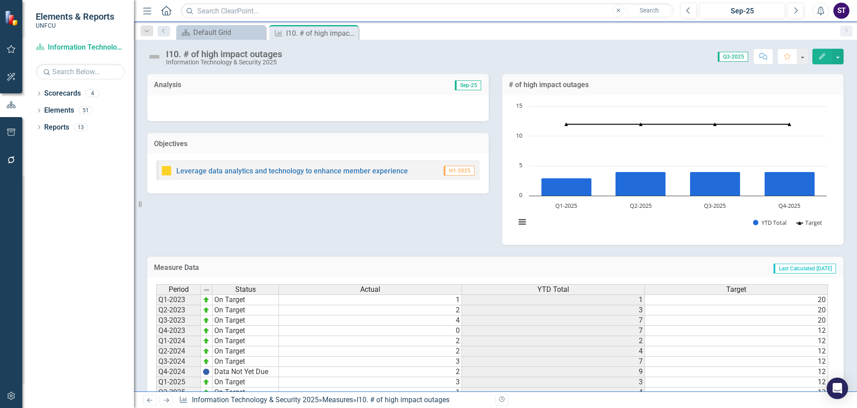
scroll to position [49, 0]
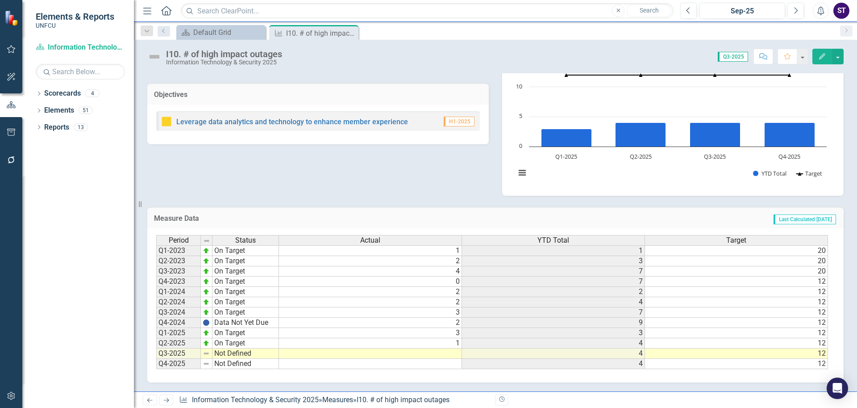
click at [445, 343] on td "1" at bounding box center [370, 343] width 183 height 10
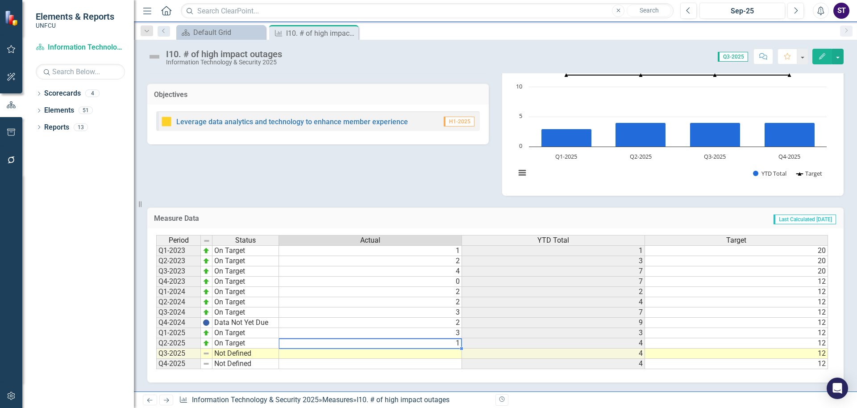
click at [445, 343] on td "1" at bounding box center [370, 343] width 183 height 10
type textarea "1"
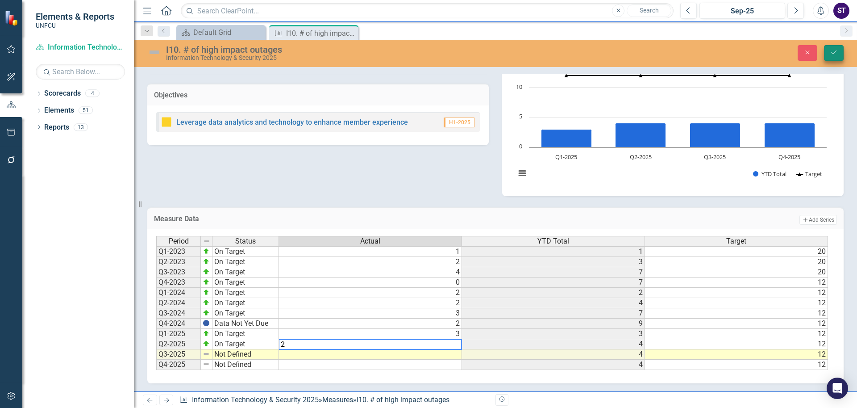
type textarea "2"
click at [832, 56] on button "Save" at bounding box center [834, 53] width 20 height 16
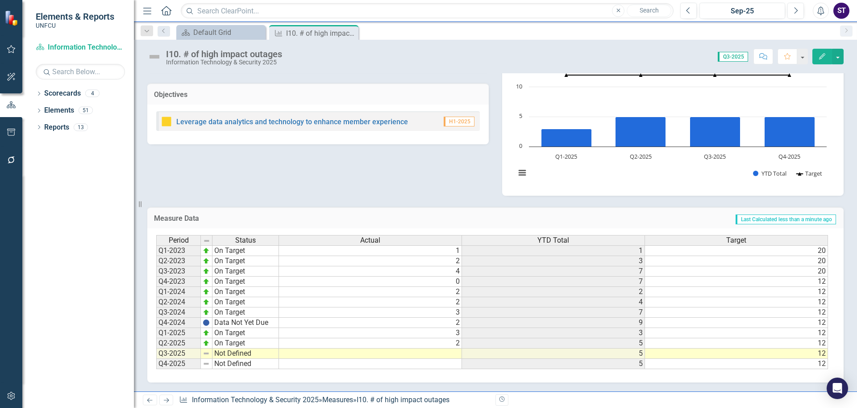
click at [364, 355] on td at bounding box center [370, 353] width 183 height 10
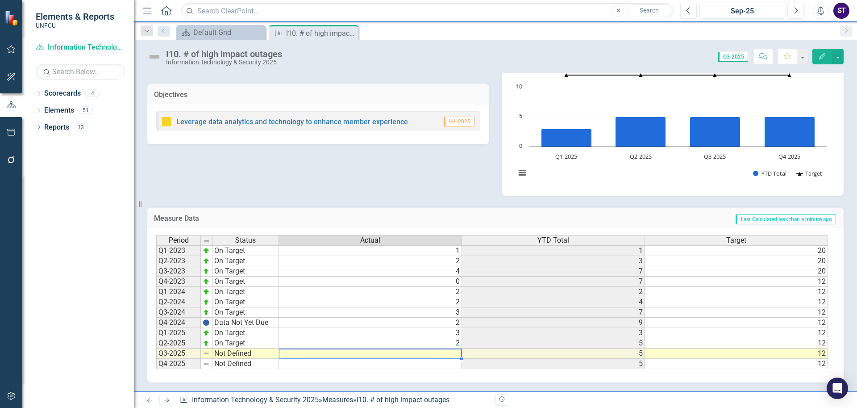
click at [364, 355] on td at bounding box center [370, 353] width 183 height 10
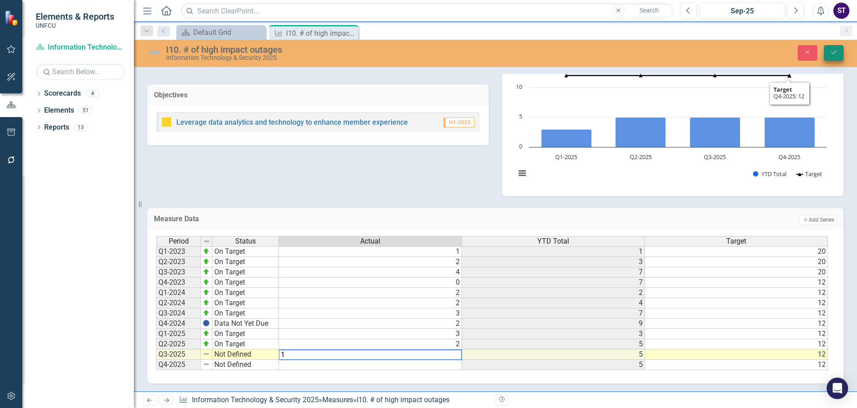
type textarea "1"
click at [832, 57] on button "Save" at bounding box center [834, 53] width 20 height 16
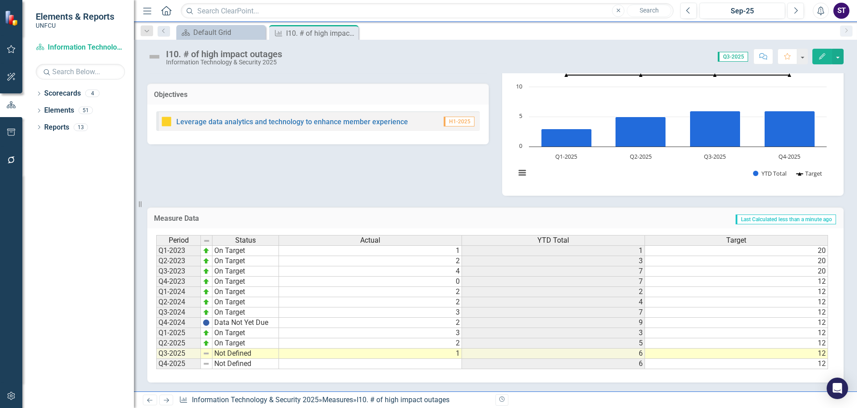
click at [233, 353] on td "Not Defined" at bounding box center [245, 353] width 67 height 10
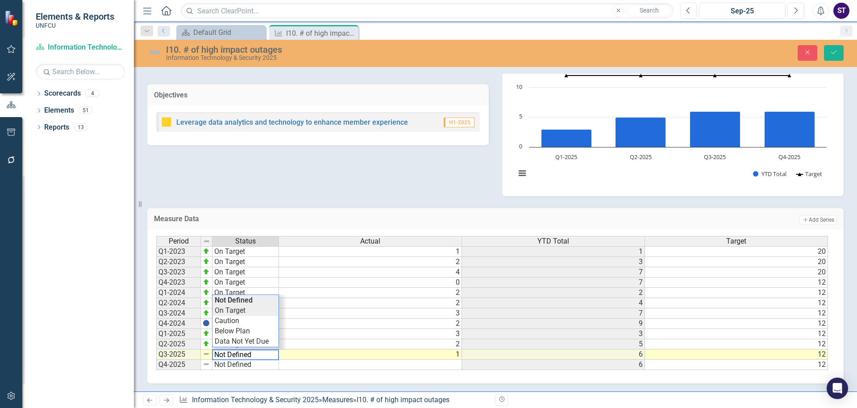
type textarea "On Target"
click at [250, 312] on div "Period Status Actual YTD Total Target Q1-2023 On Target 1 1 20 Q2-2023 On Targe…" at bounding box center [492, 303] width 672 height 134
click at [831, 54] on icon "Save" at bounding box center [834, 52] width 8 height 6
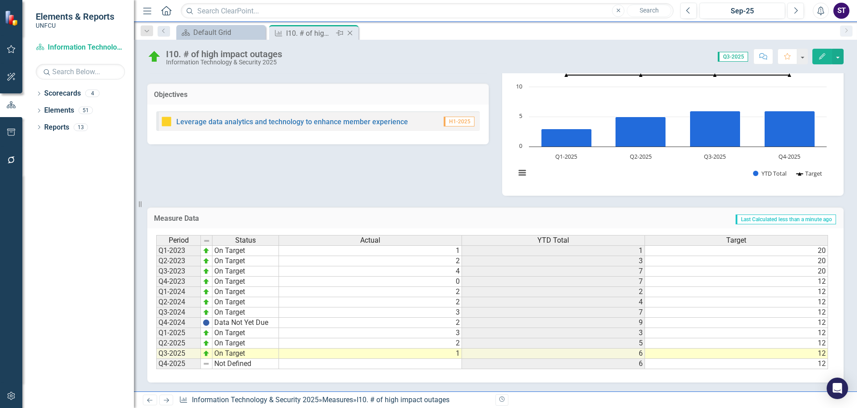
click at [349, 32] on icon at bounding box center [350, 33] width 5 height 5
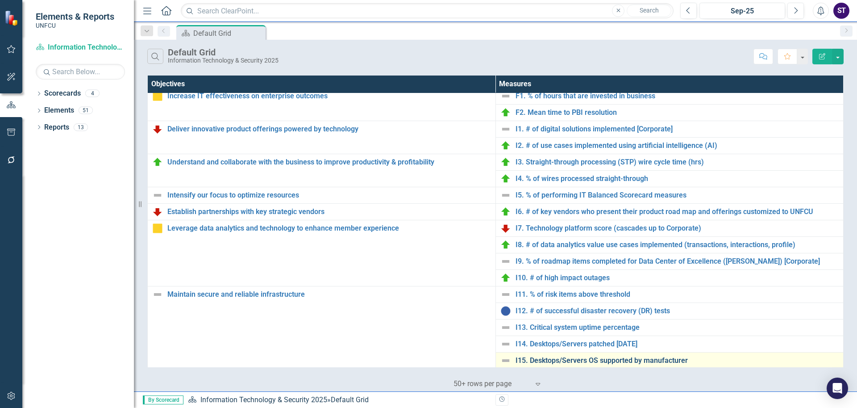
scroll to position [197, 0]
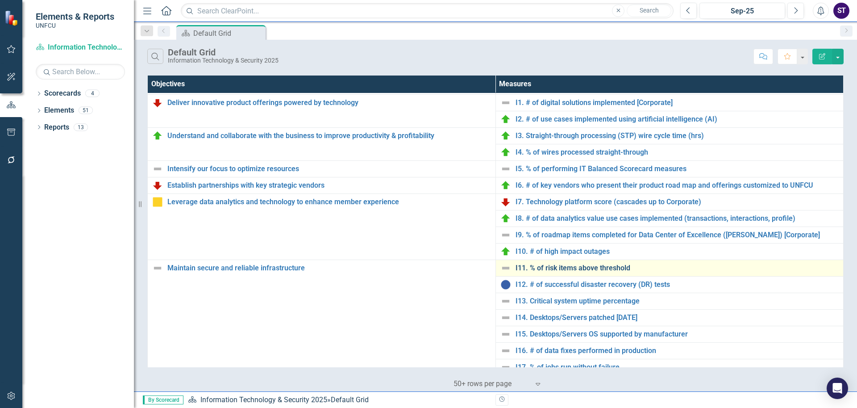
click at [545, 267] on link "I11. % of risk items above threshold" at bounding box center [678, 268] width 324 height 8
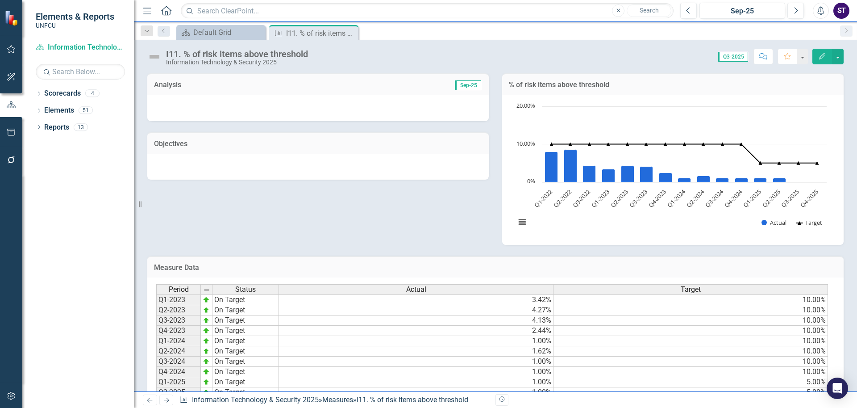
scroll to position [49, 0]
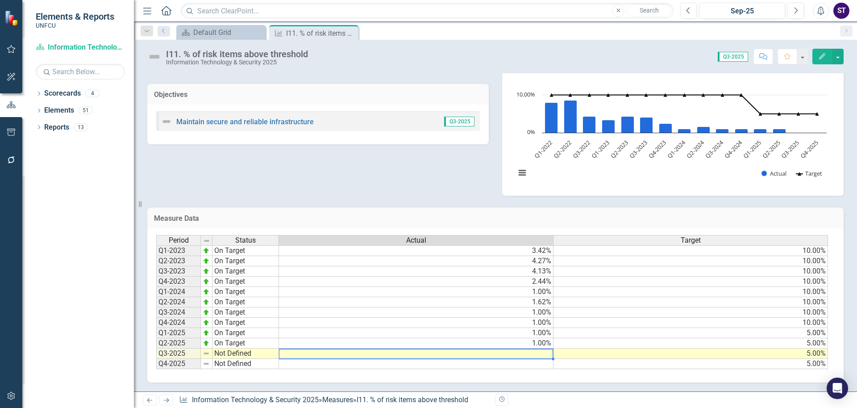
click at [521, 352] on td at bounding box center [416, 353] width 275 height 10
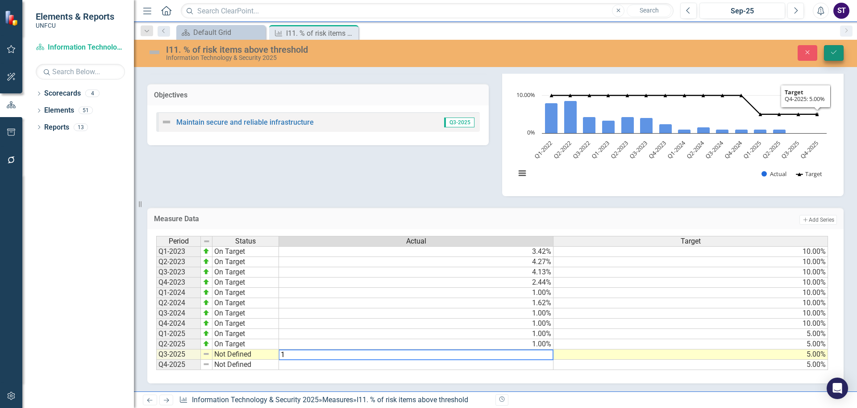
type textarea "1"
click at [832, 53] on icon "Save" at bounding box center [834, 52] width 8 height 6
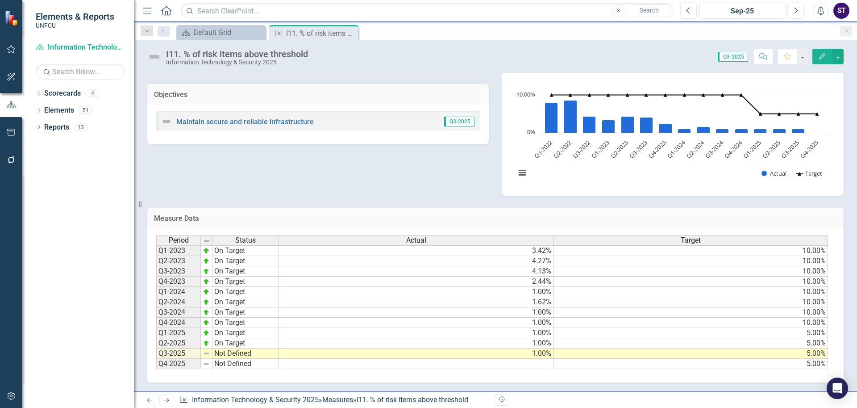
click at [238, 354] on td "Not Defined" at bounding box center [245, 353] width 67 height 10
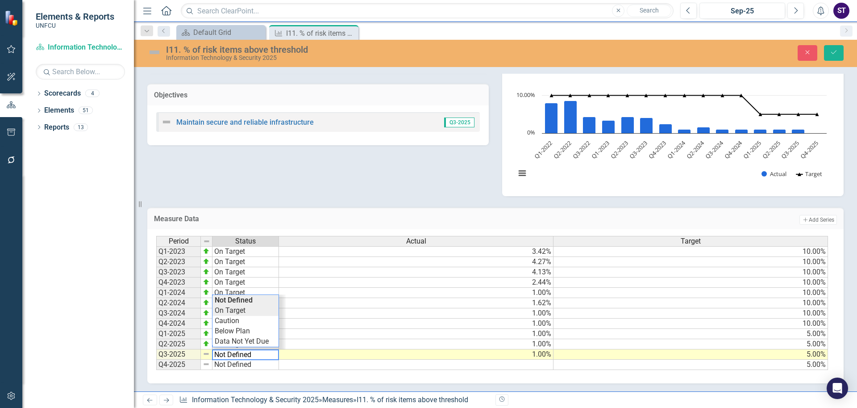
type textarea "On Target"
click at [238, 310] on div "Period Status Actual Target Q1-2023 On Target 3.42% 10.00% Q2-2023 On Target 4.…" at bounding box center [492, 303] width 672 height 134
click at [834, 42] on div "I11. % of risk items above threshold Information Technology & Security 2025 Clo…" at bounding box center [495, 53] width 723 height 27
click at [833, 48] on button "Save" at bounding box center [834, 53] width 20 height 16
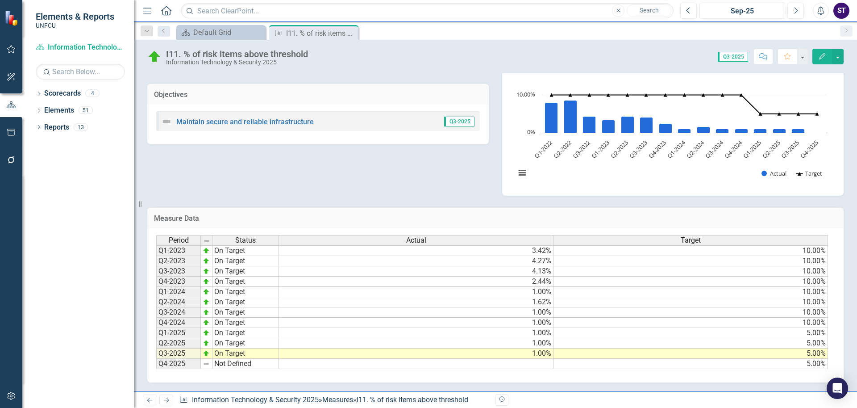
scroll to position [0, 0]
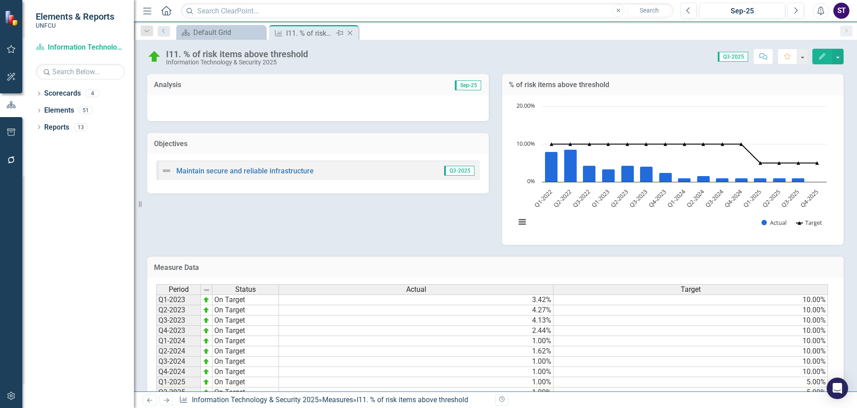
click at [348, 32] on icon "Close" at bounding box center [349, 32] width 9 height 7
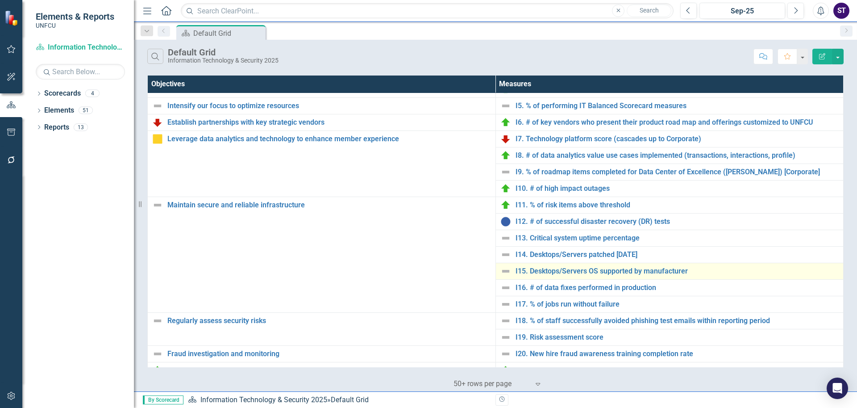
scroll to position [279, 0]
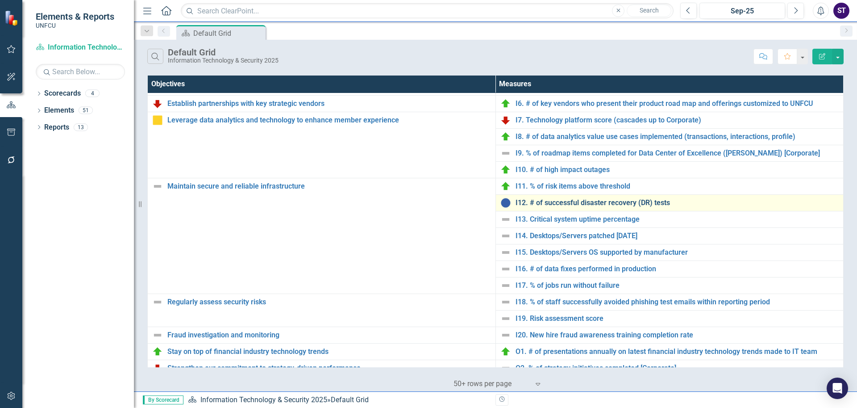
click at [547, 201] on link "I12. # of successful disaster recovery (DR) tests" at bounding box center [678, 203] width 324 height 8
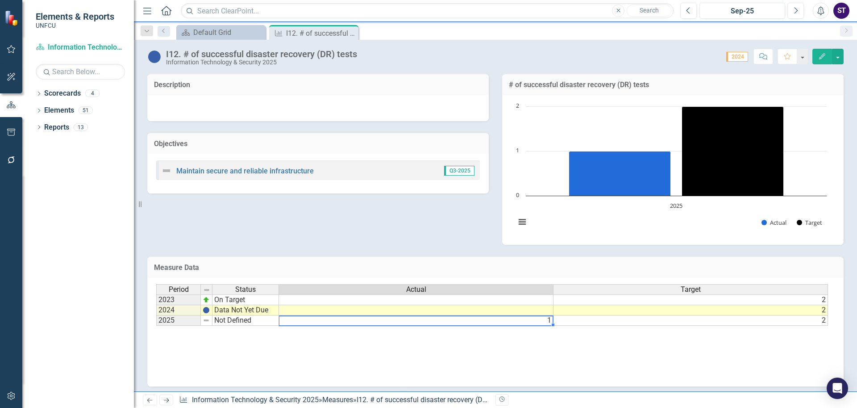
click at [441, 325] on td "1" at bounding box center [416, 320] width 275 height 10
type textarea "1"
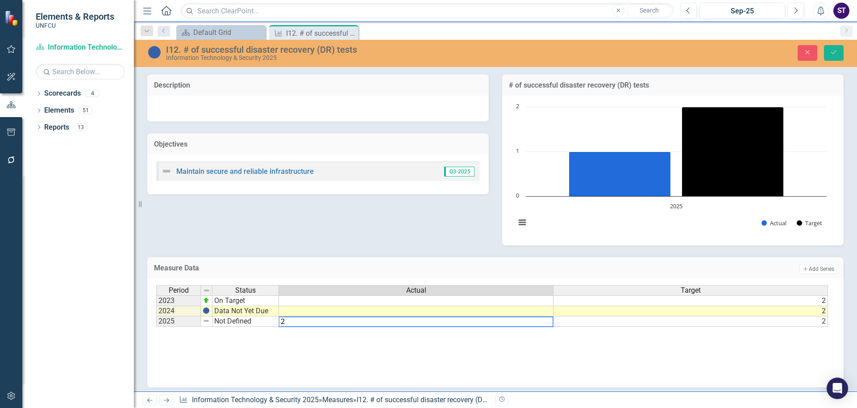
type textarea "2"
click at [342, 357] on div "Period Status Actual Target 2023 On Target 2 2024 Data Not Yet Due 2 2025 Not D…" at bounding box center [495, 329] width 678 height 89
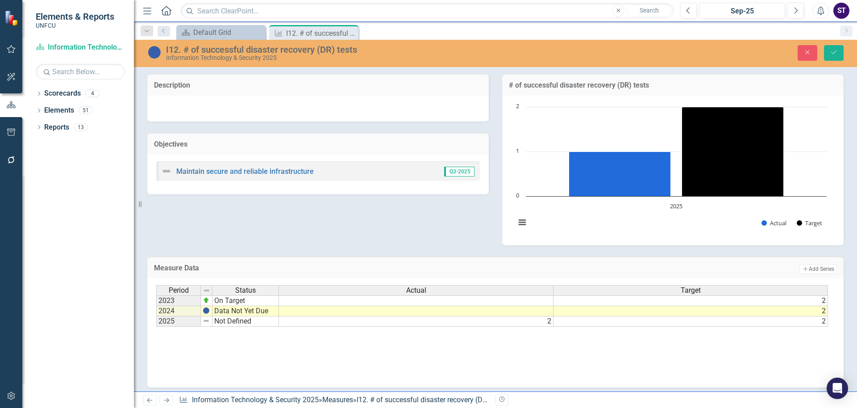
click at [233, 324] on td "Not Defined" at bounding box center [245, 321] width 67 height 10
type textarea "Not Defined"
click at [835, 53] on icon "Save" at bounding box center [834, 52] width 8 height 6
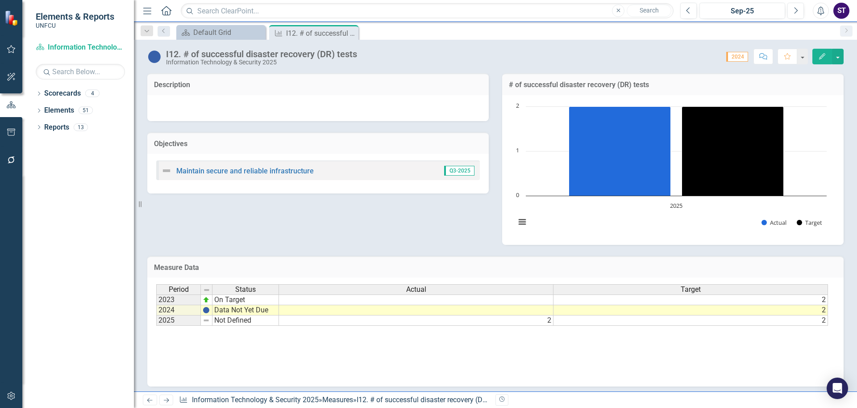
click at [261, 320] on td "Not Defined" at bounding box center [245, 320] width 67 height 10
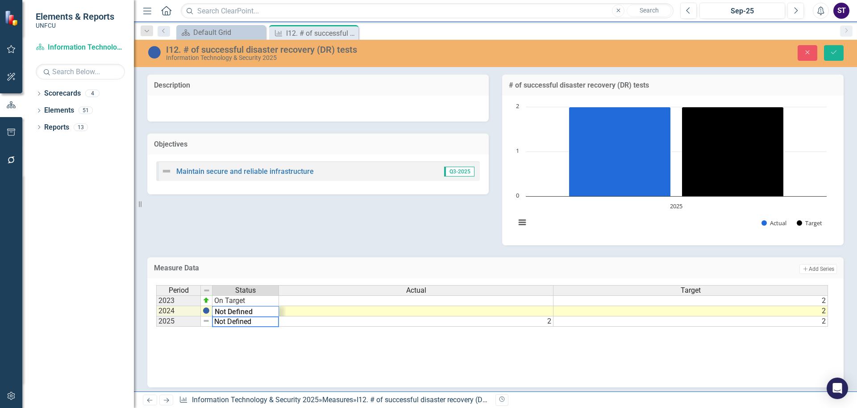
drag, startPoint x: 260, startPoint y: 320, endPoint x: 206, endPoint y: 325, distance: 54.2
click at [206, 325] on div "Period Status Actual Target 2023 On Target 2 2024 Data Not Yet Due 2 2025 Not D…" at bounding box center [492, 306] width 672 height 42
type textarea "On Target"
click at [284, 357] on div "Period Status Actual Target 2023 On Target 2 2024 Data Not Yet Due 2 2025 Not D…" at bounding box center [495, 329] width 678 height 89
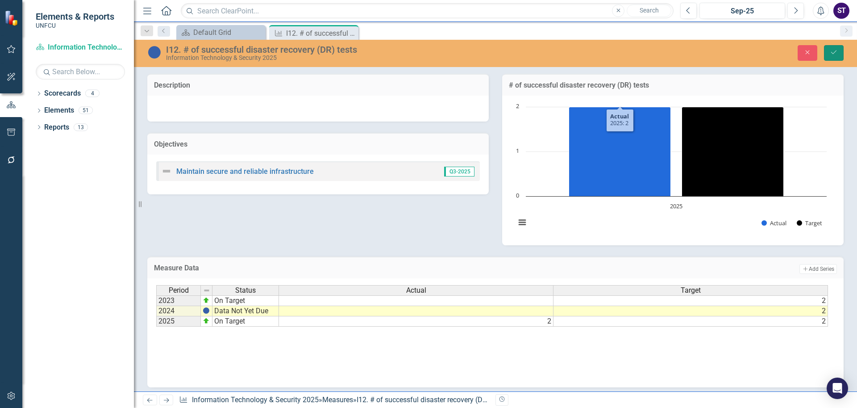
click at [835, 51] on icon "Save" at bounding box center [834, 52] width 8 height 6
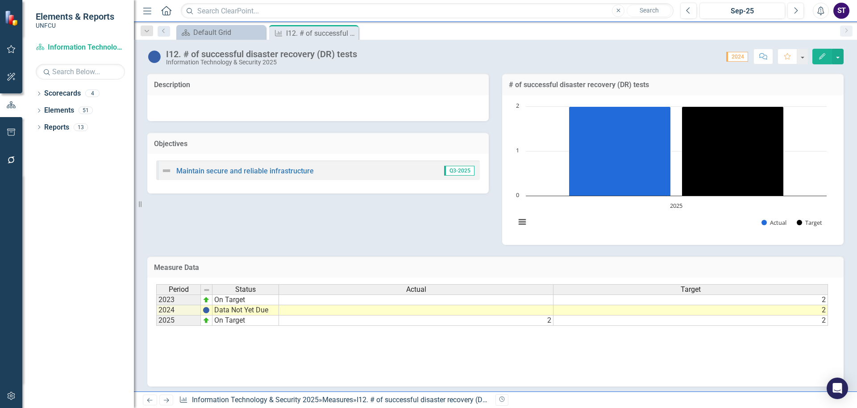
click at [518, 311] on td at bounding box center [416, 310] width 275 height 10
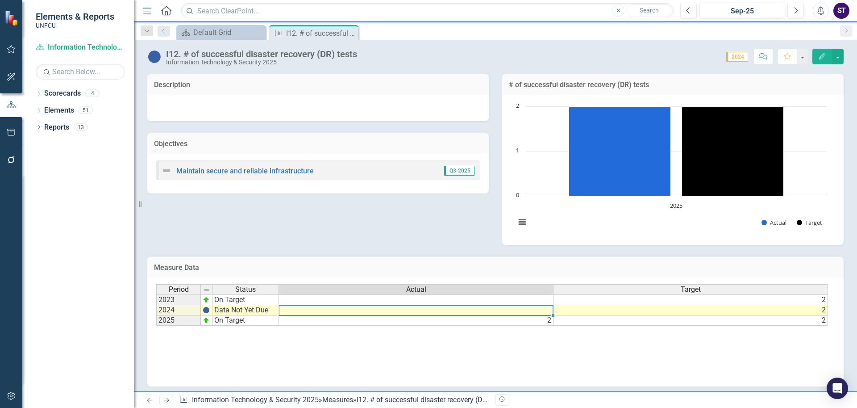
click at [518, 311] on td at bounding box center [416, 310] width 275 height 10
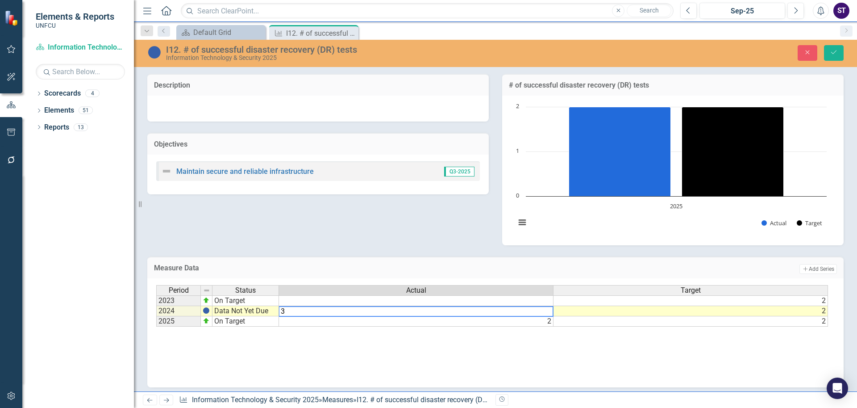
type textarea "3"
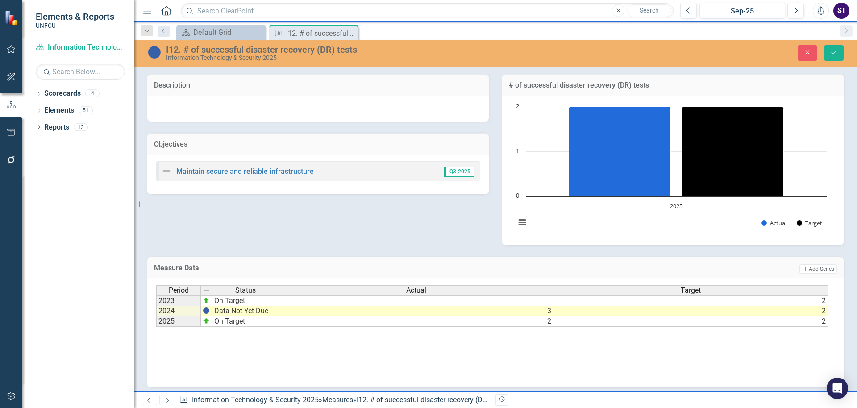
click at [376, 355] on div "Period Status Actual Target 2023 On Target 2 2024 Data Not Yet Due 3 2 2025 On …" at bounding box center [495, 329] width 678 height 89
click at [236, 312] on td "Data Not Yet Due" at bounding box center [245, 311] width 67 height 10
drag, startPoint x: 271, startPoint y: 312, endPoint x: 203, endPoint y: 311, distance: 68.7
click at [203, 311] on div "Period Status Actual Target 2023 On Target 2 2024 Data Not Yet Due 3 2 2025 On …" at bounding box center [492, 306] width 672 height 42
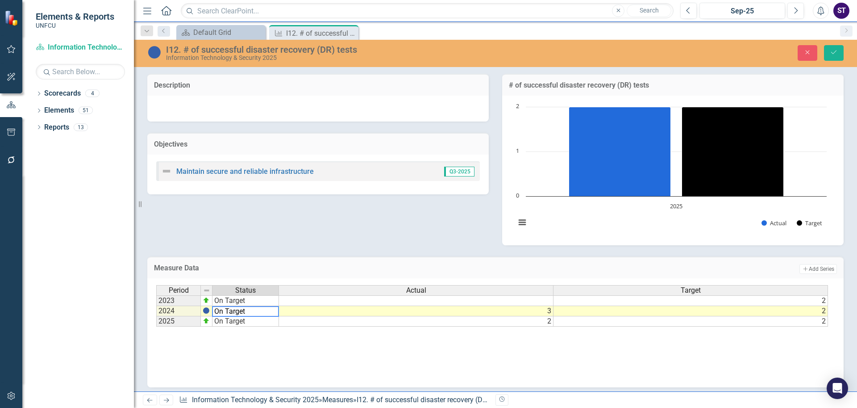
type textarea "On Target"
click at [421, 360] on div "Period Status Actual Target 2023 On Target 2 2024 On Target 3 2 2025 On Target …" at bounding box center [495, 329] width 678 height 89
click at [835, 55] on icon "Save" at bounding box center [834, 52] width 8 height 6
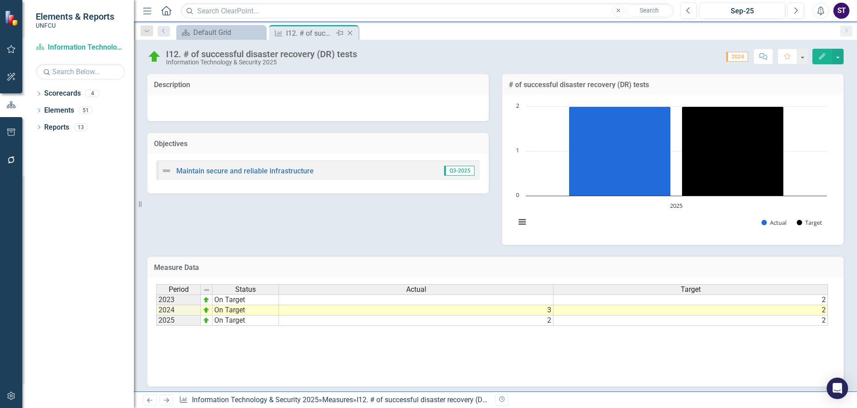
click at [350, 32] on icon "Close" at bounding box center [349, 32] width 9 height 7
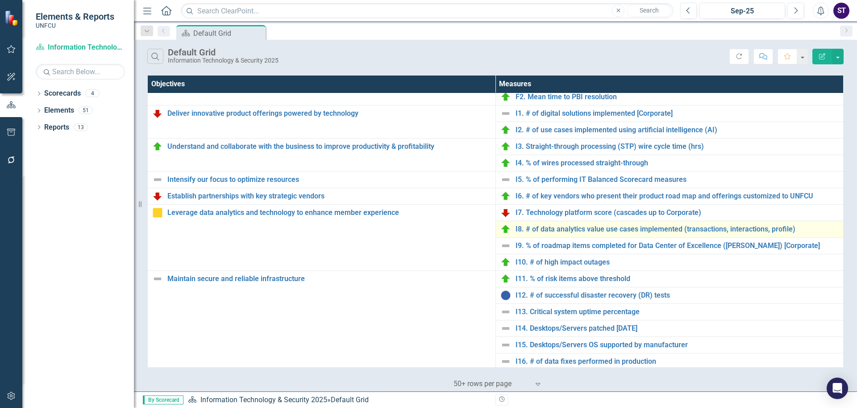
scroll to position [208, 0]
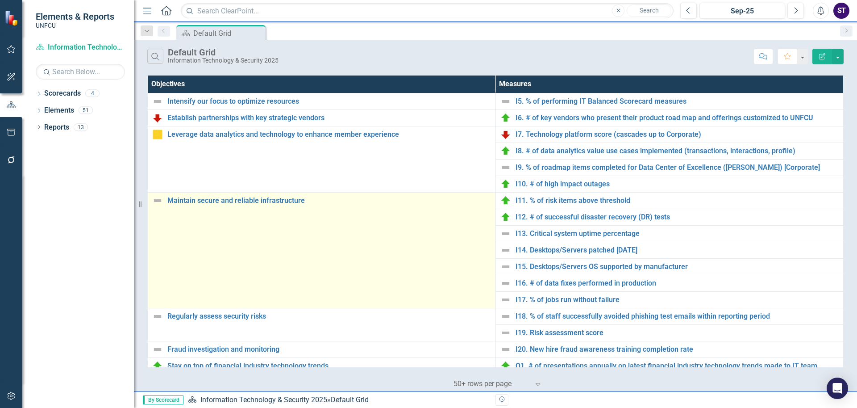
scroll to position [291, 0]
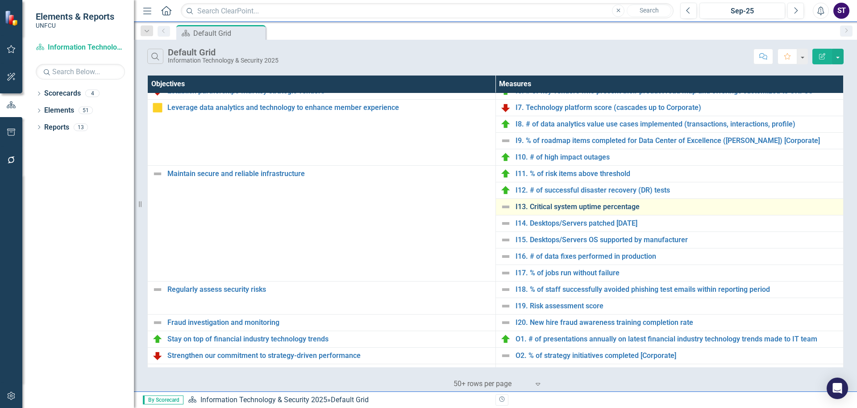
click at [548, 204] on link "I13. Critical system uptime percentage" at bounding box center [678, 207] width 324 height 8
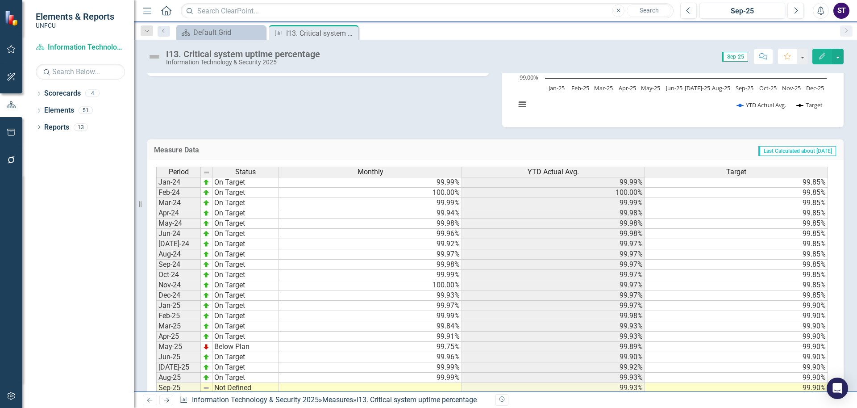
scroll to position [172, 0]
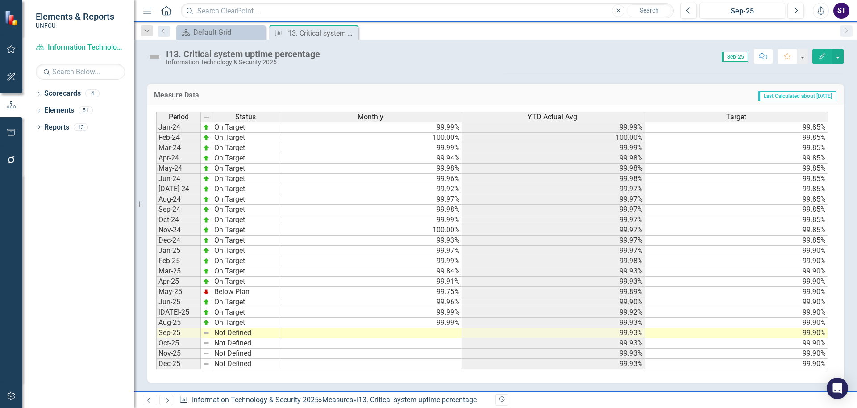
click at [442, 336] on td at bounding box center [370, 333] width 183 height 10
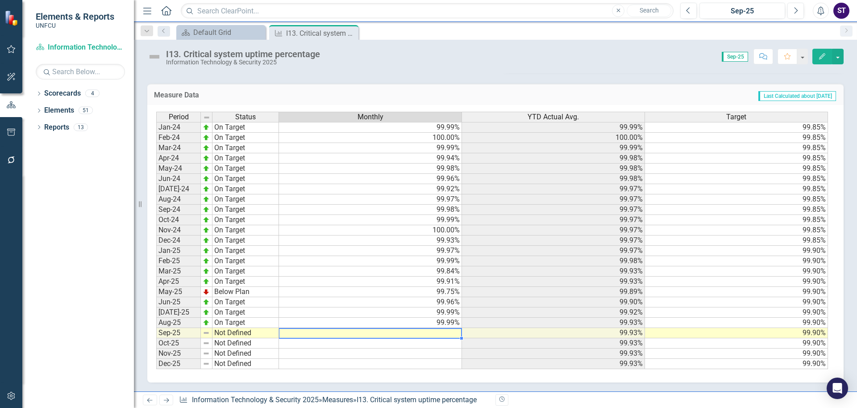
click at [442, 336] on td at bounding box center [370, 333] width 183 height 10
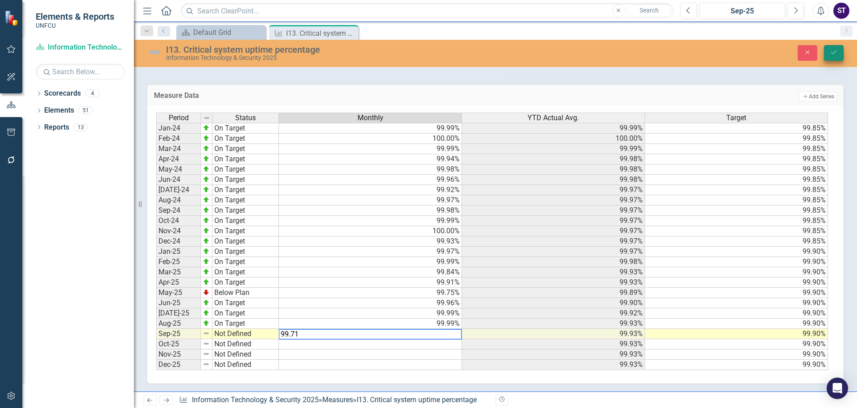
type textarea "99.71"
click at [833, 47] on button "Save" at bounding box center [834, 53] width 20 height 16
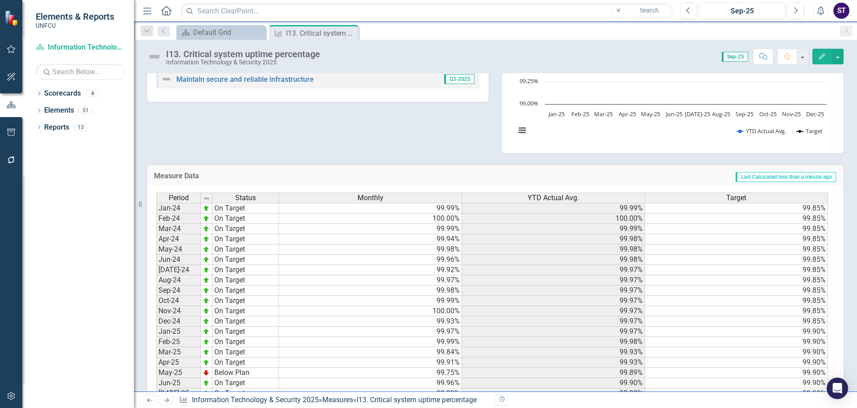
scroll to position [164, 0]
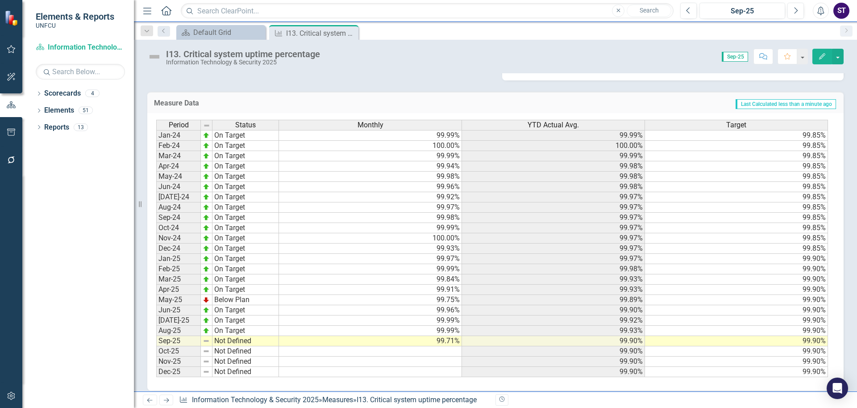
click at [229, 341] on td "Not Defined" at bounding box center [245, 341] width 67 height 10
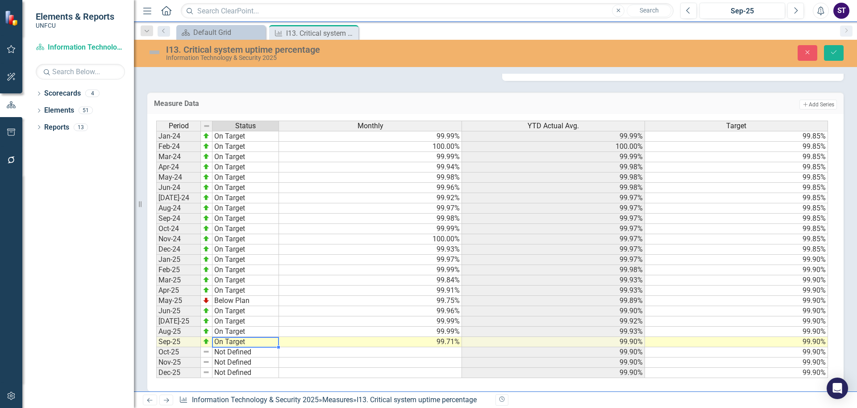
click at [233, 300] on div "Period Status Monthly YTD Actual Avg. Target Jan-24 On Target 99.99% 99.99% 99.…" at bounding box center [492, 250] width 672 height 258
click at [832, 51] on icon "Save" at bounding box center [834, 52] width 8 height 6
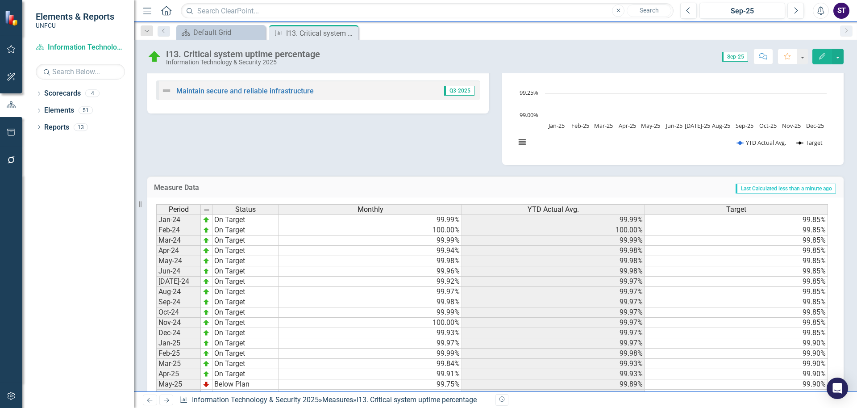
scroll to position [172, 0]
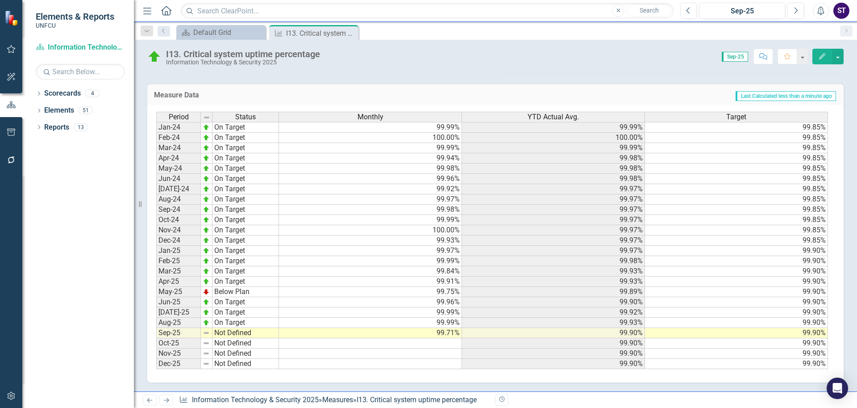
click at [222, 337] on td "Not Defined" at bounding box center [245, 333] width 67 height 10
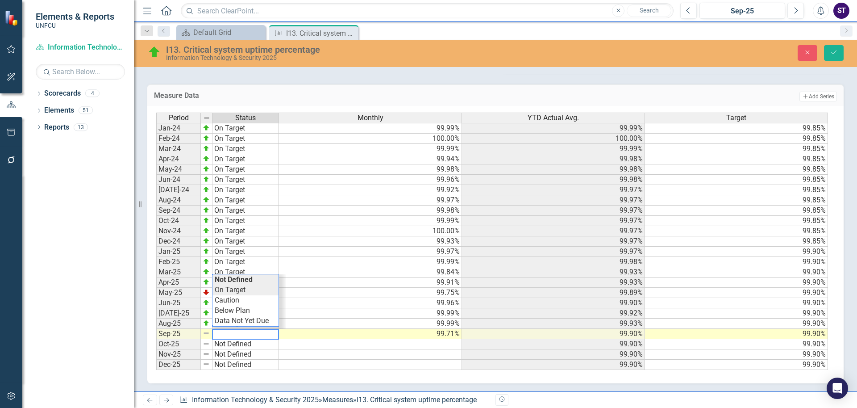
click at [231, 289] on div "Period Status Monthly YTD Actual Avg. Target Jan-24 On Target 99.99% 99.99% 99.…" at bounding box center [492, 241] width 672 height 258
click at [833, 53] on icon "Save" at bounding box center [834, 52] width 8 height 6
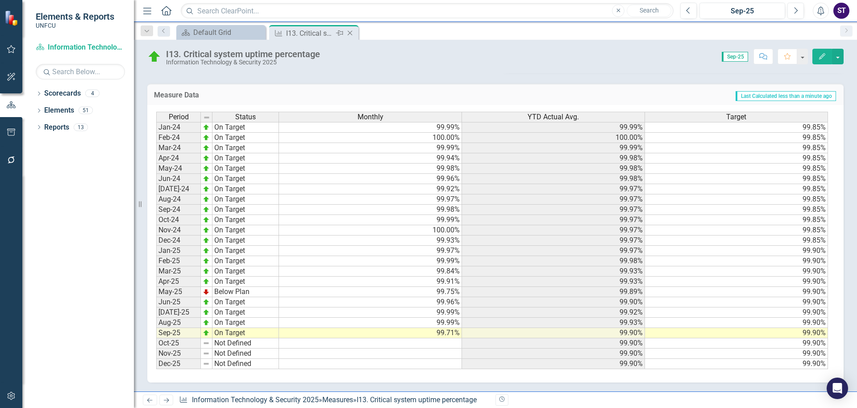
click at [351, 33] on icon "Close" at bounding box center [349, 32] width 9 height 7
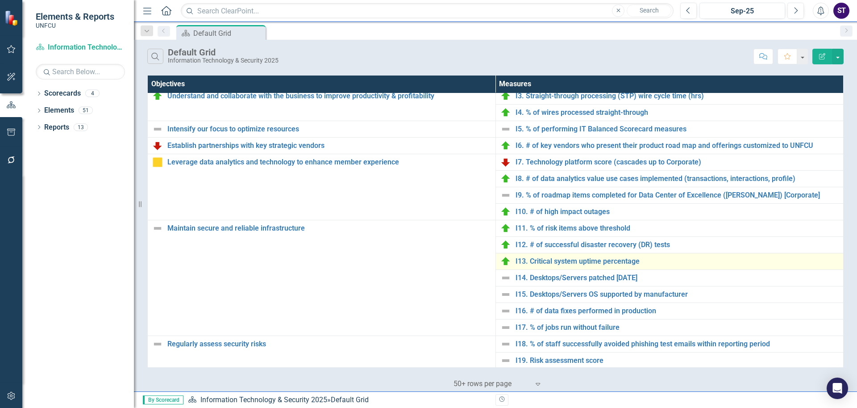
scroll to position [268, 0]
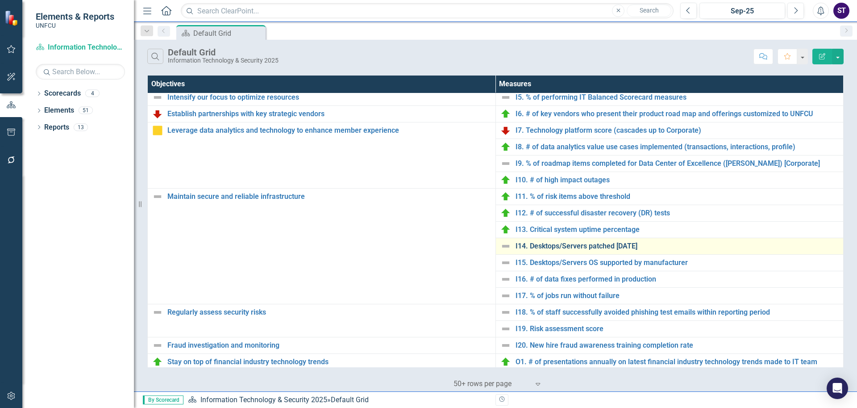
click at [533, 248] on link "I14. Desktops/Servers patched [DATE]" at bounding box center [678, 246] width 324 height 8
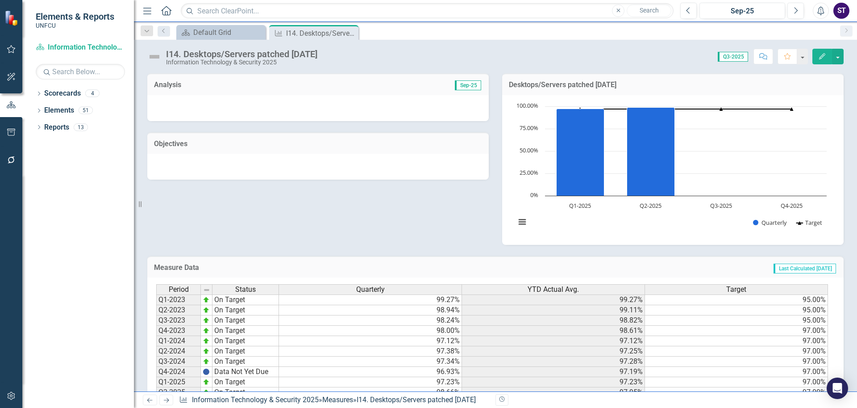
scroll to position [49, 0]
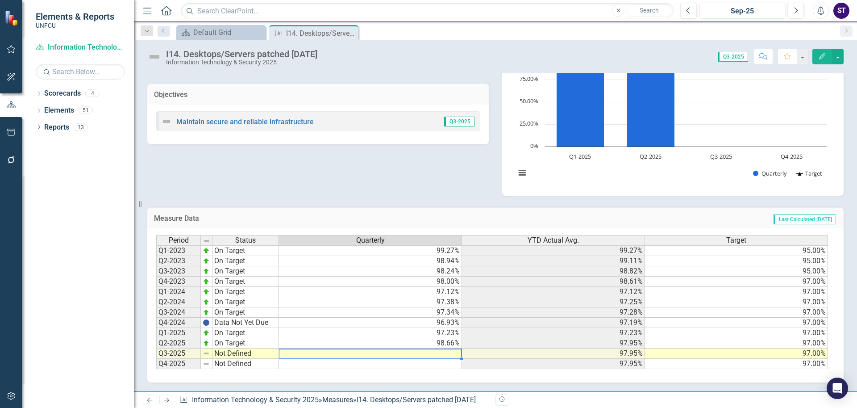
click at [405, 352] on td at bounding box center [370, 353] width 183 height 10
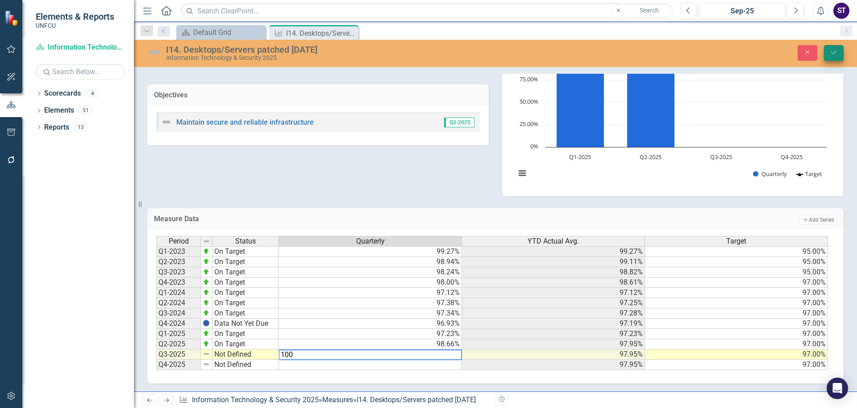
type textarea "100"
click at [832, 49] on button "Save" at bounding box center [834, 53] width 20 height 16
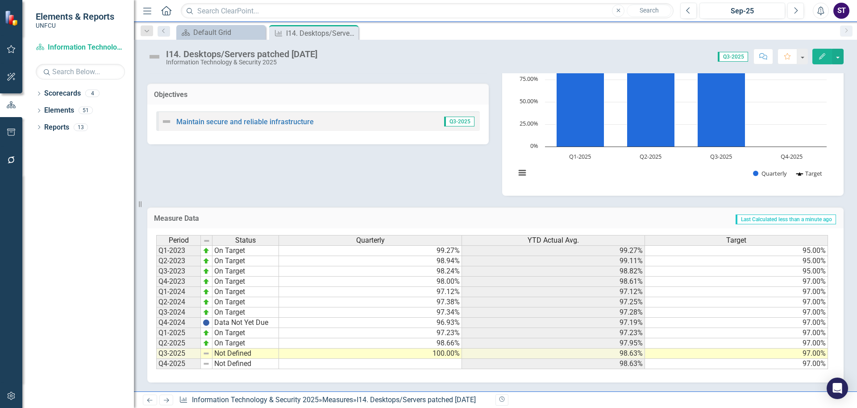
click at [243, 354] on td "Not Defined" at bounding box center [245, 353] width 67 height 10
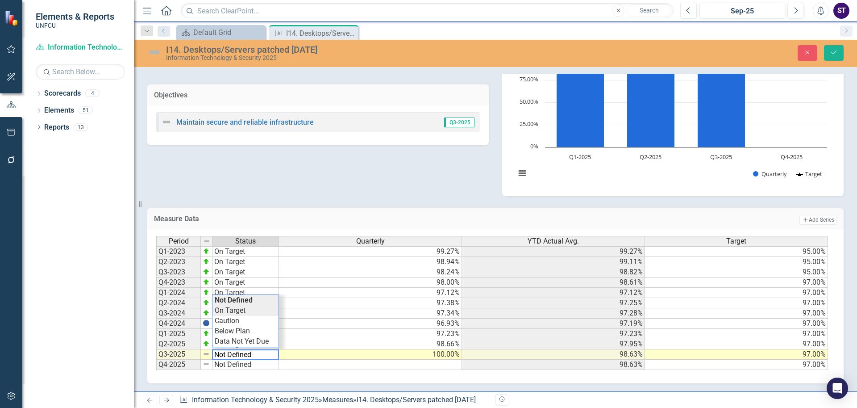
type textarea "On Target"
click at [232, 307] on div "Period Status Quarterly YTD Actual Avg. Target Q1-2023 On Target 99.27% 99.27% …" at bounding box center [492, 303] width 672 height 134
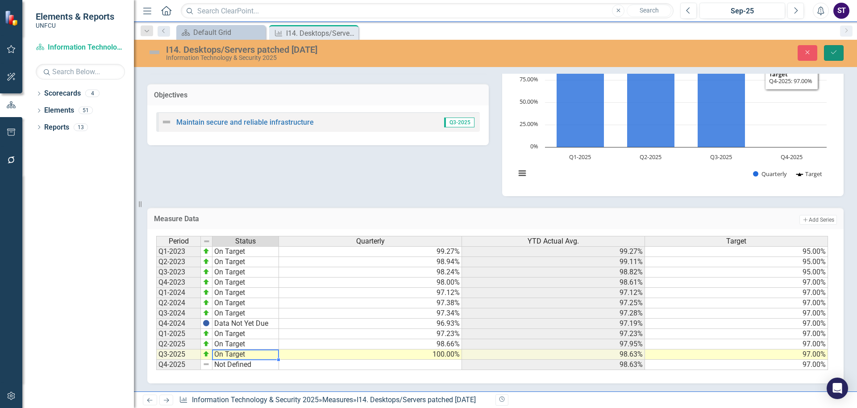
click at [831, 53] on icon "Save" at bounding box center [834, 52] width 8 height 6
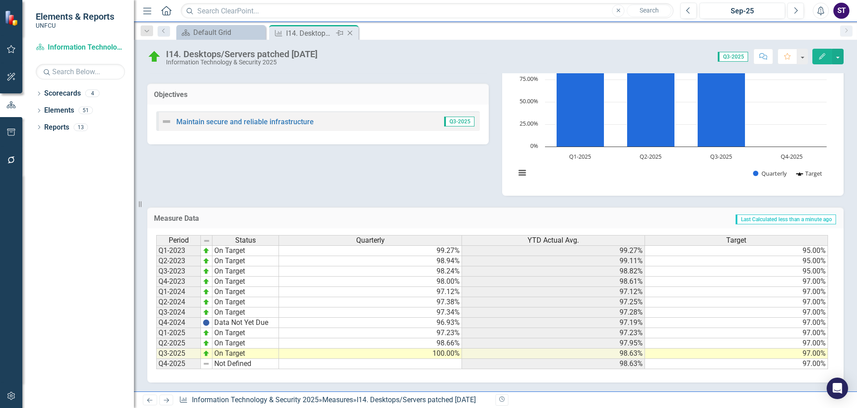
click at [348, 33] on icon "Close" at bounding box center [349, 32] width 9 height 7
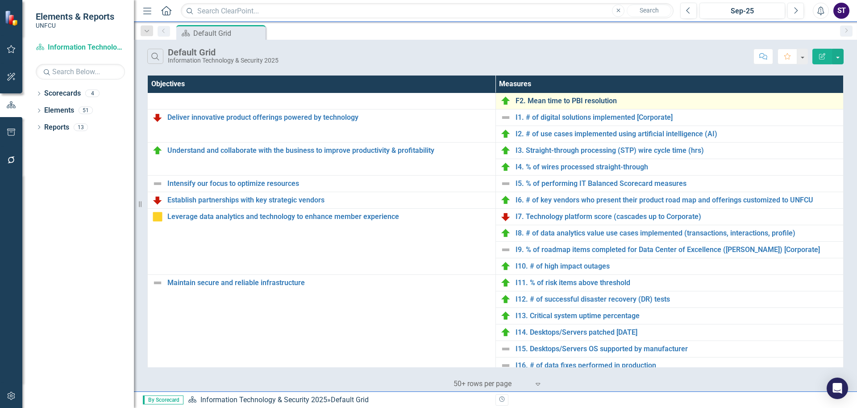
scroll to position [267, 0]
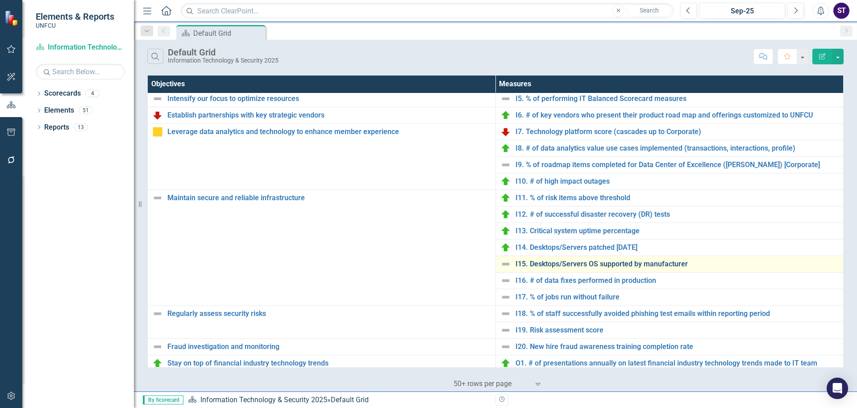
click at [575, 263] on link "I15. Desktops/Servers OS supported by manufacturer" at bounding box center [678, 264] width 324 height 8
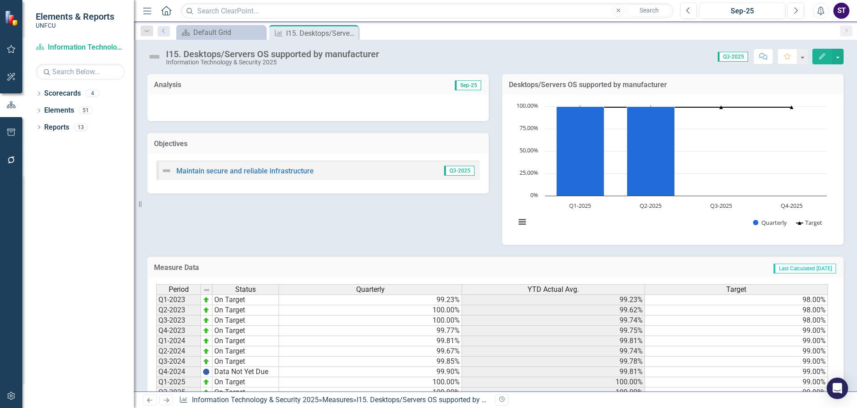
scroll to position [49, 0]
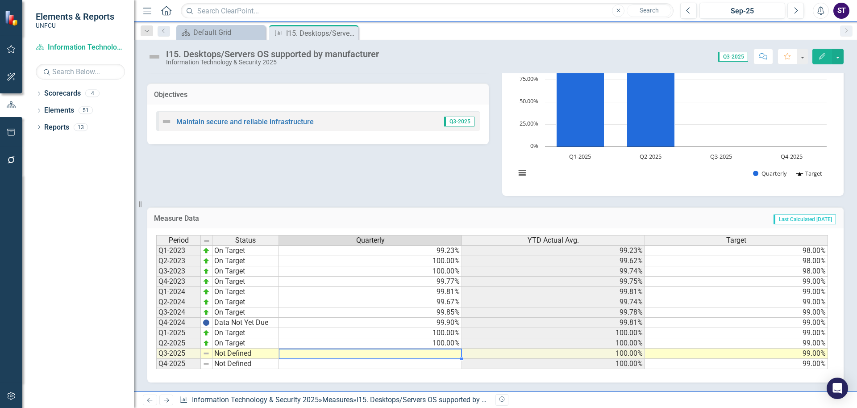
click at [439, 351] on td at bounding box center [370, 353] width 183 height 10
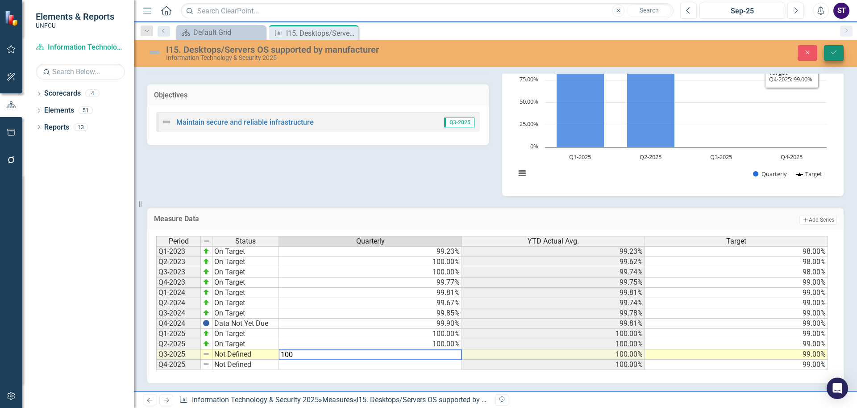
type textarea "100"
click at [835, 54] on icon "Save" at bounding box center [834, 52] width 8 height 6
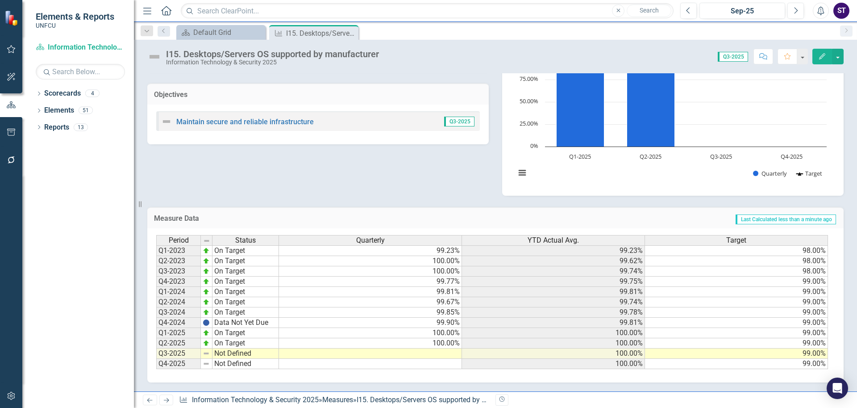
click at [225, 354] on td "Not Defined" at bounding box center [245, 353] width 67 height 10
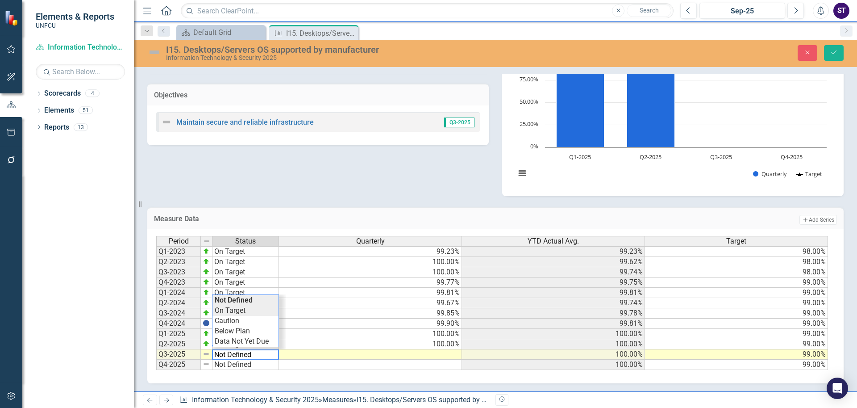
type textarea "On Target"
click at [227, 311] on div "Period Status Quarterly YTD Actual Avg. Target Q1-2023 On Target 99.23% 99.23% …" at bounding box center [492, 303] width 672 height 134
click at [836, 51] on icon "submit" at bounding box center [833, 52] width 5 height 4
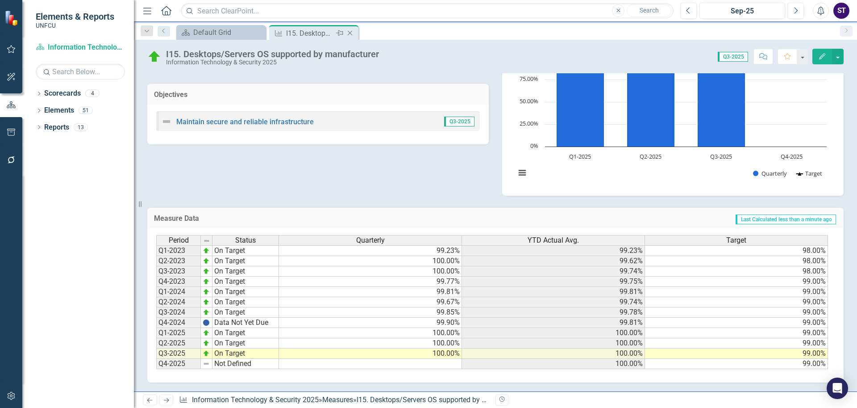
click at [349, 33] on icon "Close" at bounding box center [349, 32] width 9 height 7
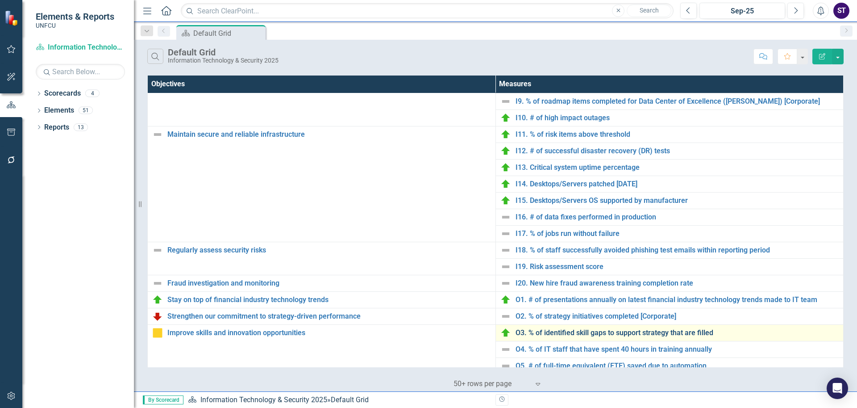
scroll to position [337, 0]
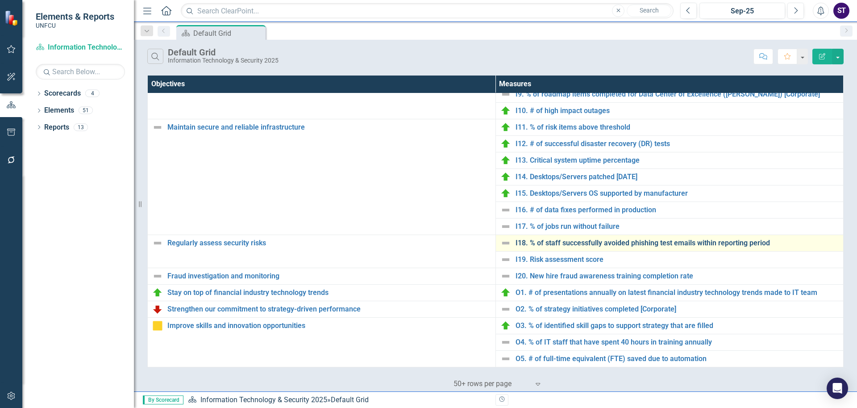
click at [537, 242] on link "I18. % of staff successfully avoided phishing test emails within reporting peri…" at bounding box center [678, 243] width 324 height 8
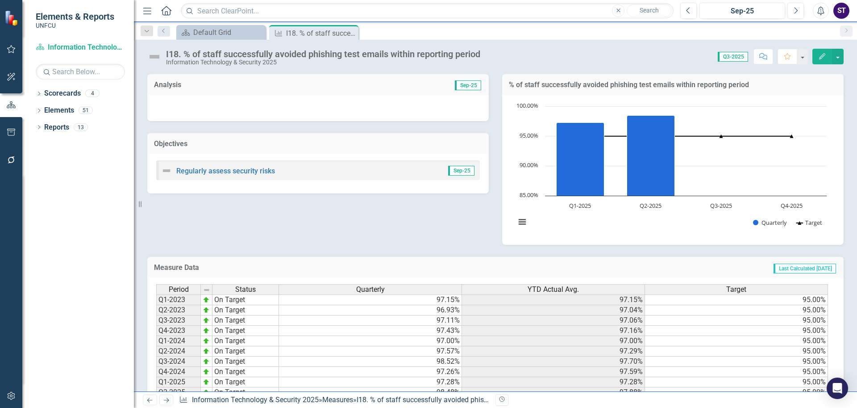
scroll to position [49, 0]
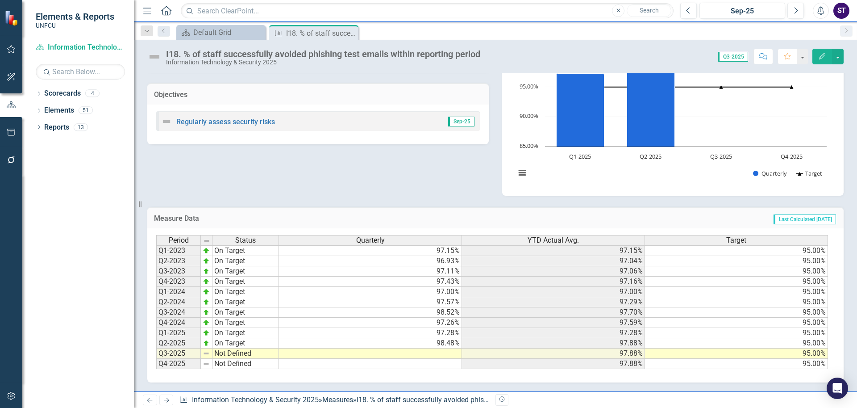
click at [434, 354] on td at bounding box center [370, 353] width 183 height 10
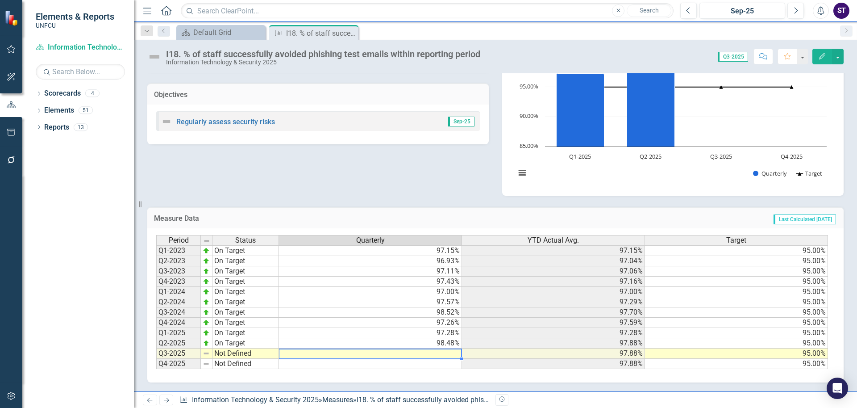
click at [434, 354] on td at bounding box center [370, 353] width 183 height 10
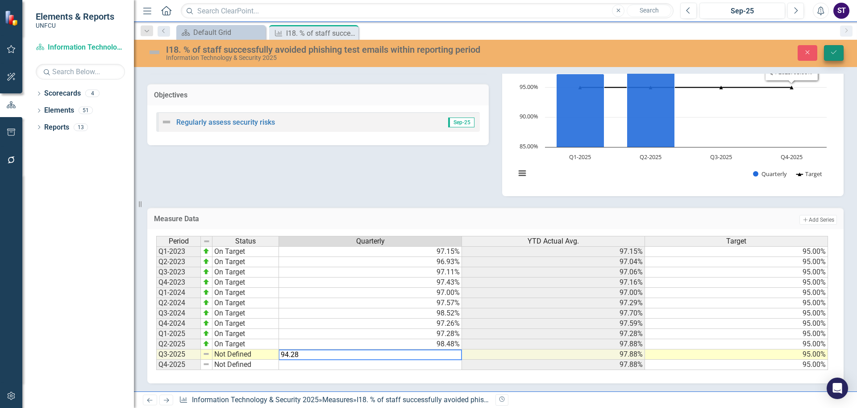
type textarea "94.28"
click at [837, 54] on icon "Save" at bounding box center [834, 52] width 8 height 6
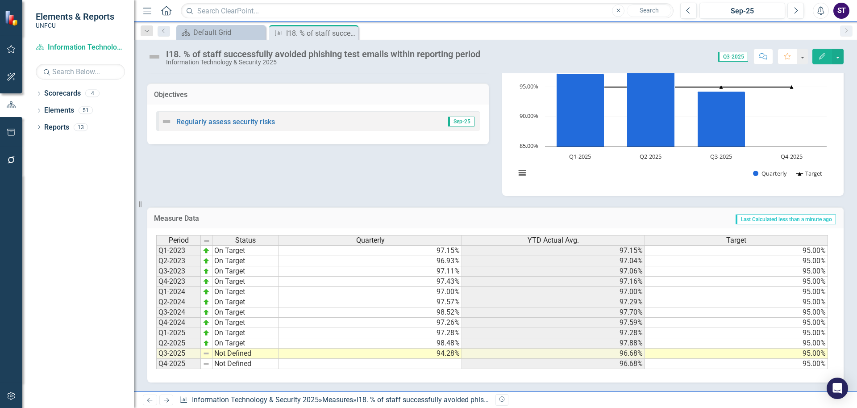
click at [237, 356] on td "Not Defined" at bounding box center [245, 353] width 67 height 10
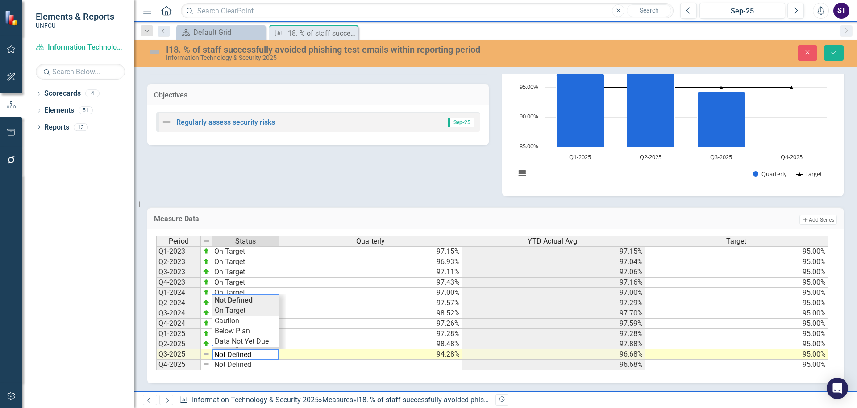
type textarea "On Target"
click at [236, 312] on div "Period Status Quarterly YTD Actual Avg. Target Q1-2023 On Target 97.15% 97.15% …" at bounding box center [492, 303] width 672 height 134
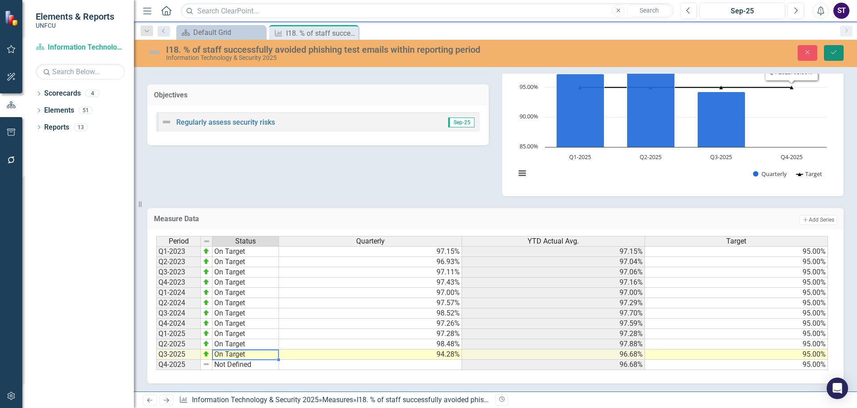
click at [837, 54] on icon "Save" at bounding box center [834, 52] width 8 height 6
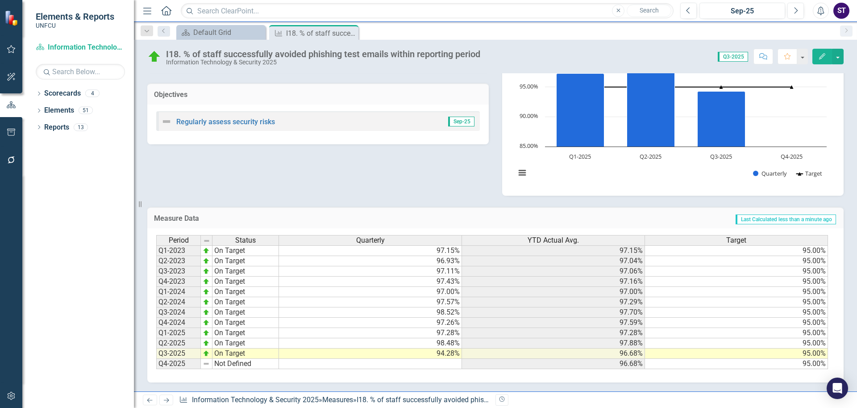
scroll to position [0, 0]
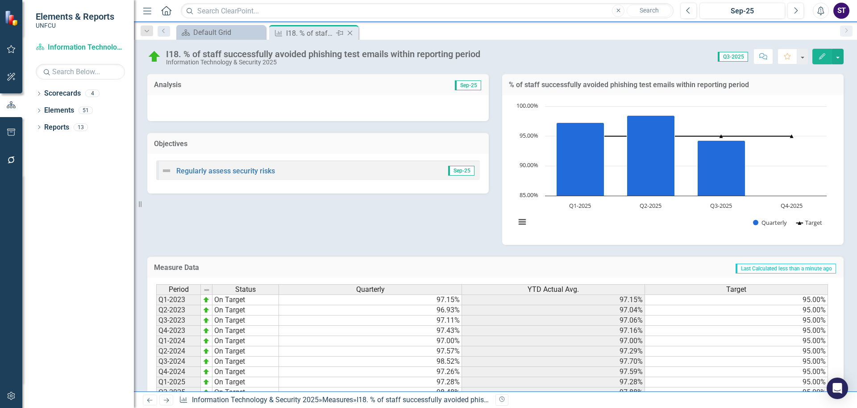
click at [348, 32] on icon "Close" at bounding box center [349, 32] width 9 height 7
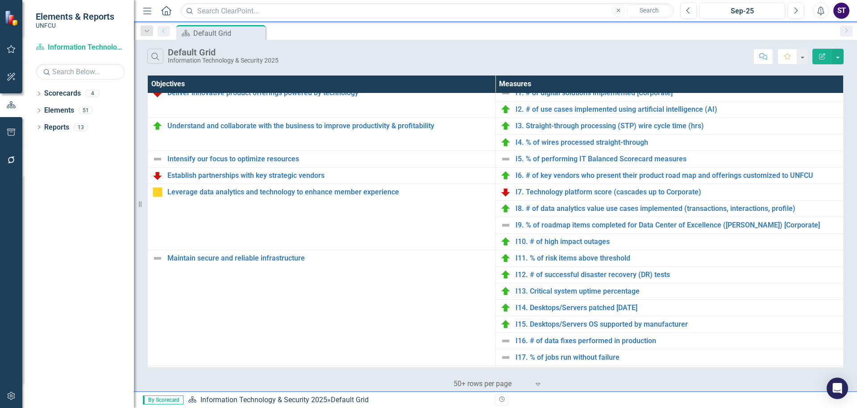
scroll to position [337, 0]
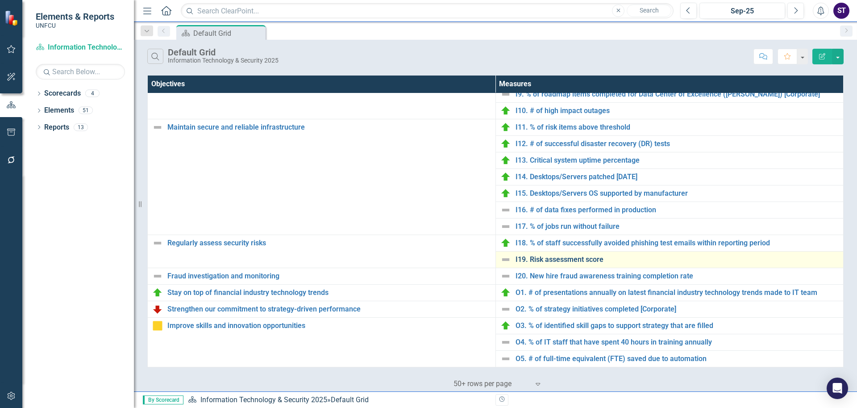
click at [541, 258] on link "I19. Risk assessment score" at bounding box center [678, 259] width 324 height 8
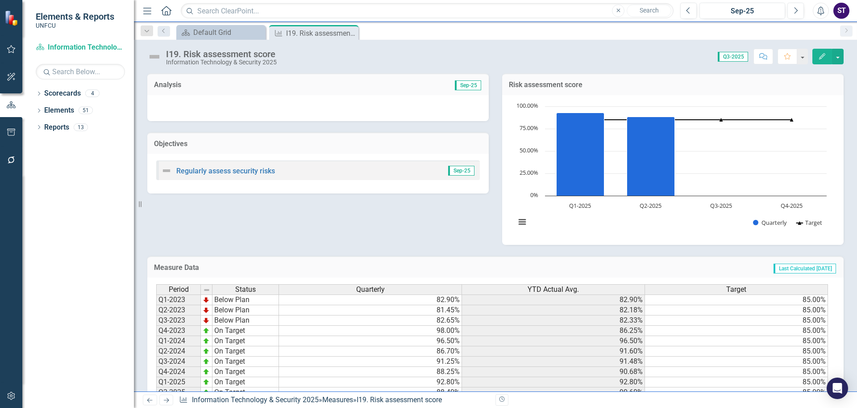
scroll to position [49, 0]
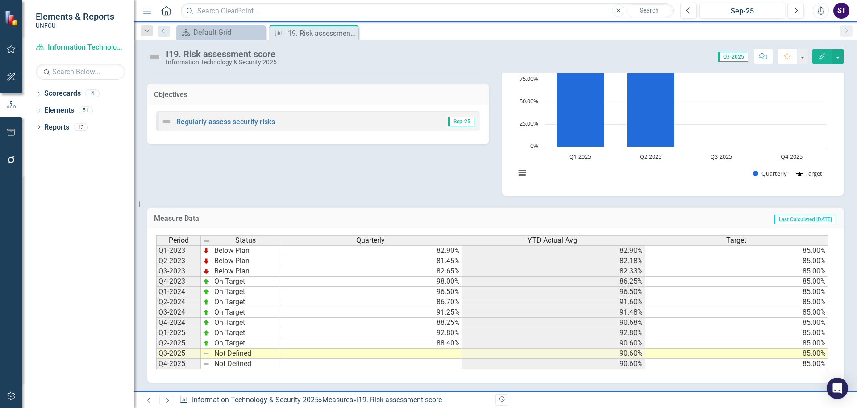
click at [441, 354] on td at bounding box center [370, 353] width 183 height 10
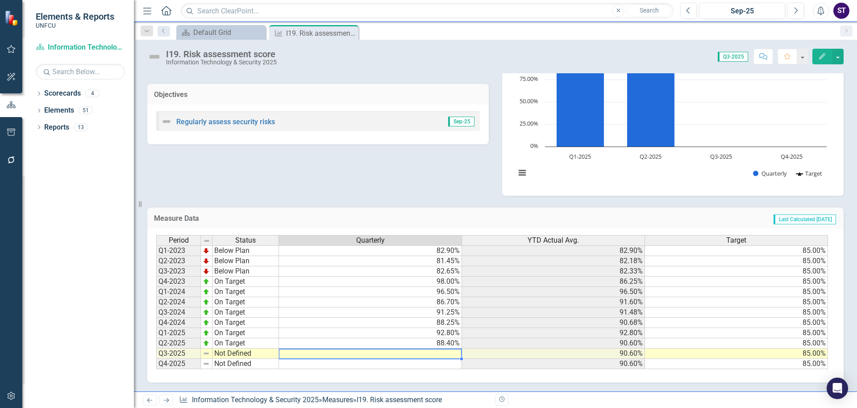
click at [441, 354] on td at bounding box center [370, 353] width 183 height 10
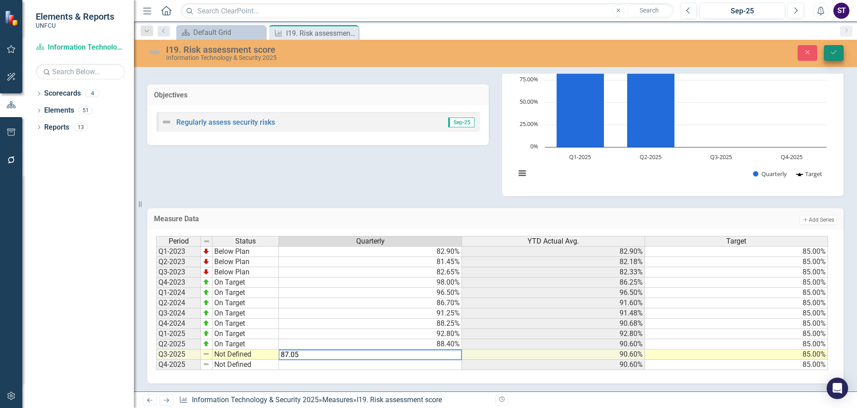
type textarea "87.05"
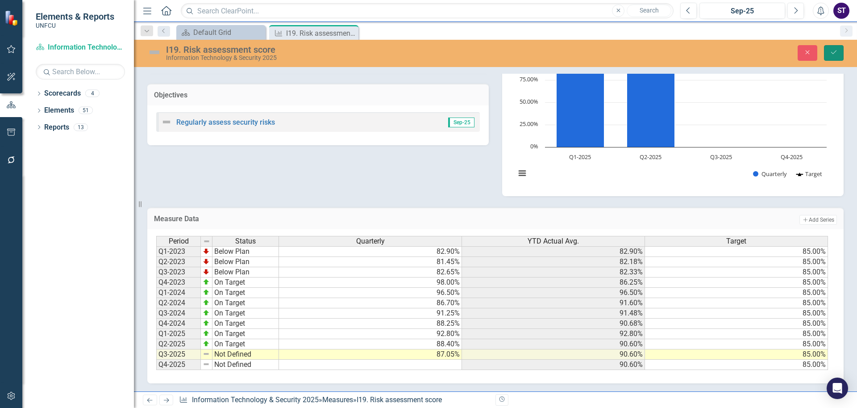
click at [837, 53] on icon "Save" at bounding box center [834, 52] width 8 height 6
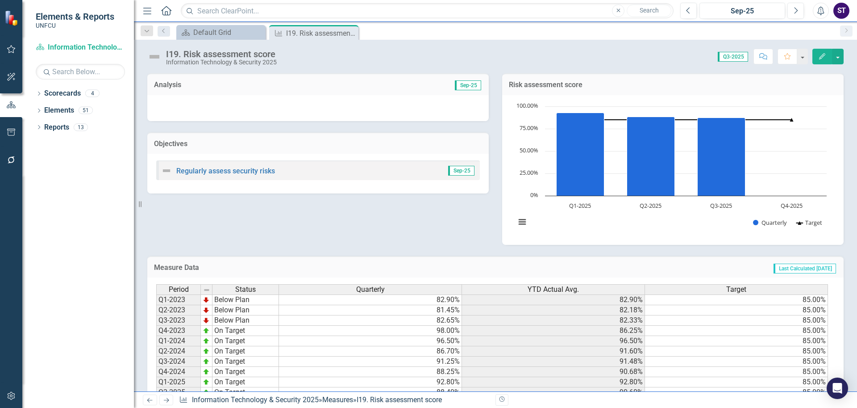
scroll to position [42, 0]
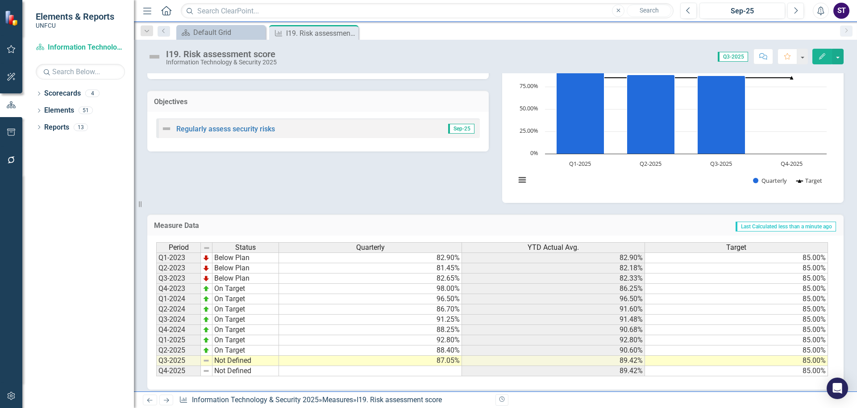
click at [231, 362] on td "Not Defined" at bounding box center [245, 360] width 67 height 10
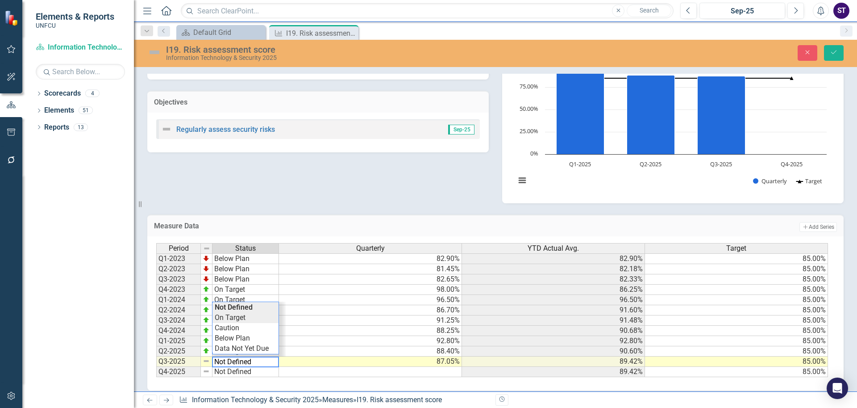
type textarea "On Target"
click at [228, 316] on div "Period Status Quarterly YTD Actual Avg. Target Q1-2023 Below Plan 82.90% 82.90%…" at bounding box center [492, 310] width 672 height 134
click at [832, 53] on icon "Save" at bounding box center [834, 52] width 8 height 6
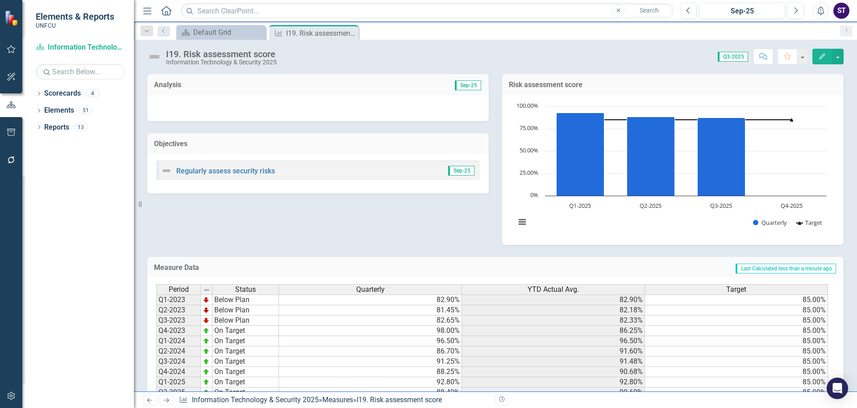
scroll to position [49, 0]
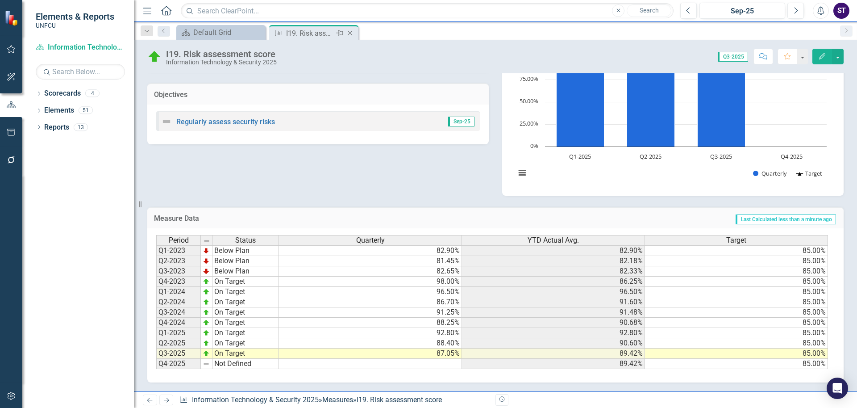
click at [350, 30] on icon "Close" at bounding box center [349, 32] width 9 height 7
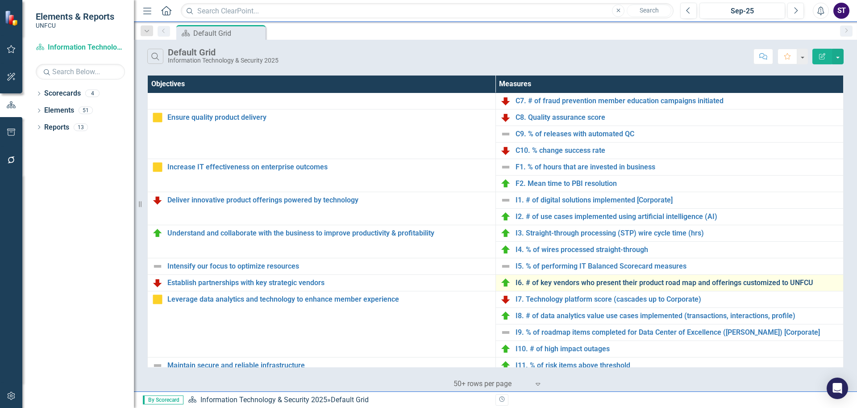
scroll to position [337, 0]
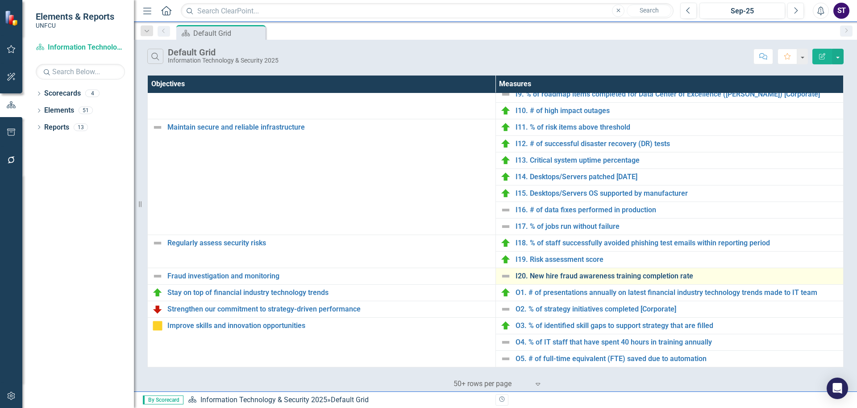
click at [546, 278] on link "I20. New hire fraud awareness training completion rate" at bounding box center [678, 276] width 324 height 8
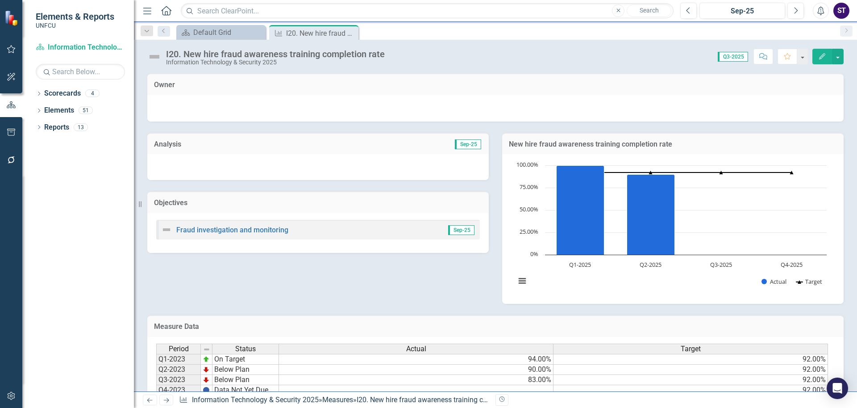
scroll to position [108, 0]
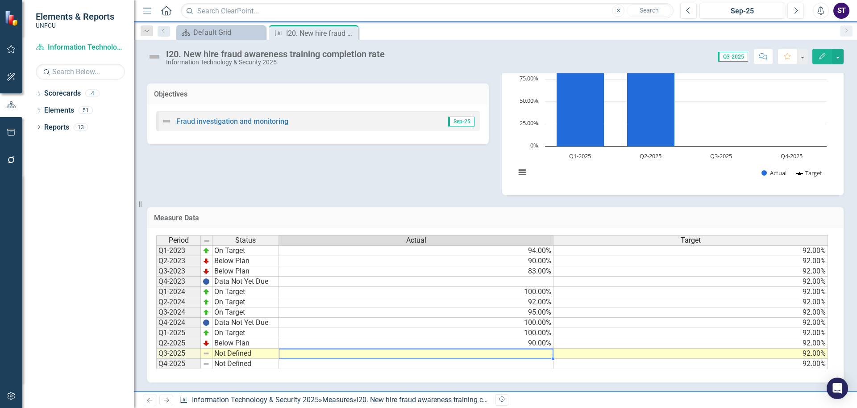
click at [504, 351] on td at bounding box center [416, 353] width 275 height 10
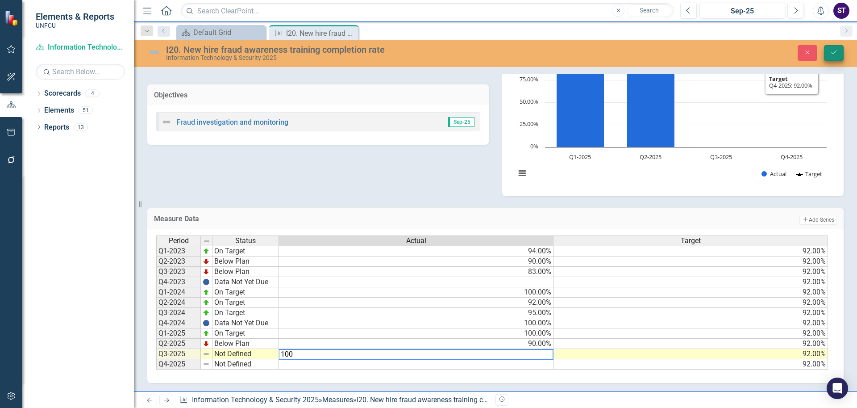
type textarea "100"
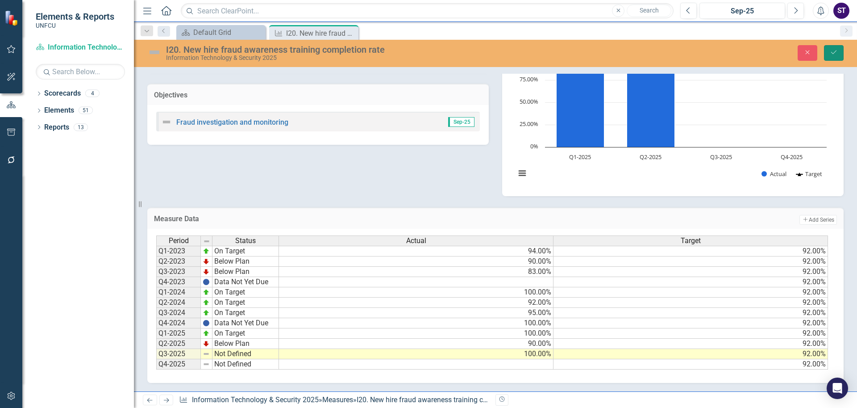
click at [839, 47] on button "Save" at bounding box center [834, 53] width 20 height 16
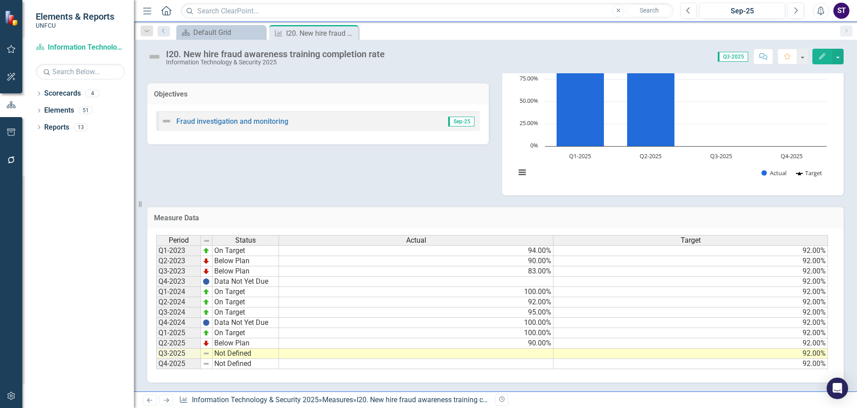
click at [232, 355] on td "Not Defined" at bounding box center [245, 353] width 67 height 10
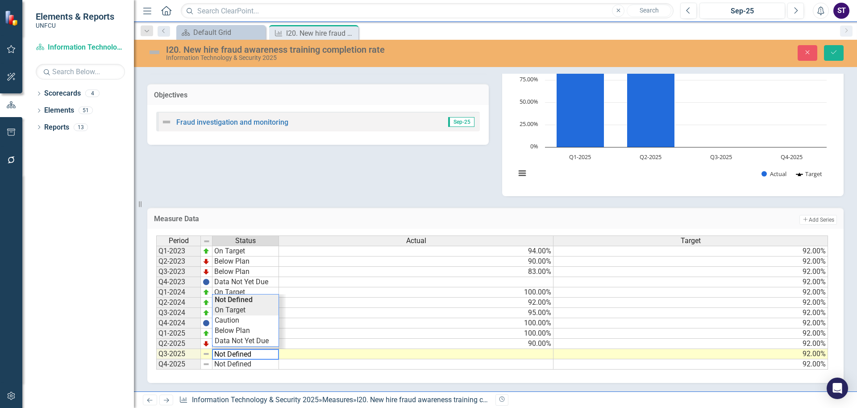
type textarea "On Target"
click at [225, 312] on div "Period Status Actual Target Q1-2023 On Target 94.00% 92.00% Q2-2023 Below Plan …" at bounding box center [492, 302] width 672 height 134
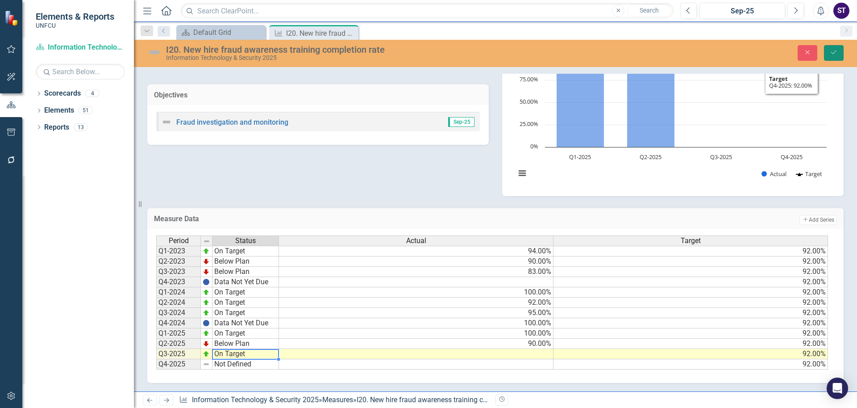
click at [834, 54] on icon "Save" at bounding box center [834, 52] width 8 height 6
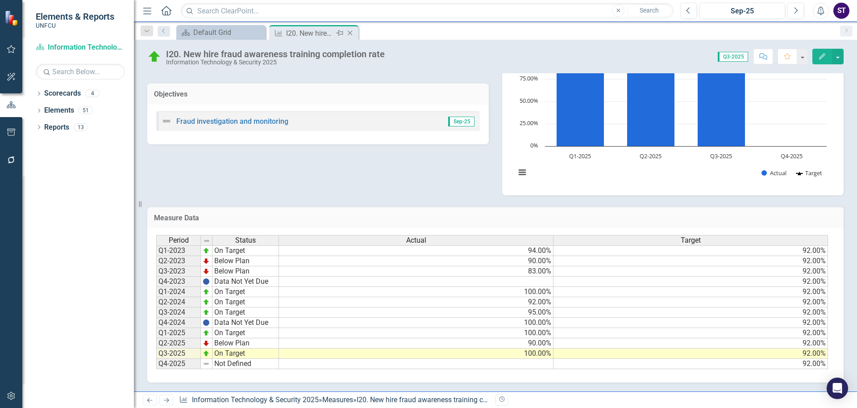
click at [352, 34] on icon "Close" at bounding box center [349, 32] width 9 height 7
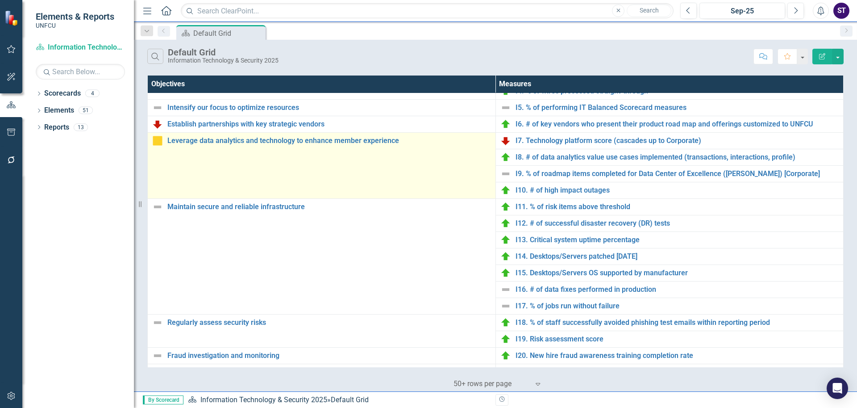
scroll to position [337, 0]
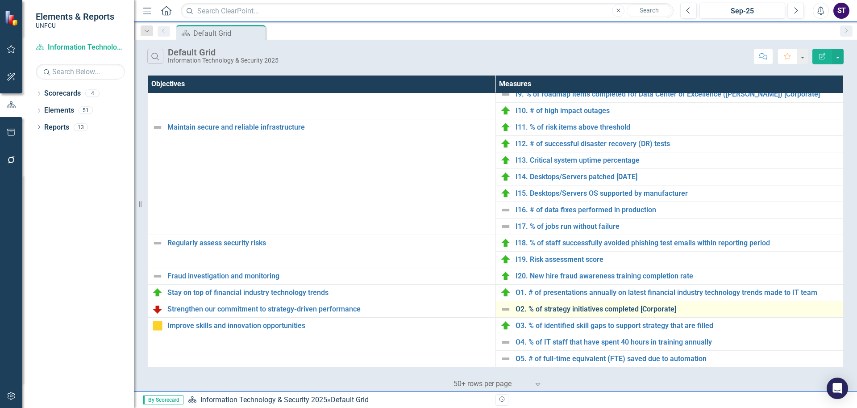
click at [554, 311] on link "O2. % of strategy initiatives completed [Corporate]" at bounding box center [678, 309] width 324 height 8
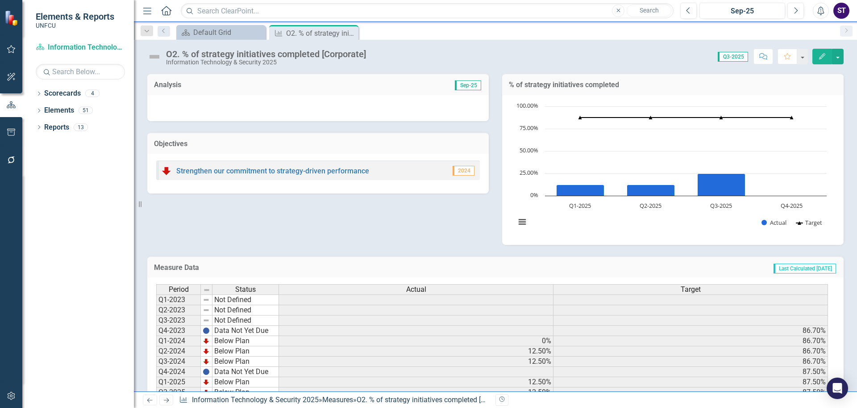
scroll to position [49, 0]
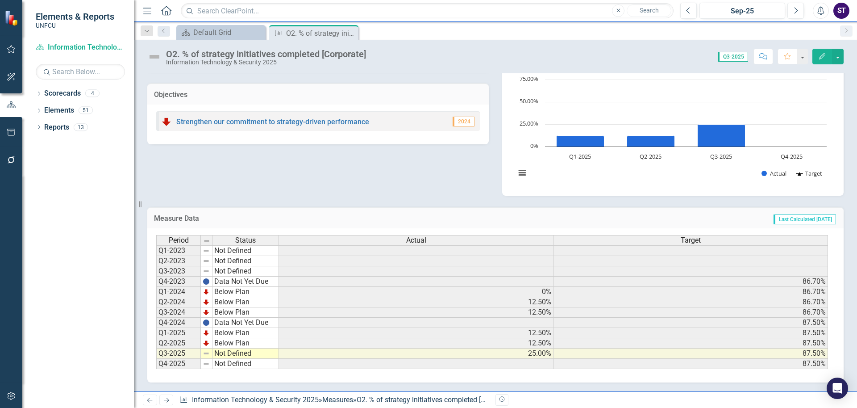
click at [231, 351] on td "Not Defined" at bounding box center [245, 353] width 67 height 10
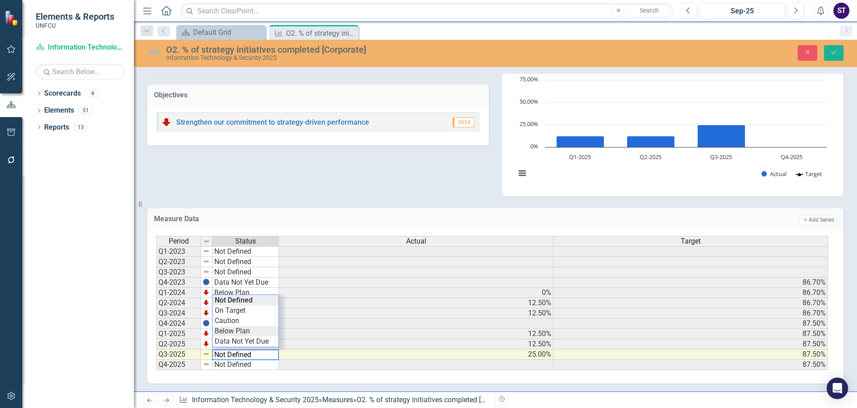
type textarea "Below Plan"
click at [240, 330] on div "Period Status Actual Target Q1-2023 Not Defined Q2-2023 Not Defined Q3-2023 Not…" at bounding box center [492, 303] width 672 height 134
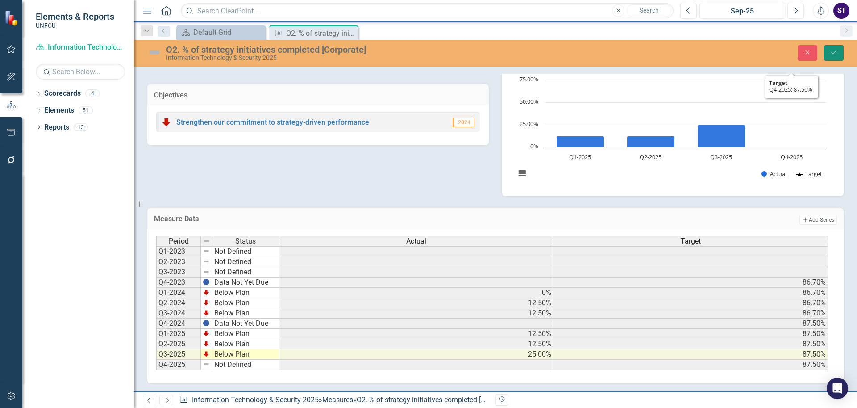
click at [834, 52] on icon "Save" at bounding box center [834, 52] width 8 height 6
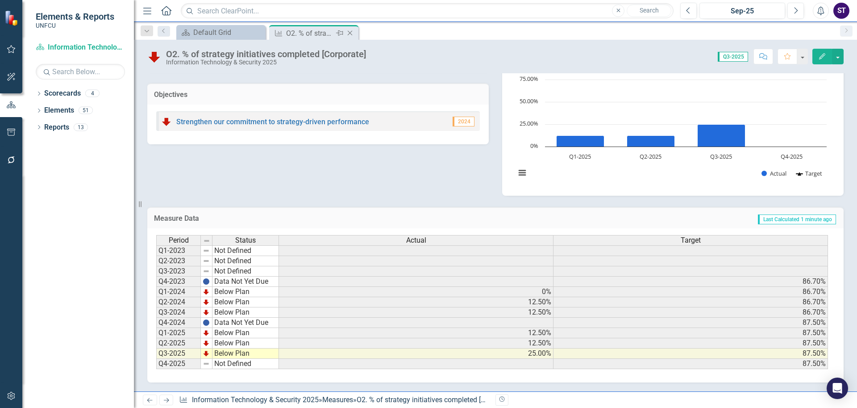
click at [352, 30] on icon "Close" at bounding box center [349, 32] width 9 height 7
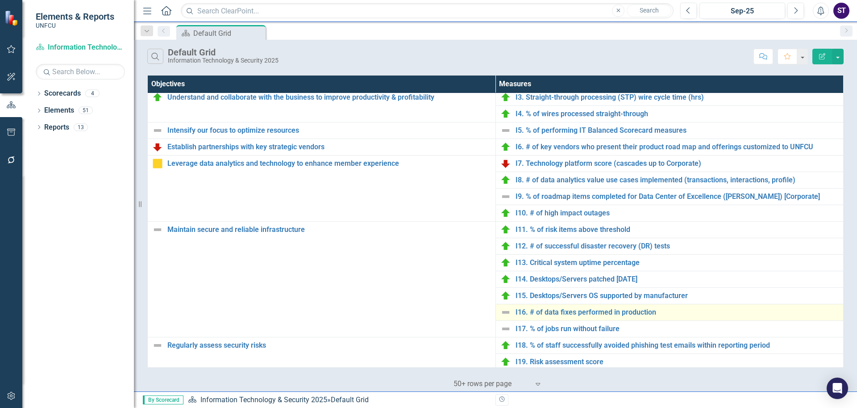
scroll to position [337, 0]
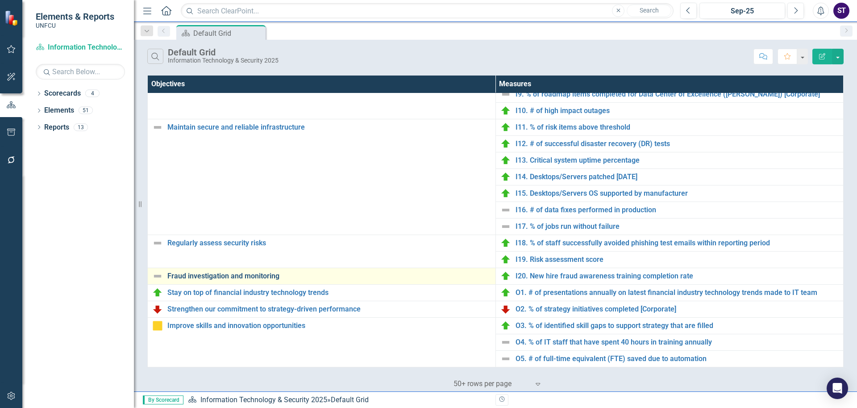
click at [262, 276] on link "Fraud investigation and monitoring" at bounding box center [329, 276] width 324 height 8
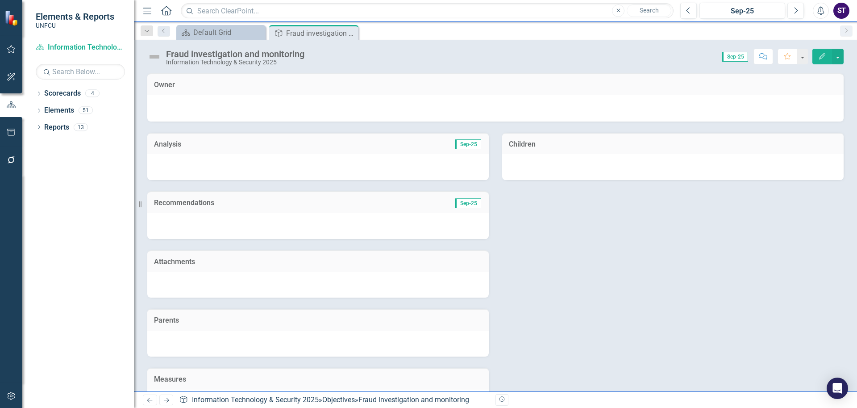
click at [820, 57] on icon "button" at bounding box center [822, 56] width 6 height 6
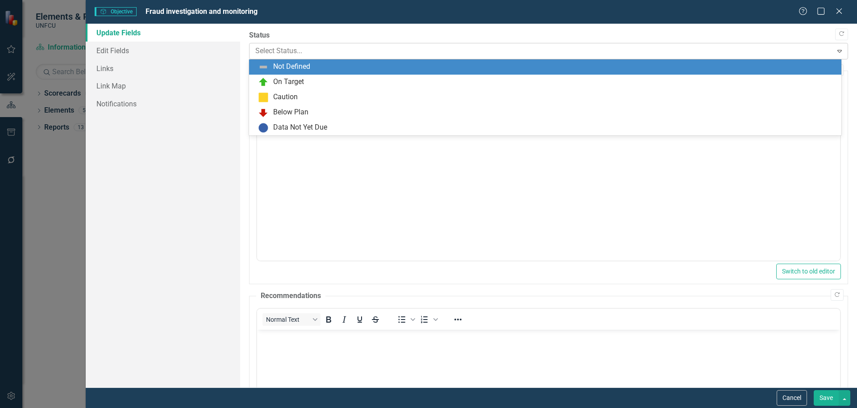
click at [289, 53] on div at bounding box center [541, 51] width 572 height 12
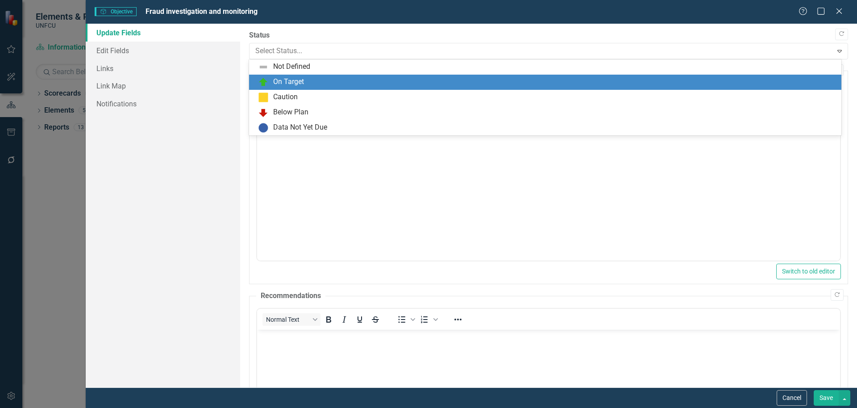
click at [294, 85] on div "On Target" at bounding box center [288, 82] width 31 height 10
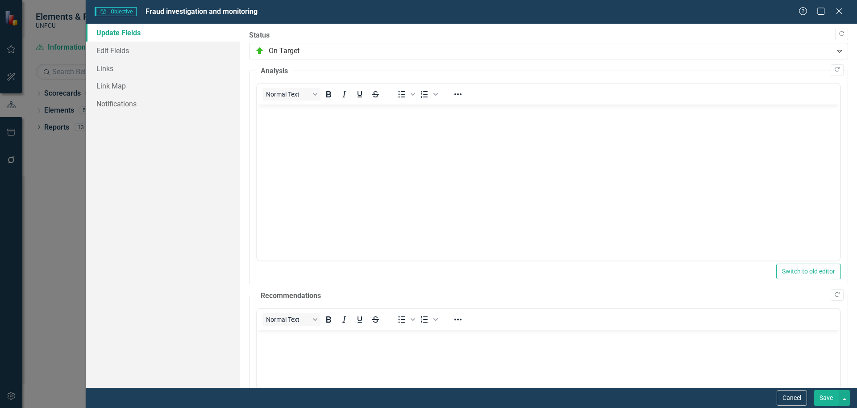
click at [824, 401] on button "Save" at bounding box center [826, 398] width 25 height 16
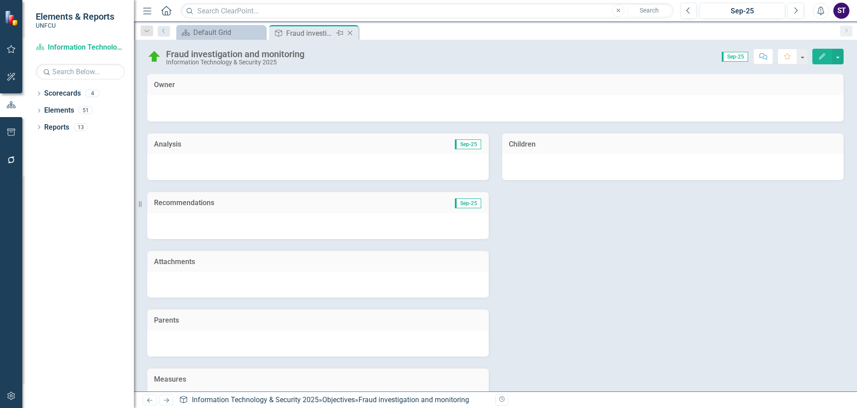
click at [350, 33] on icon at bounding box center [350, 33] width 5 height 5
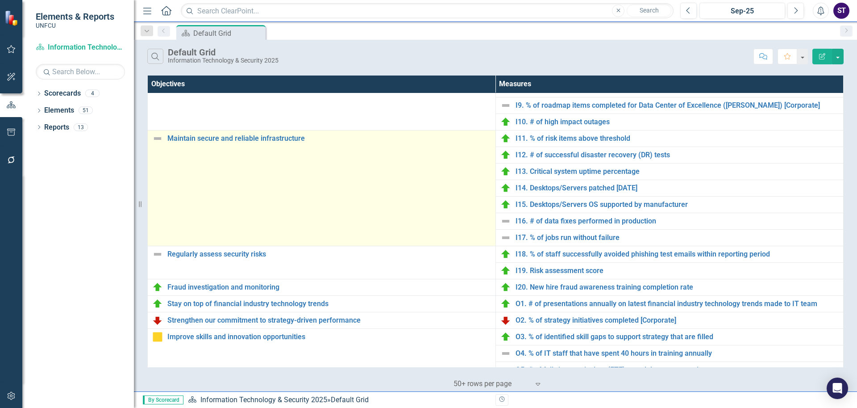
scroll to position [337, 0]
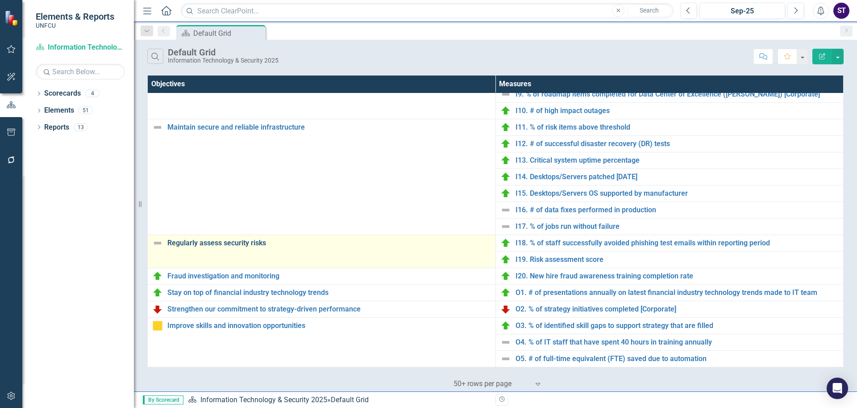
click at [290, 239] on link "Regularly assess security risks" at bounding box center [329, 243] width 324 height 8
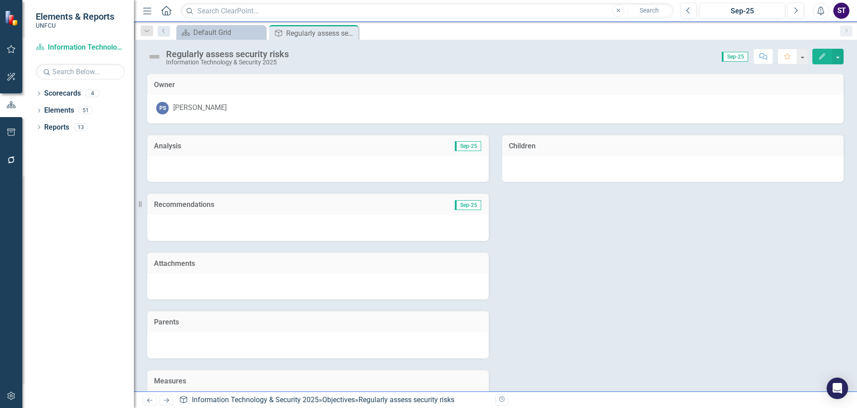
click at [821, 57] on icon "Edit" at bounding box center [822, 56] width 8 height 6
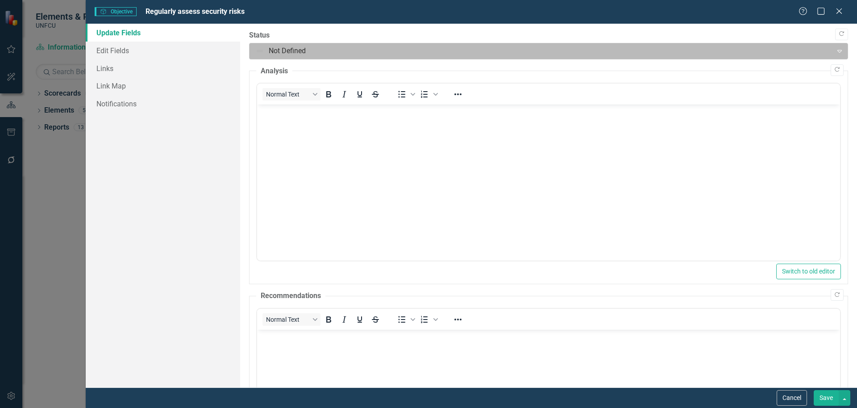
click at [297, 56] on div at bounding box center [541, 51] width 572 height 12
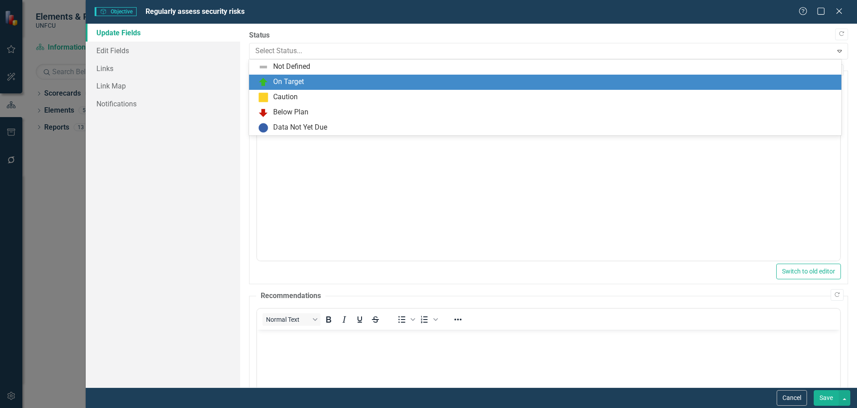
click at [290, 79] on div "On Target" at bounding box center [288, 82] width 31 height 10
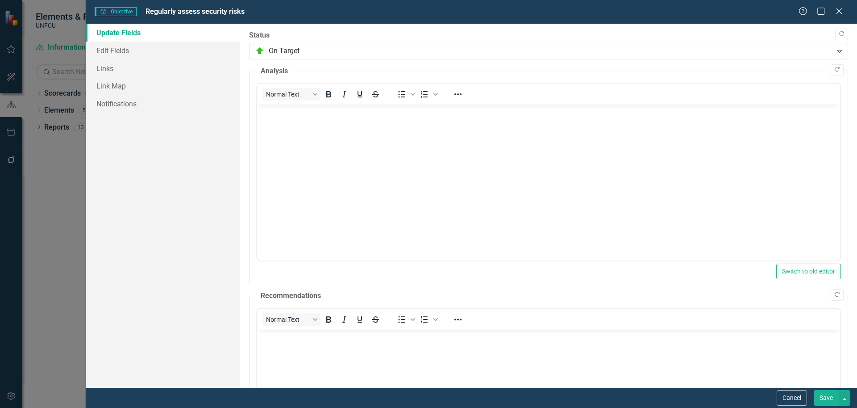
click at [821, 398] on button "Save" at bounding box center [826, 398] width 25 height 16
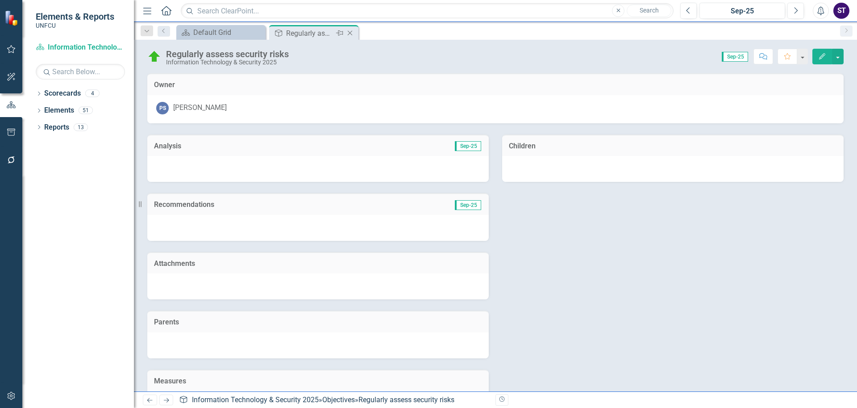
click at [350, 32] on icon "Close" at bounding box center [349, 32] width 9 height 7
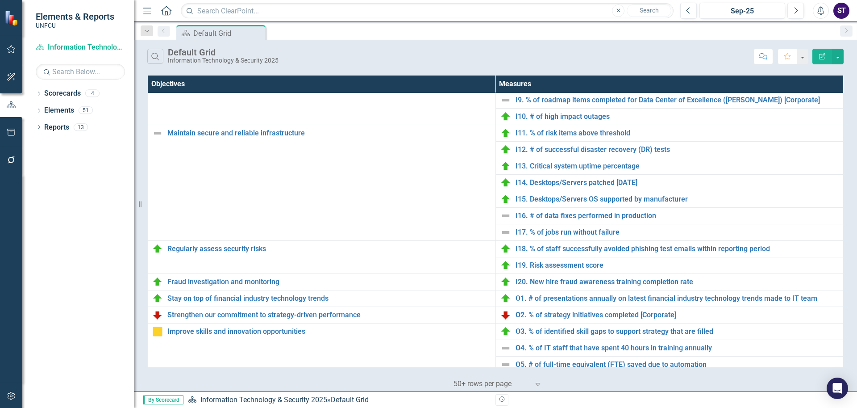
scroll to position [337, 0]
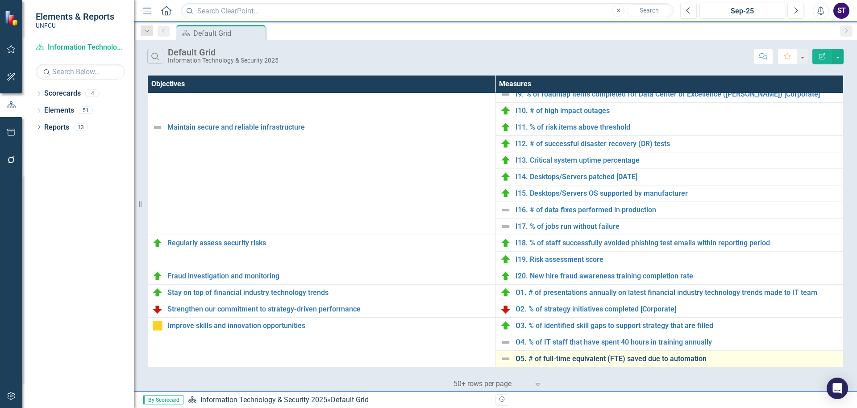
click at [545, 356] on link "O5. # of full-time equivalent (FTE) saved due to automation" at bounding box center [678, 358] width 324 height 8
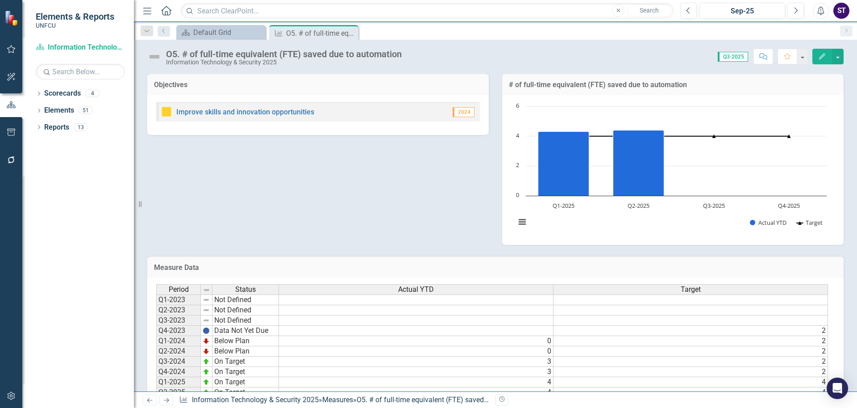
scroll to position [49, 0]
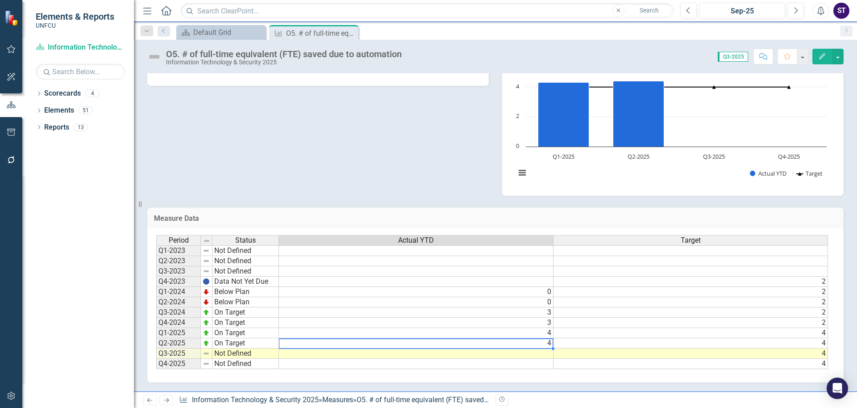
click at [540, 347] on td "4" at bounding box center [416, 343] width 275 height 10
click at [537, 345] on td "4" at bounding box center [416, 343] width 275 height 10
type textarea "4.4"
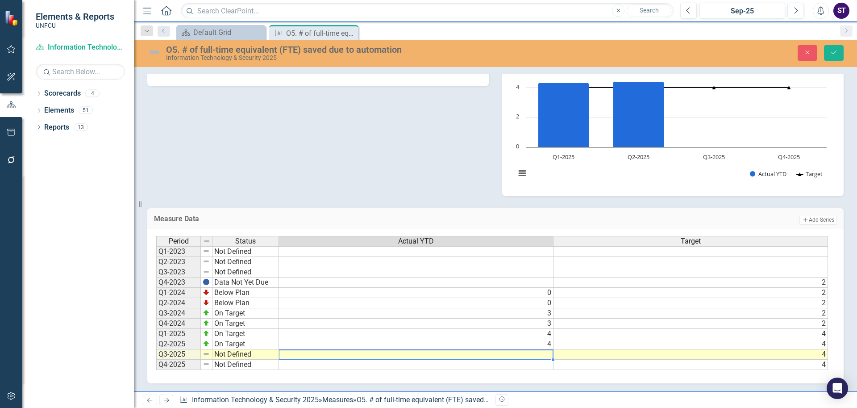
click at [363, 357] on td at bounding box center [416, 354] width 275 height 10
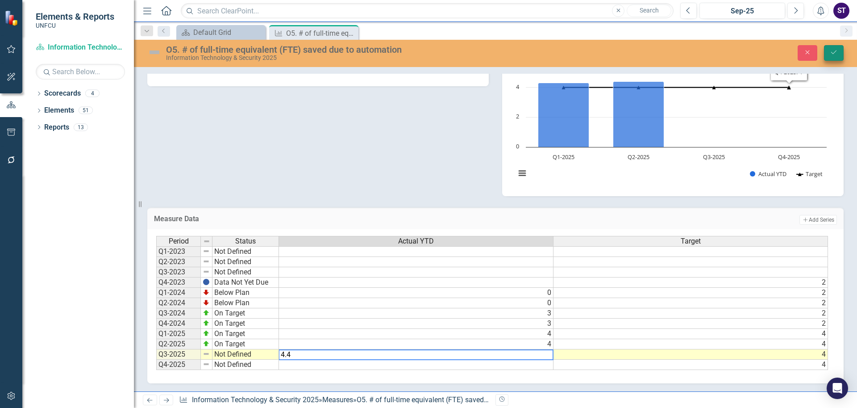
type textarea "4.4"
click at [834, 53] on icon "submit" at bounding box center [833, 52] width 5 height 4
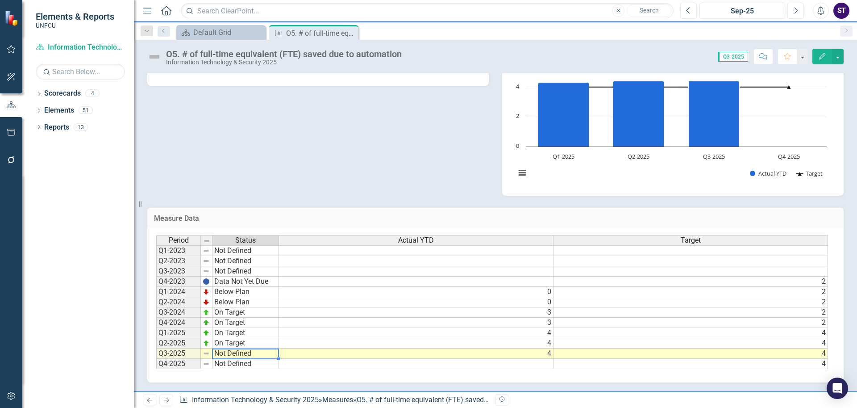
click at [221, 356] on td "Not Defined" at bounding box center [245, 353] width 67 height 10
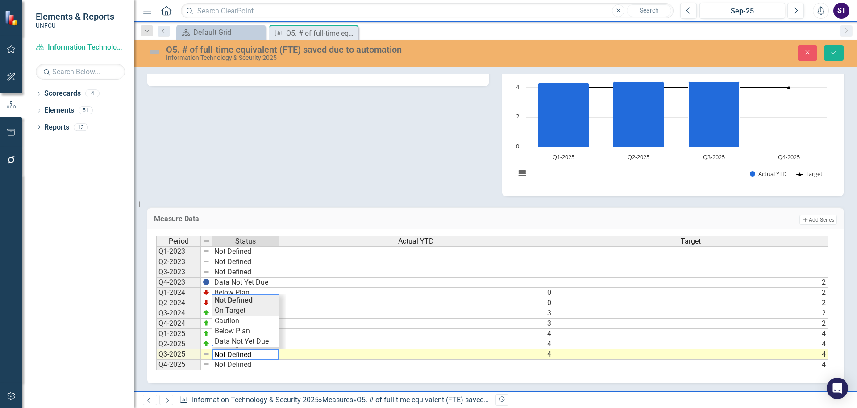
type textarea "On Target"
click at [238, 312] on div "Period Status Actual YTD Target Q1-2023 Not Defined Q2-2023 Not Defined Q3-2023…" at bounding box center [492, 303] width 672 height 134
click at [829, 57] on button "Save" at bounding box center [834, 53] width 20 height 16
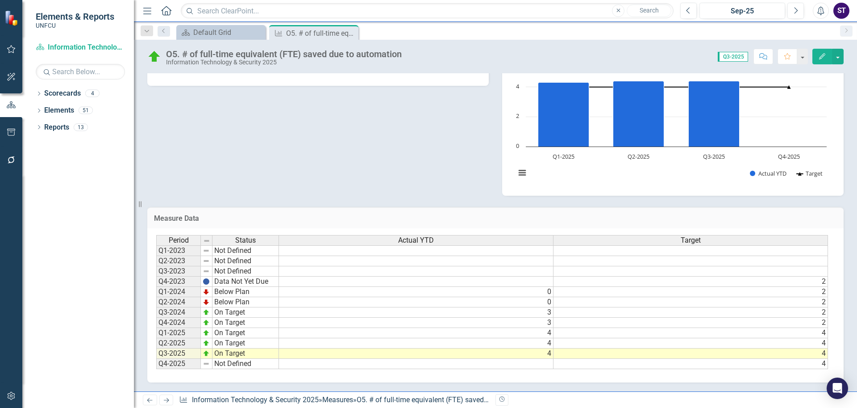
scroll to position [0, 0]
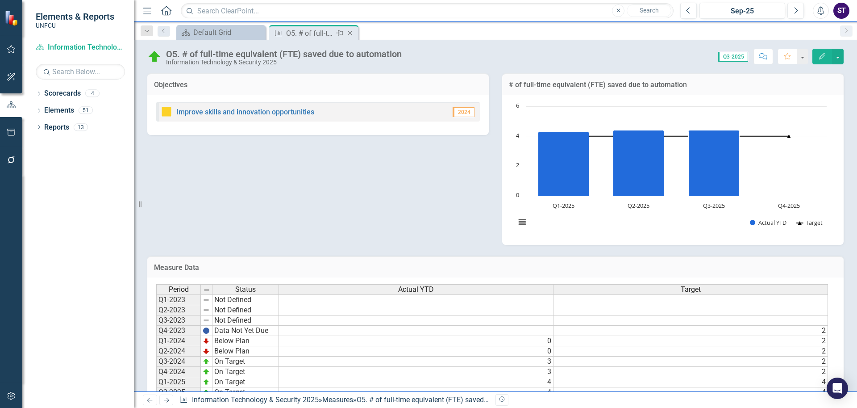
click at [349, 31] on icon "Close" at bounding box center [349, 32] width 9 height 7
